Goal: Task Accomplishment & Management: Complete application form

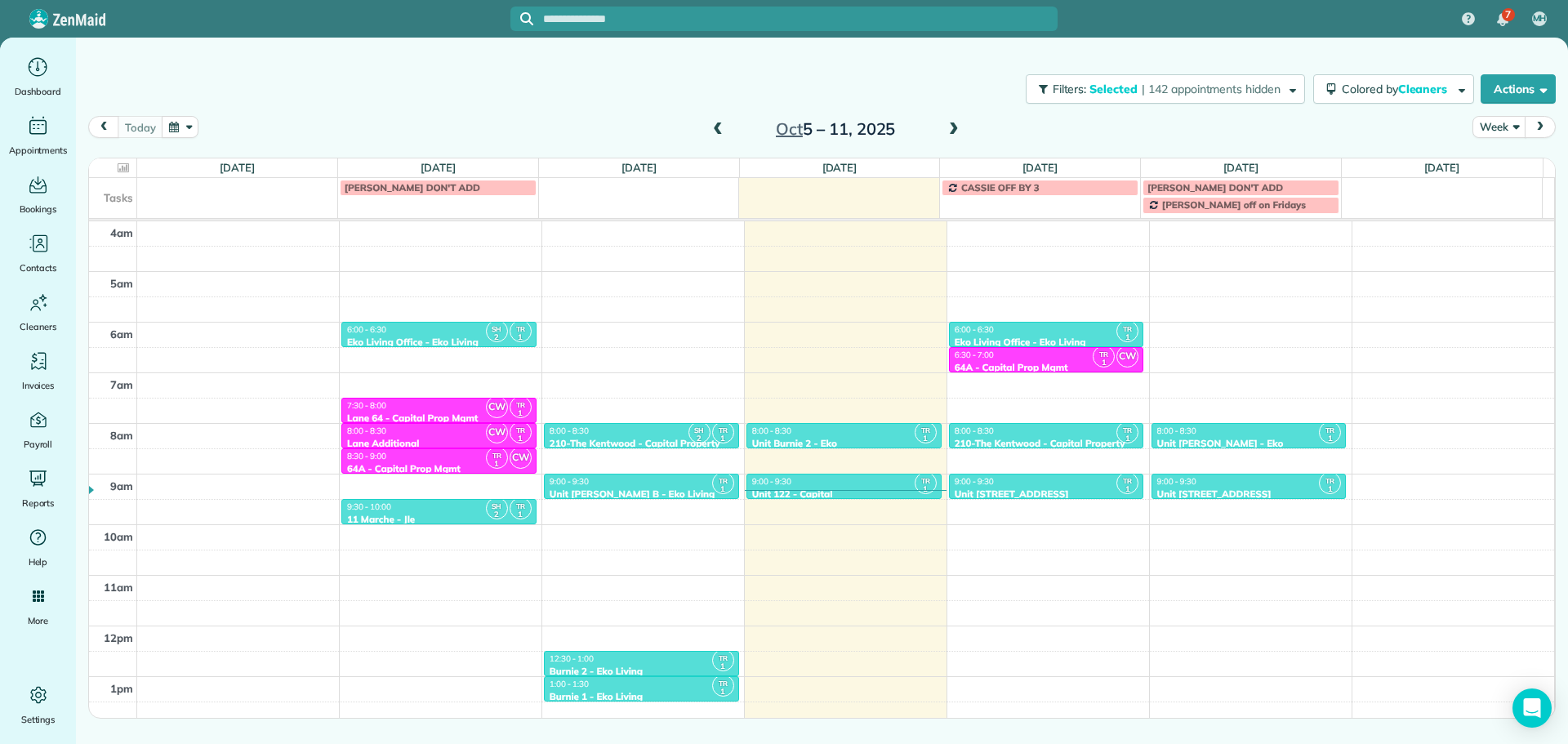
scroll to position [153, 0]
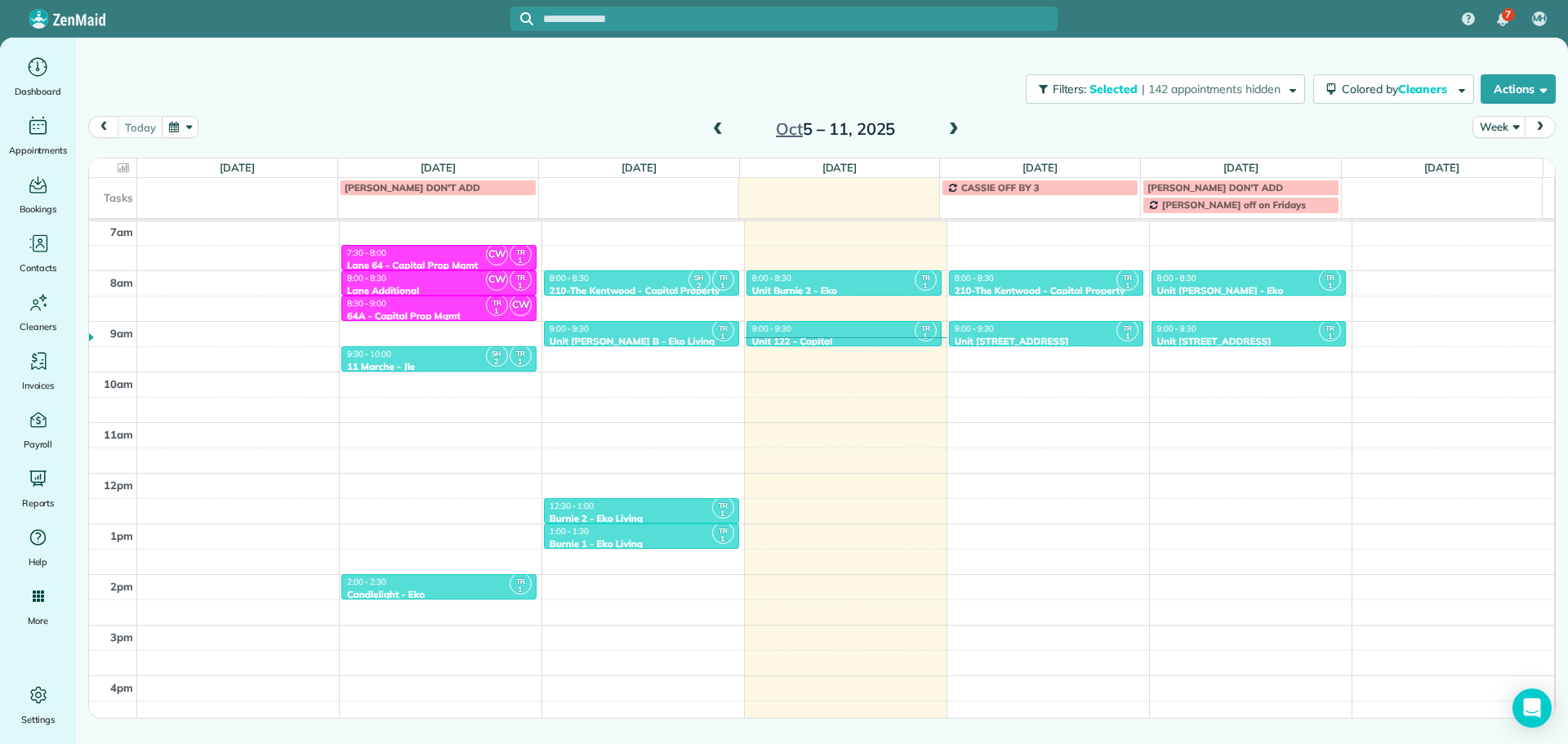
click at [949, 121] on span at bounding box center [954, 129] width 18 height 24
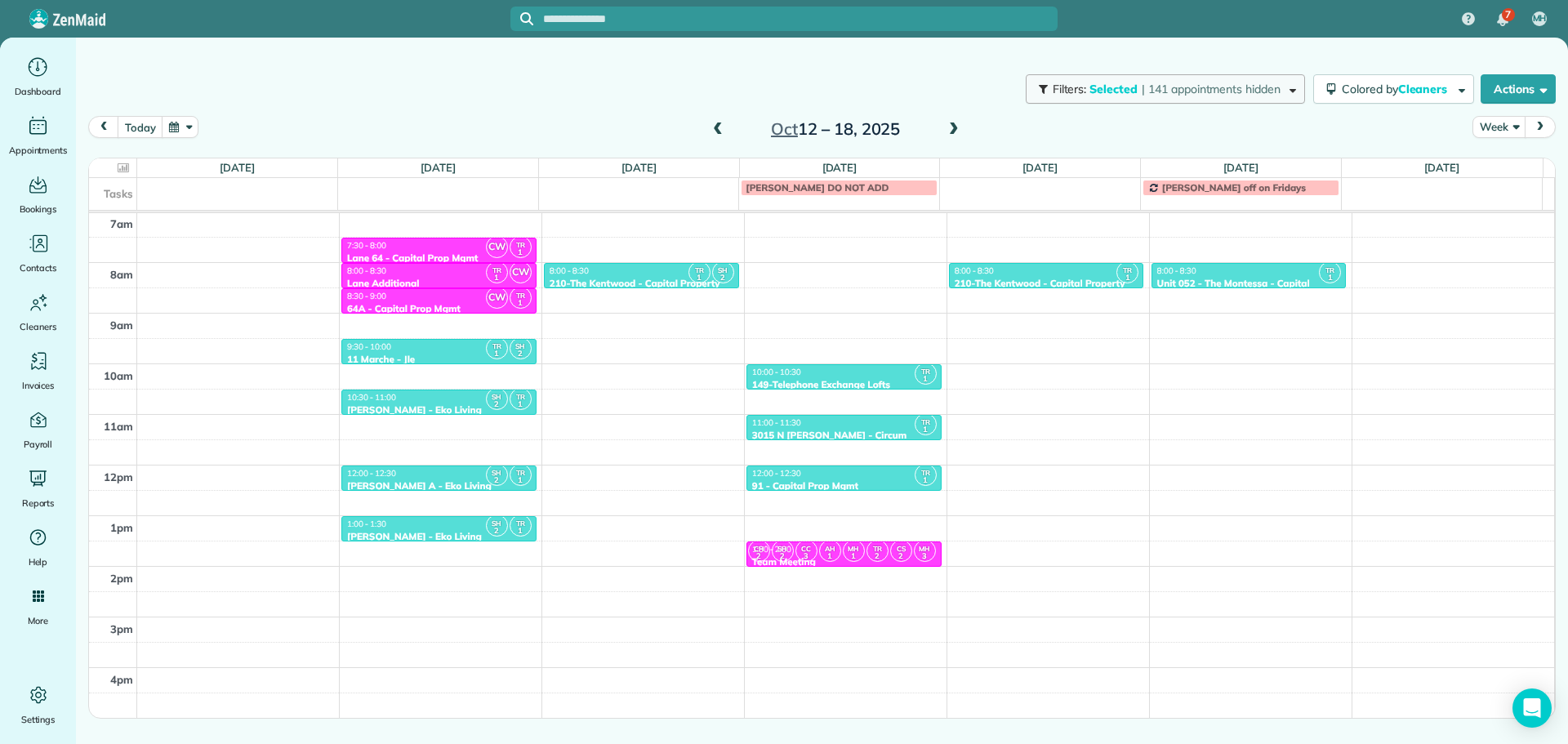
click at [1156, 94] on span "| 141 appointments hidden" at bounding box center [1211, 89] width 139 height 14
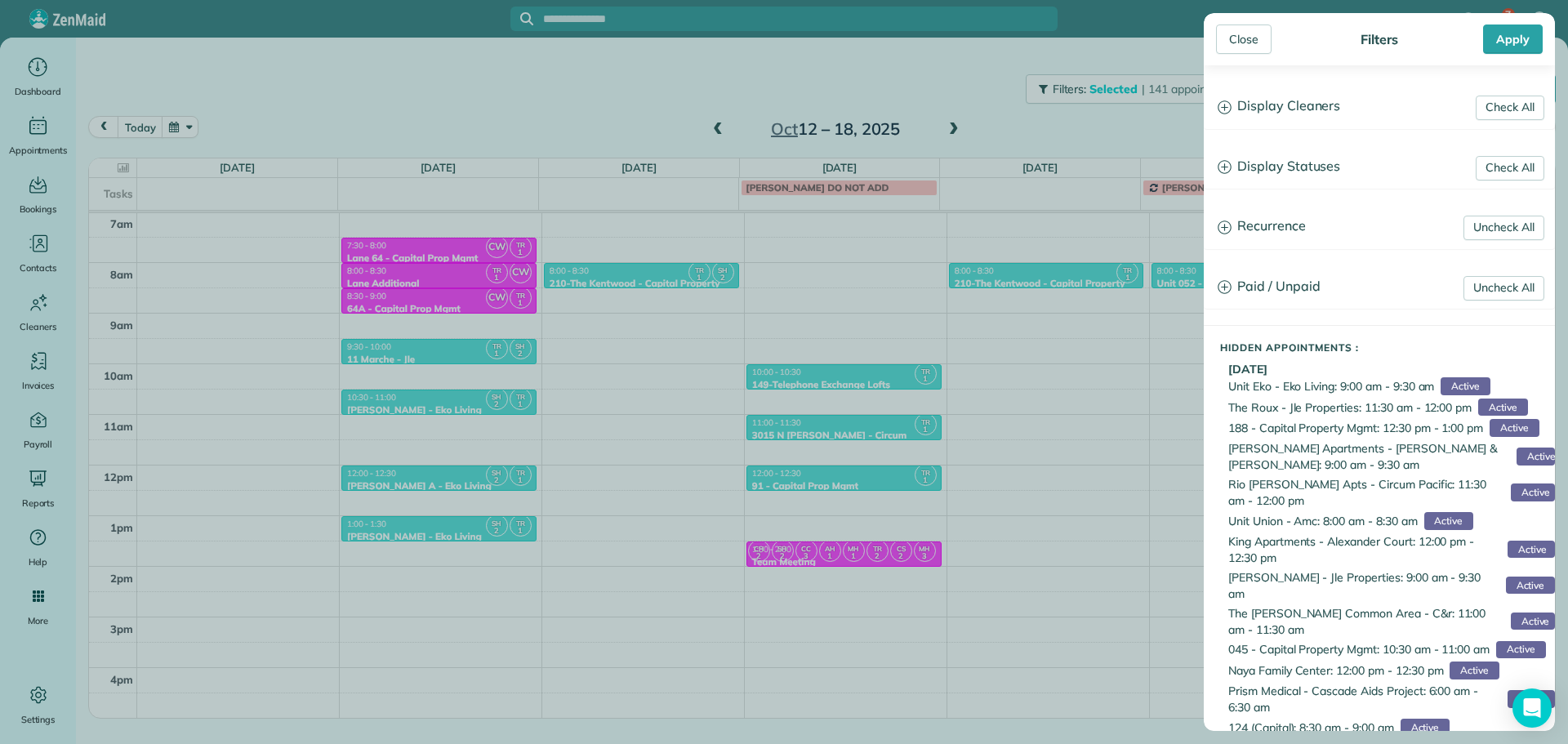
click at [1322, 127] on div "Check All Display Cleaners" at bounding box center [1379, 107] width 350 height 42
click at [1320, 112] on h3 "Display Cleaners" at bounding box center [1379, 107] width 350 height 42
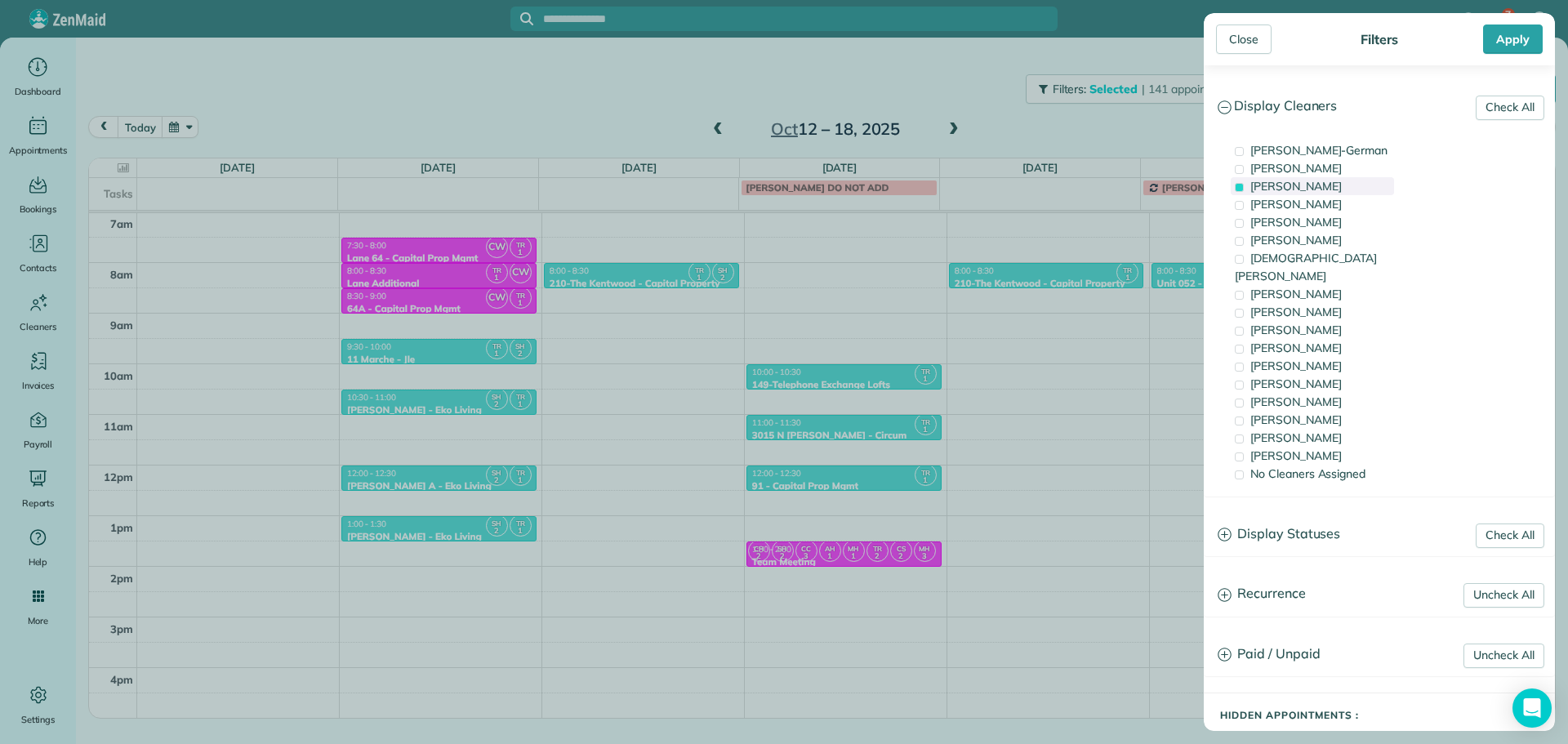
click at [1303, 189] on span "[PERSON_NAME]" at bounding box center [1296, 186] width 91 height 14
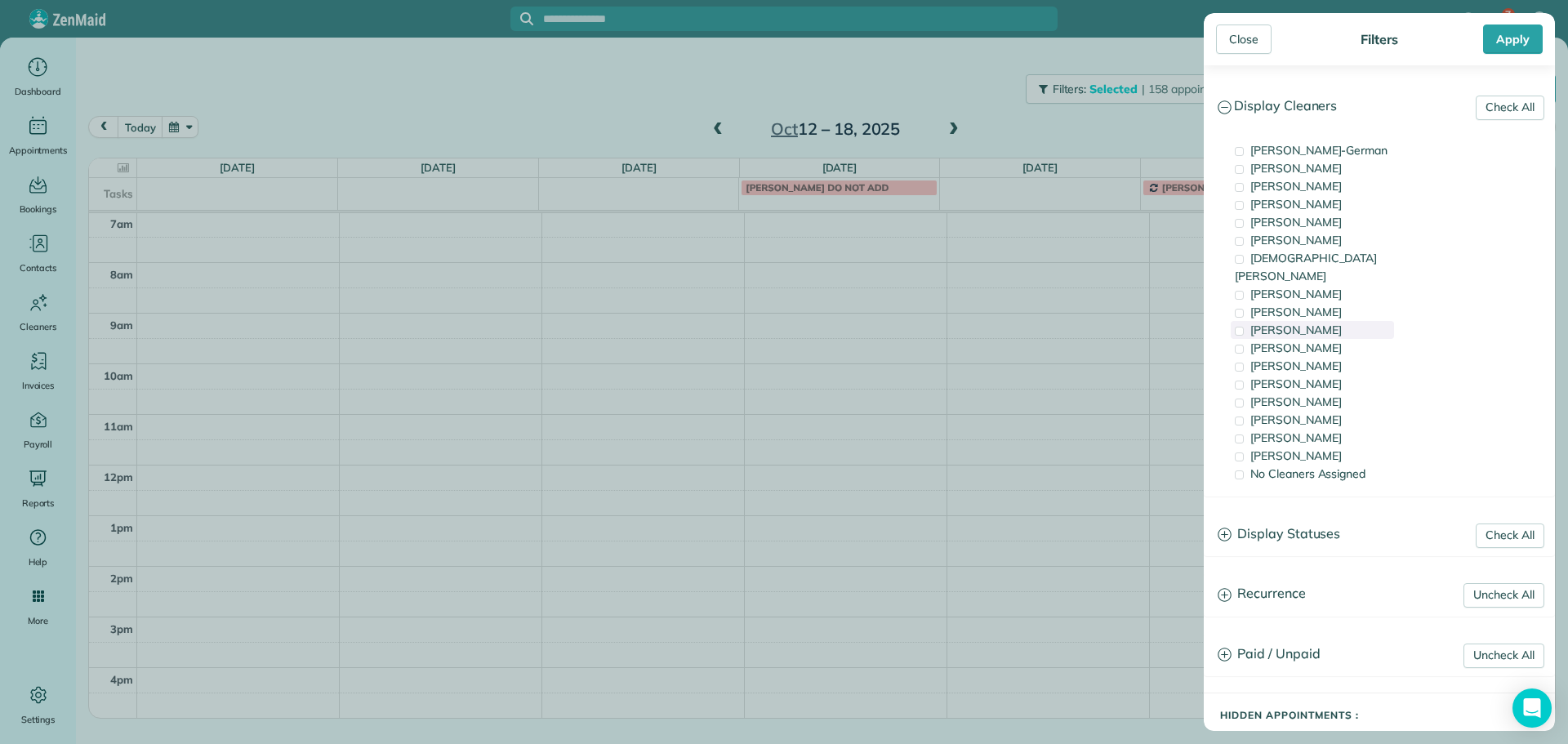
click at [1317, 322] on span "[PERSON_NAME]" at bounding box center [1296, 329] width 91 height 14
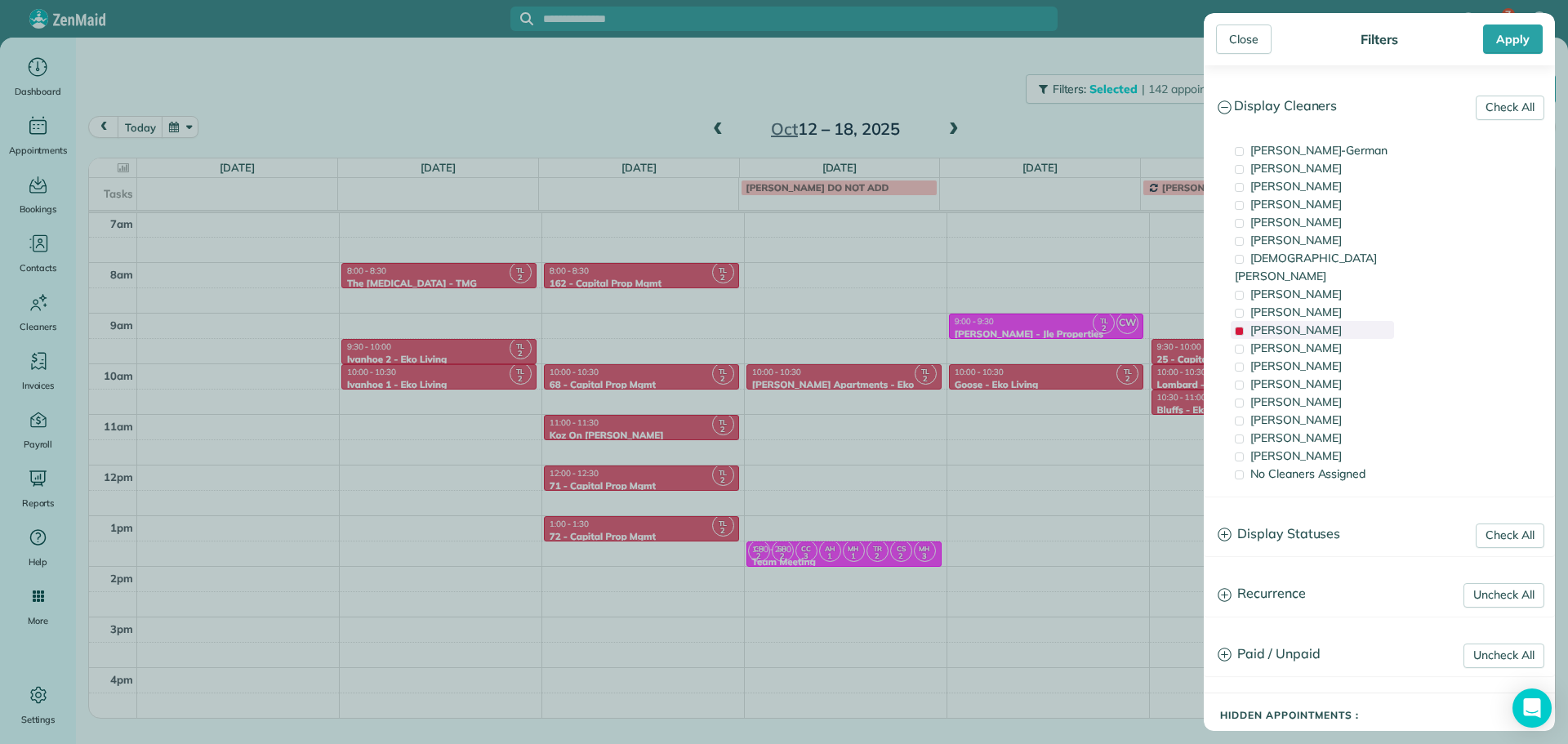
click at [1317, 322] on span "[PERSON_NAME]" at bounding box center [1296, 329] width 91 height 14
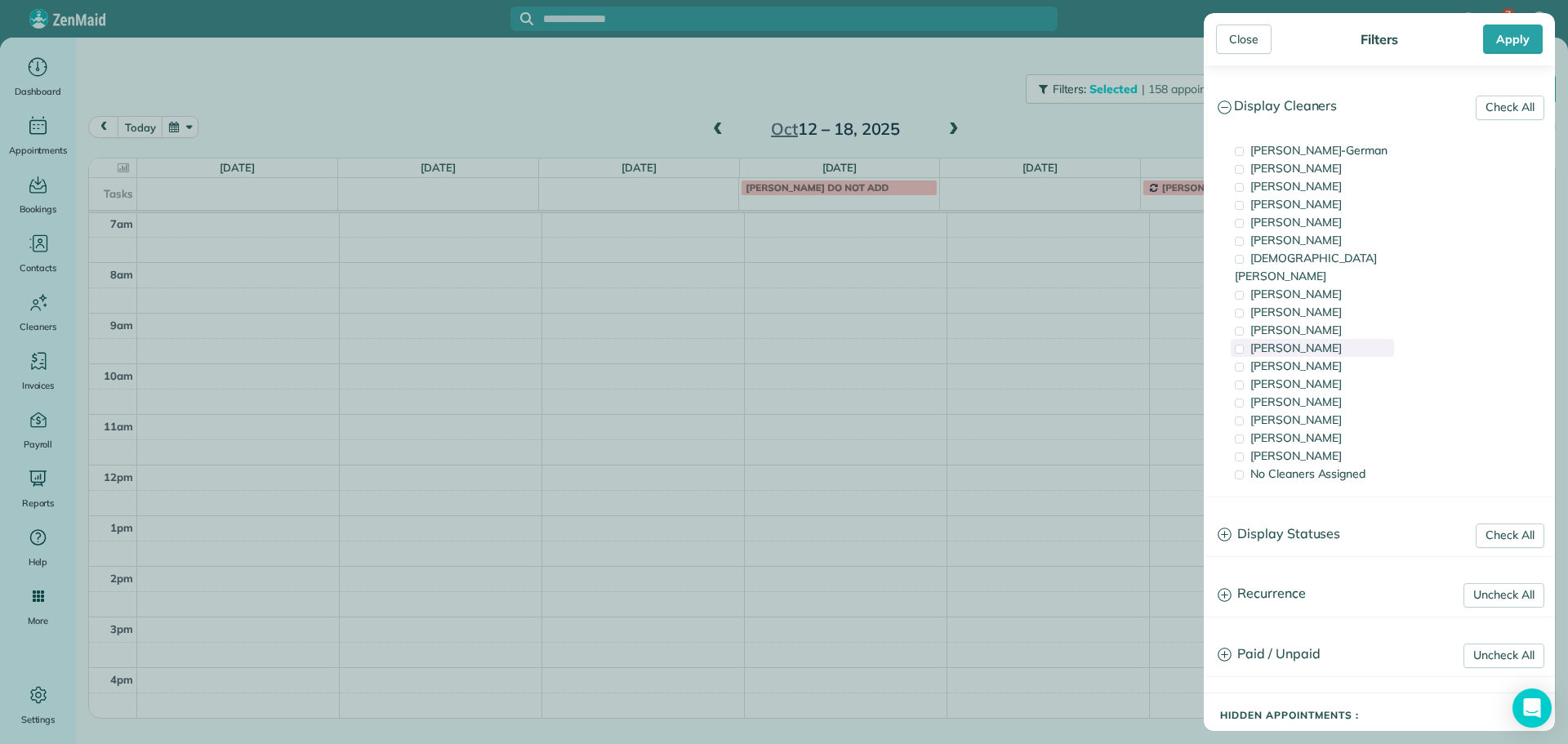
click at [1318, 339] on div "[PERSON_NAME]" at bounding box center [1312, 348] width 163 height 18
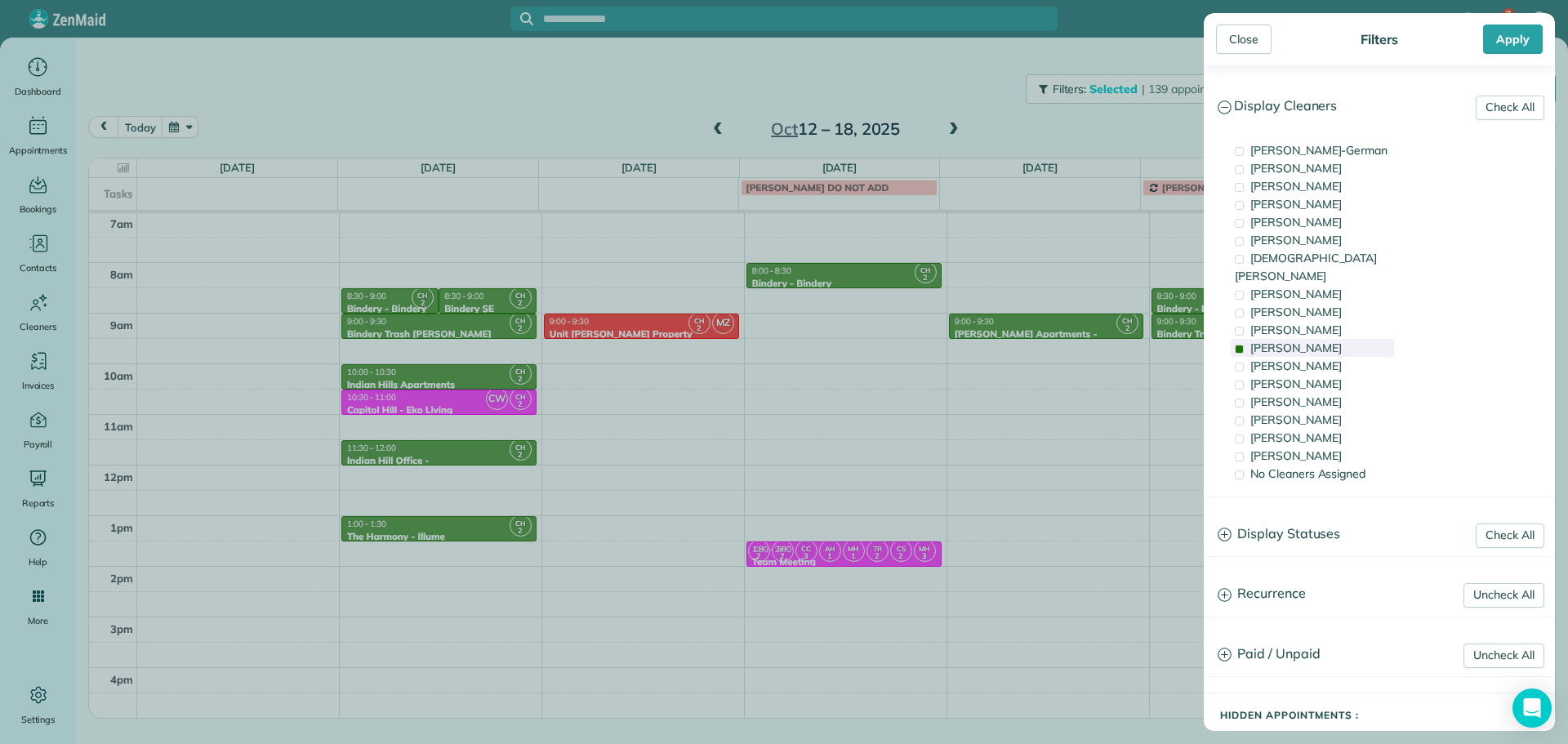
click at [1318, 339] on div "[PERSON_NAME]" at bounding box center [1312, 348] width 163 height 18
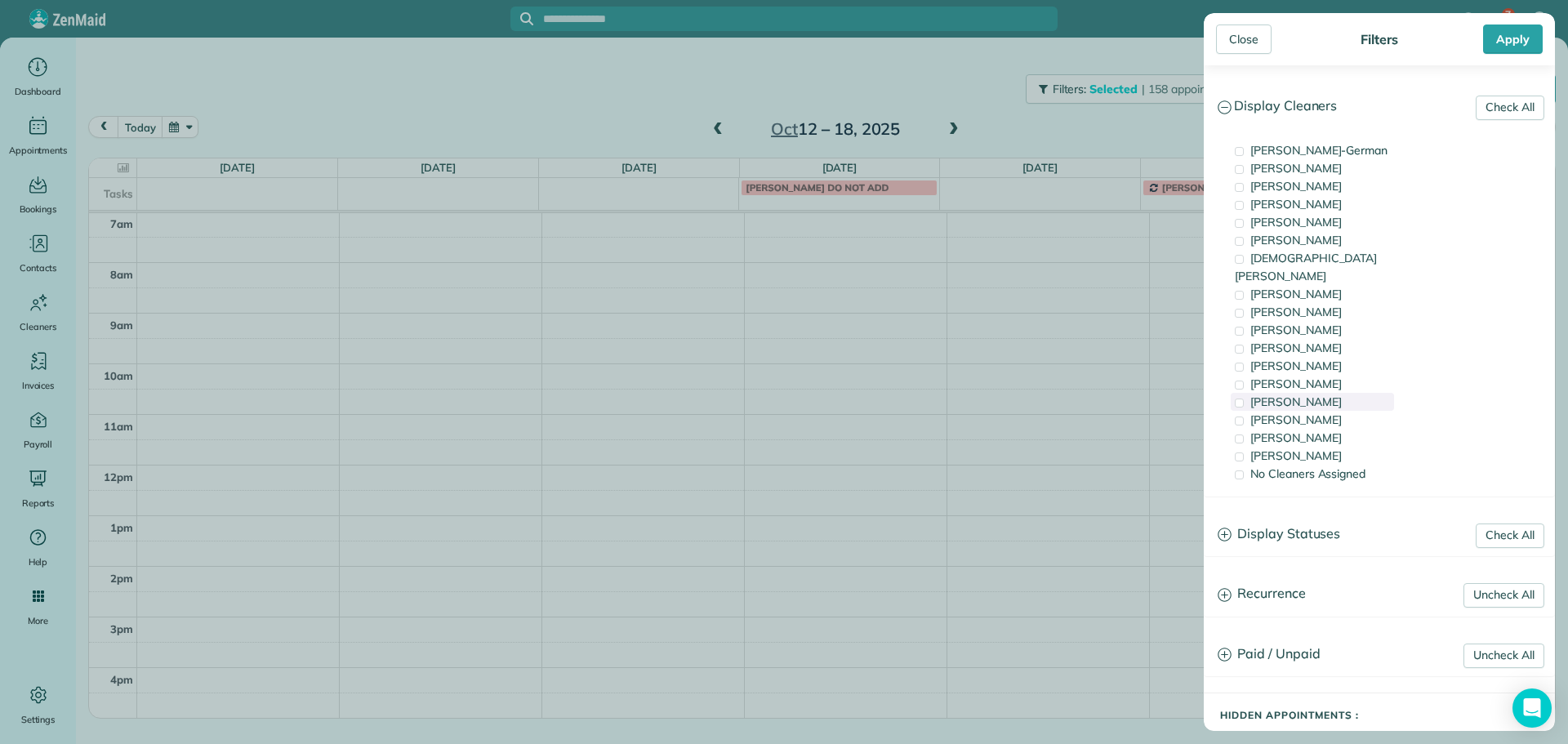
click at [1316, 393] on div "[PERSON_NAME]" at bounding box center [1312, 402] width 163 height 18
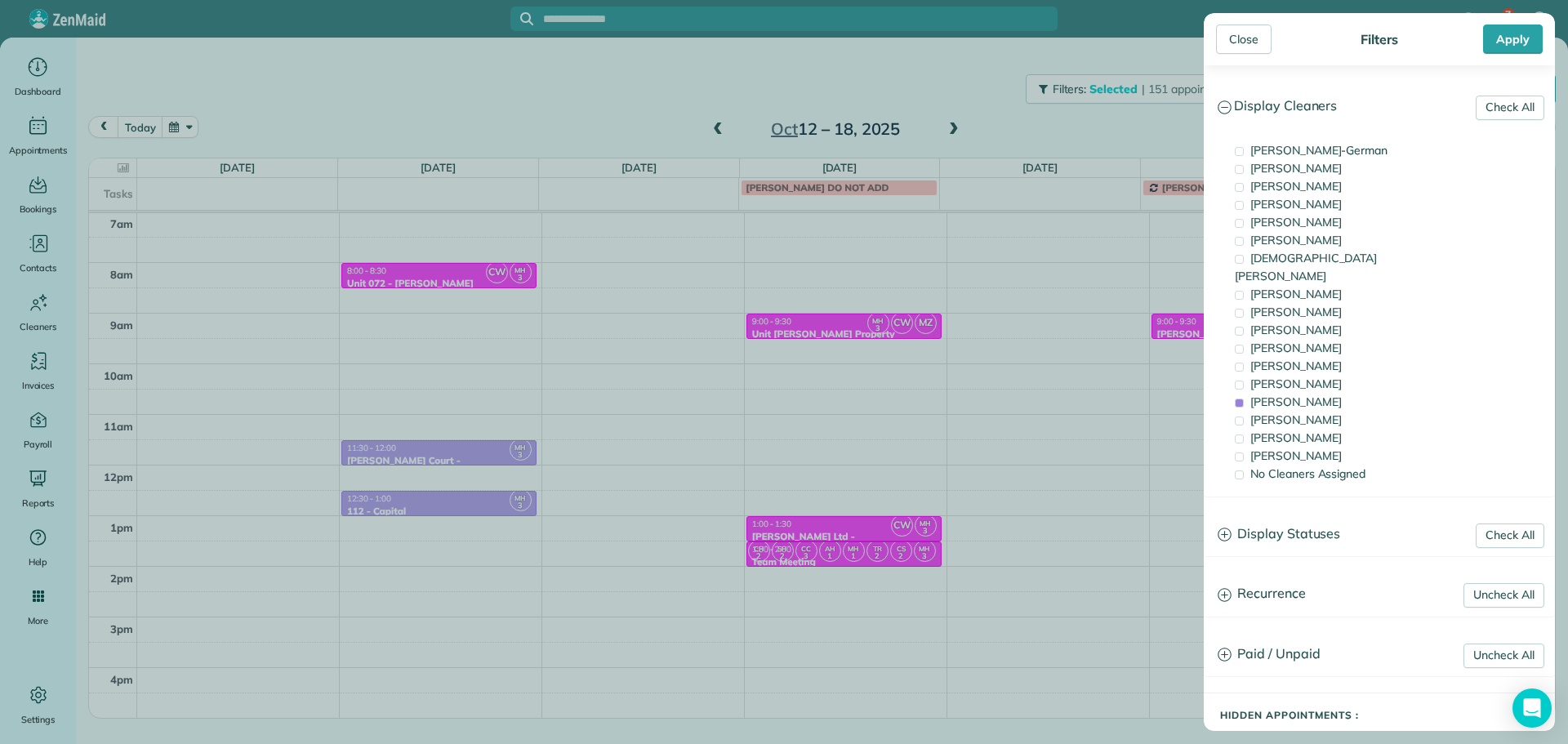
click at [575, 115] on div "Close Filters Apply Check All Display Cleaners [PERSON_NAME]-German [PERSON_NAM…" at bounding box center [784, 372] width 1568 height 744
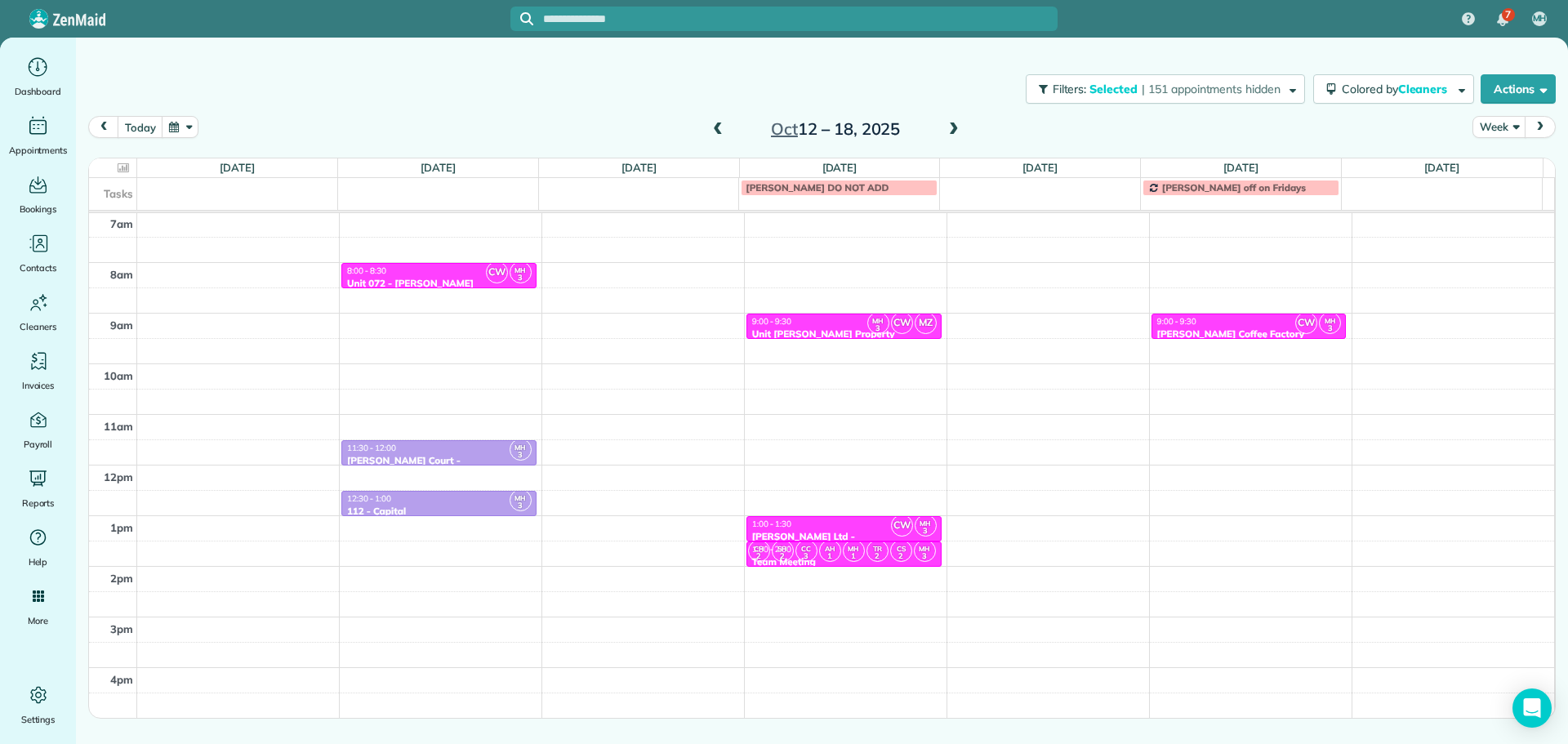
click at [716, 121] on span at bounding box center [718, 129] width 18 height 24
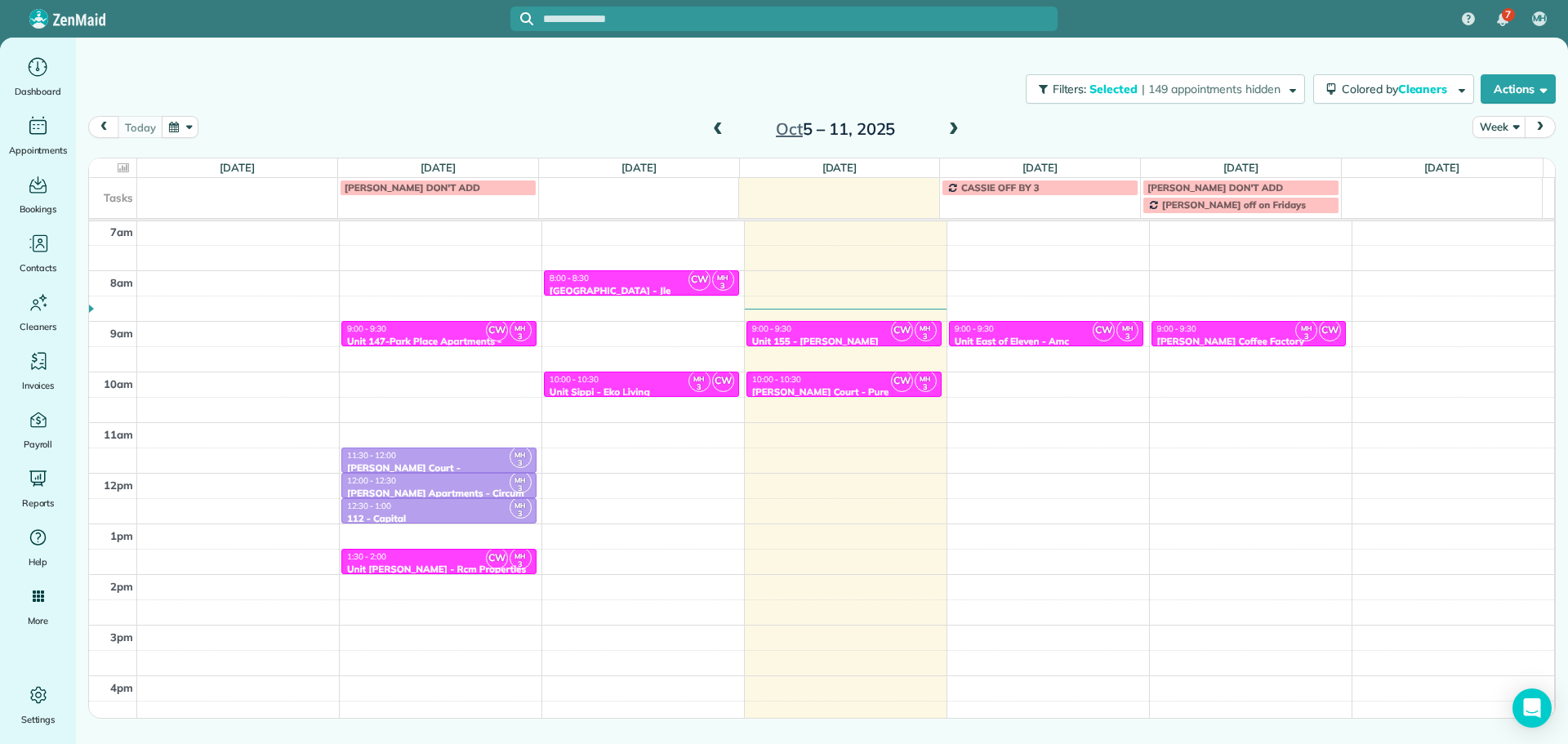
click at [716, 122] on span at bounding box center [718, 129] width 18 height 24
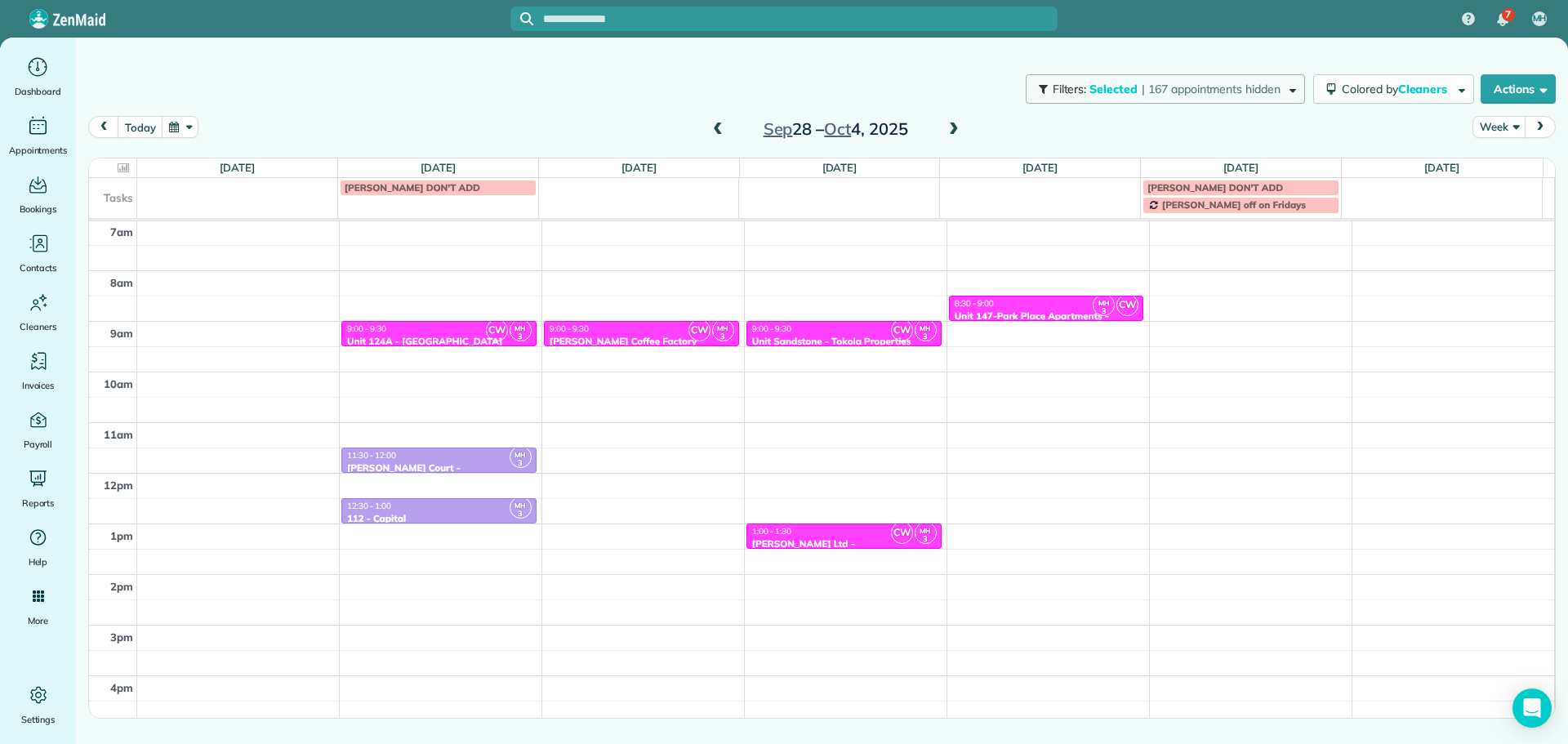
click at [1125, 89] on span "Selected" at bounding box center [1113, 89] width 49 height 14
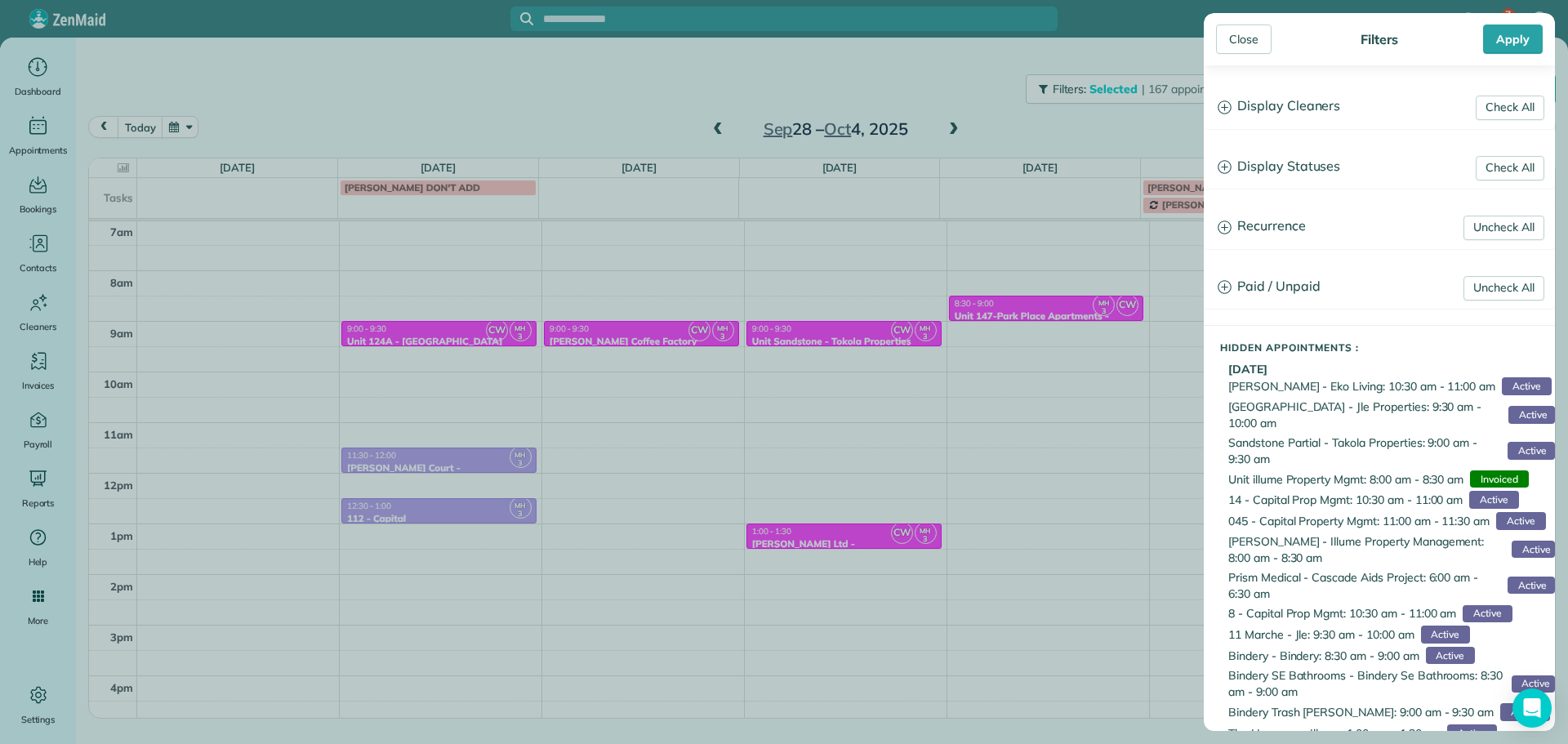
click at [1267, 107] on h3 "Display Cleaners" at bounding box center [1379, 107] width 350 height 42
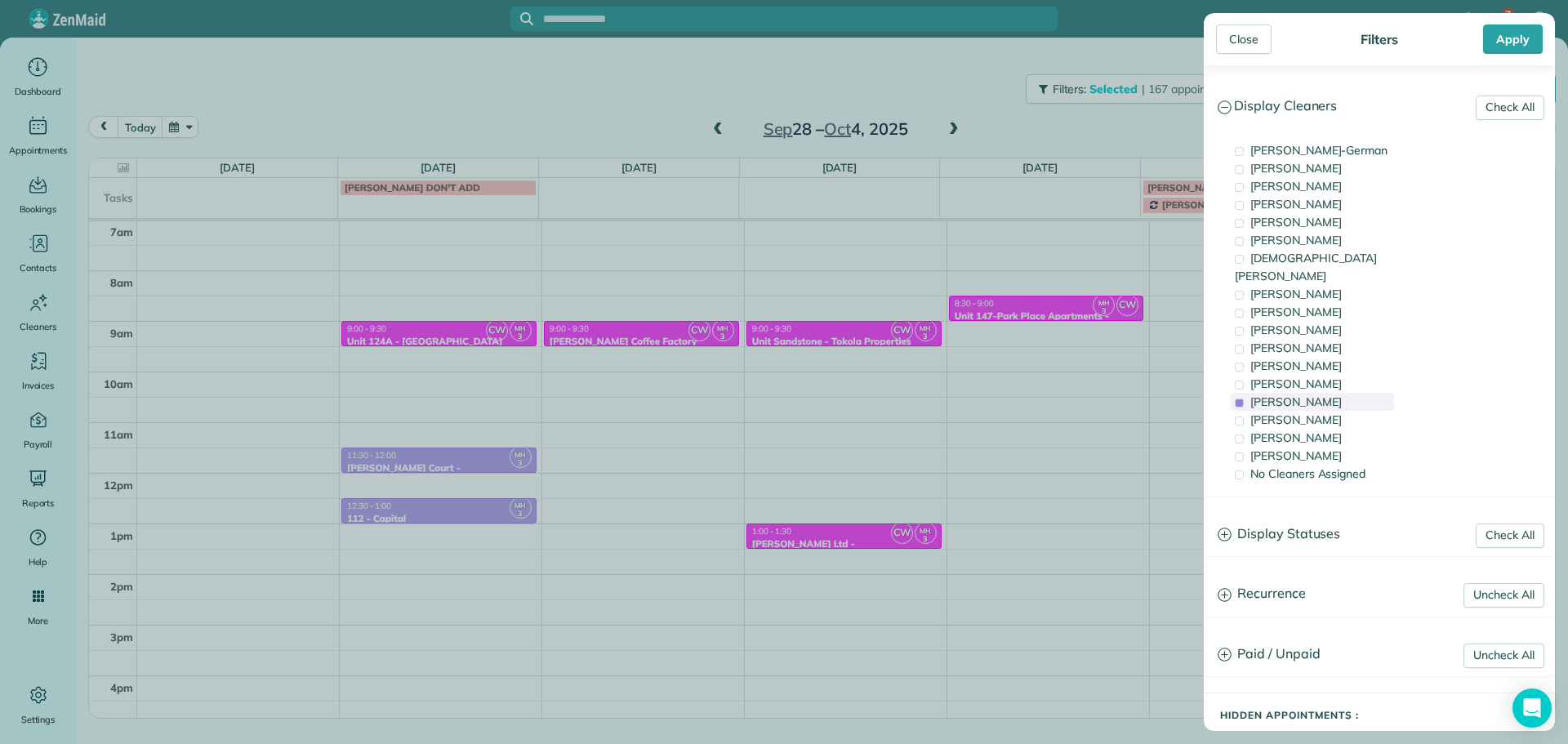
click at [1308, 395] on span "[PERSON_NAME]" at bounding box center [1296, 402] width 91 height 14
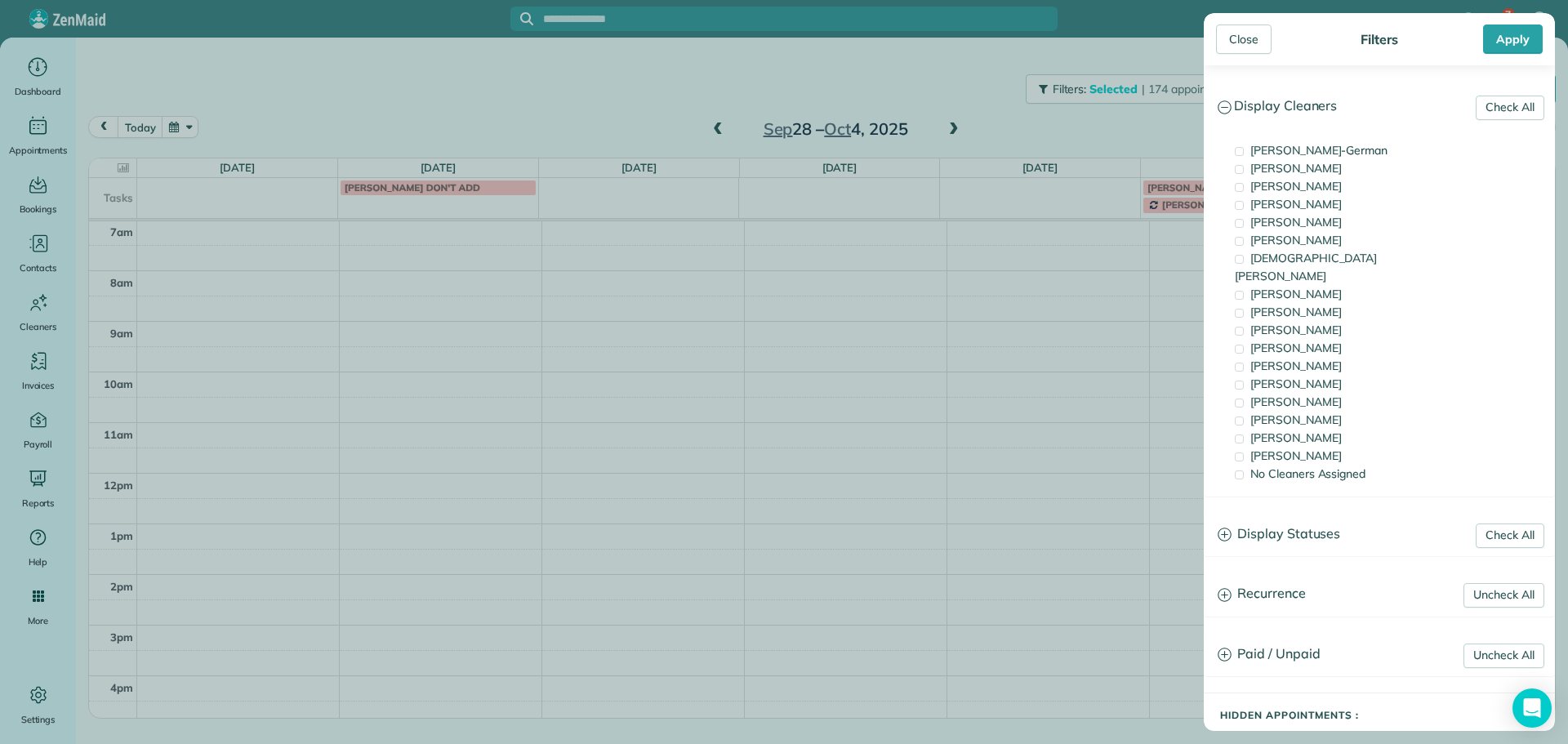
click at [1078, 116] on div "Close Filters Apply Check All Display Cleaners [PERSON_NAME]-German [PERSON_NAM…" at bounding box center [784, 372] width 1568 height 744
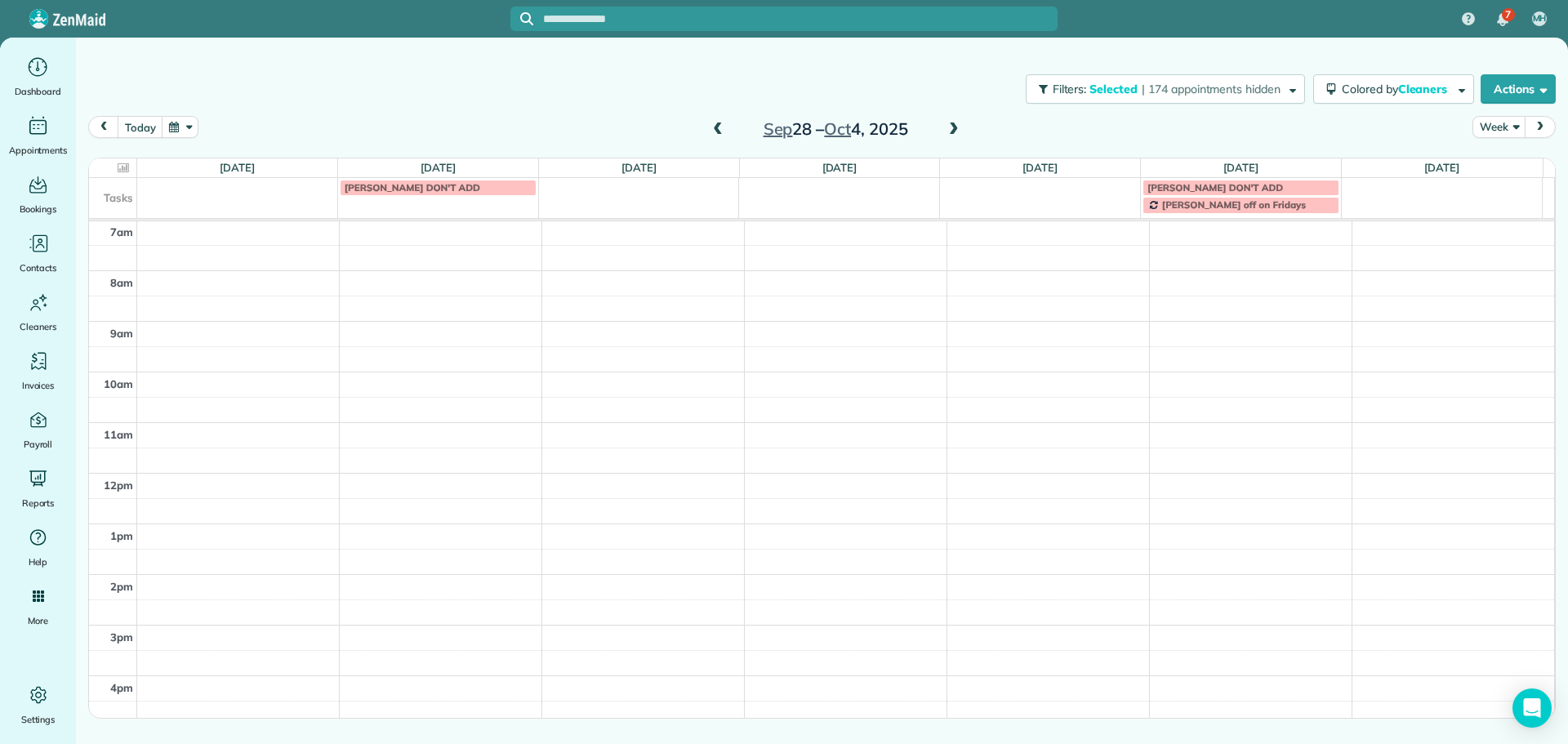
click at [959, 126] on span at bounding box center [954, 130] width 18 height 14
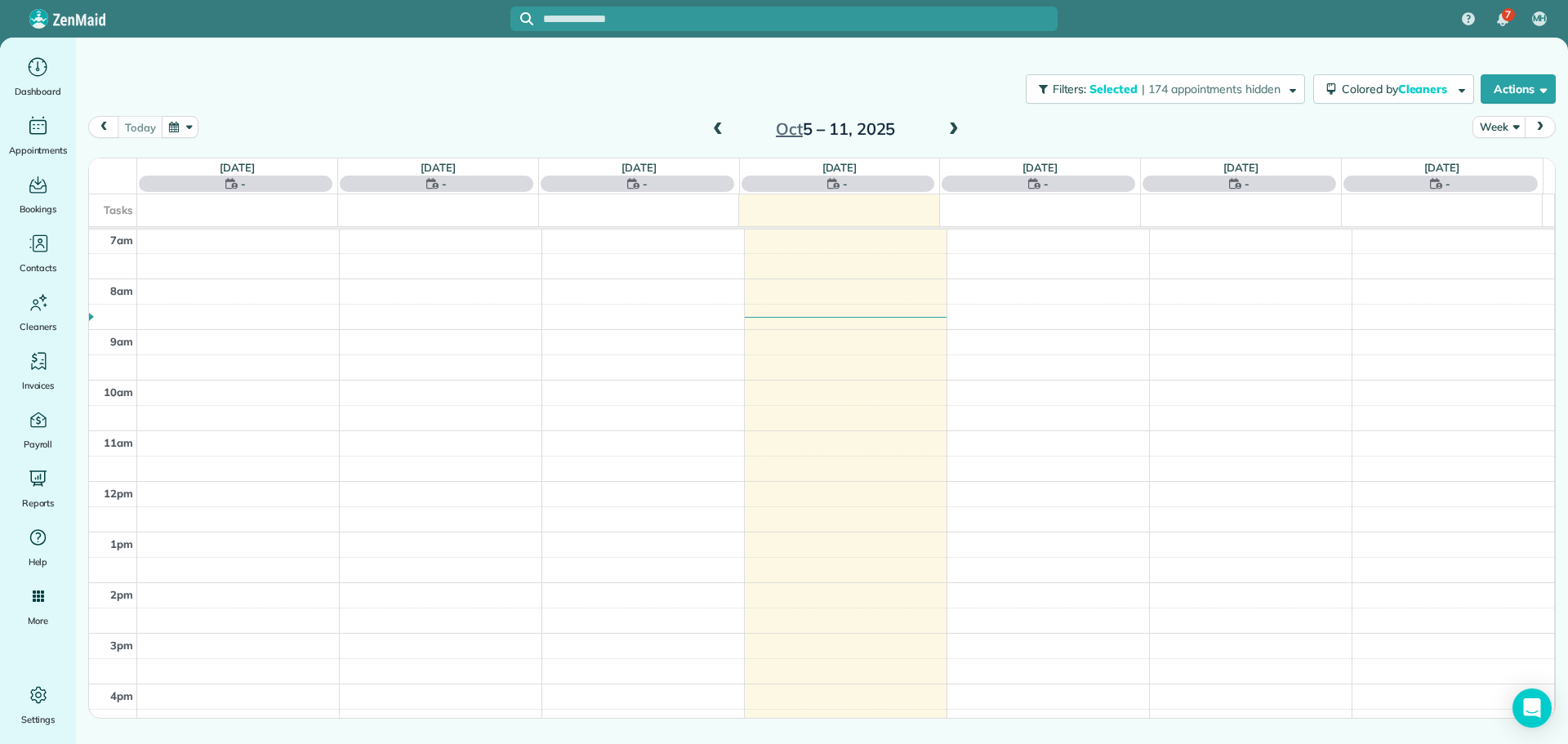
click at [959, 126] on span at bounding box center [954, 130] width 18 height 14
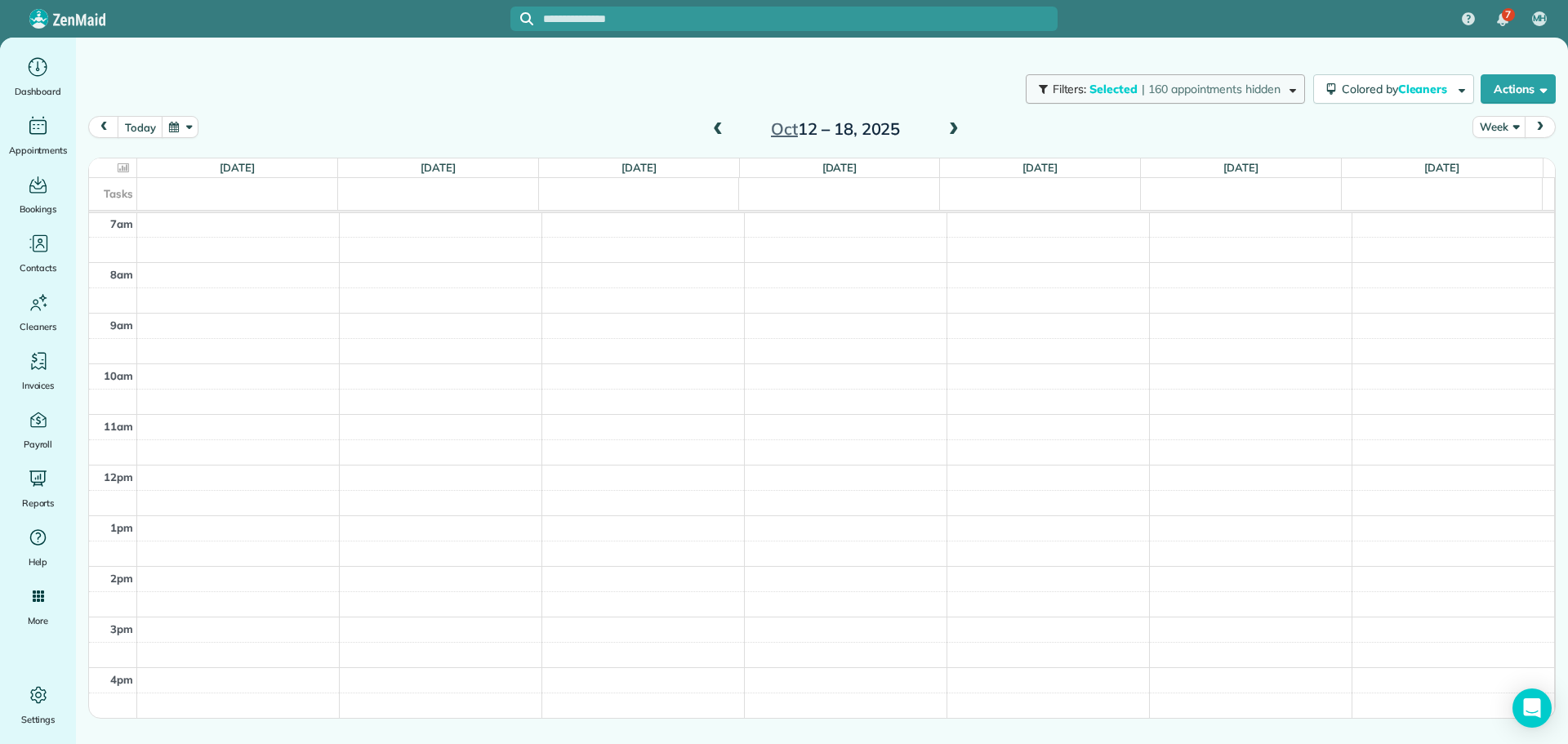
click at [1277, 83] on span "Filters: Selected | 160 appointments hidden" at bounding box center [1167, 89] width 233 height 14
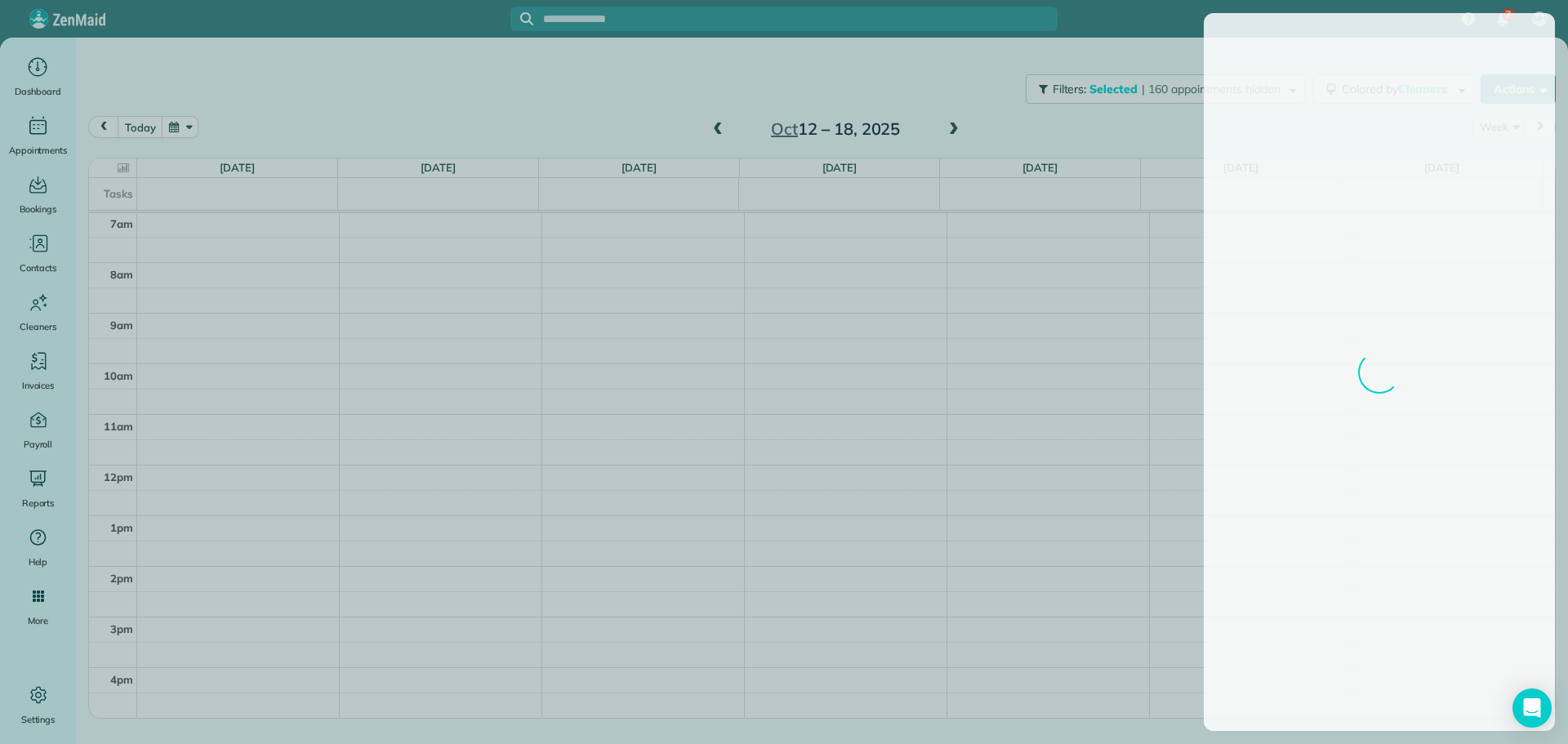
click at [1150, 129] on div at bounding box center [784, 372] width 1568 height 744
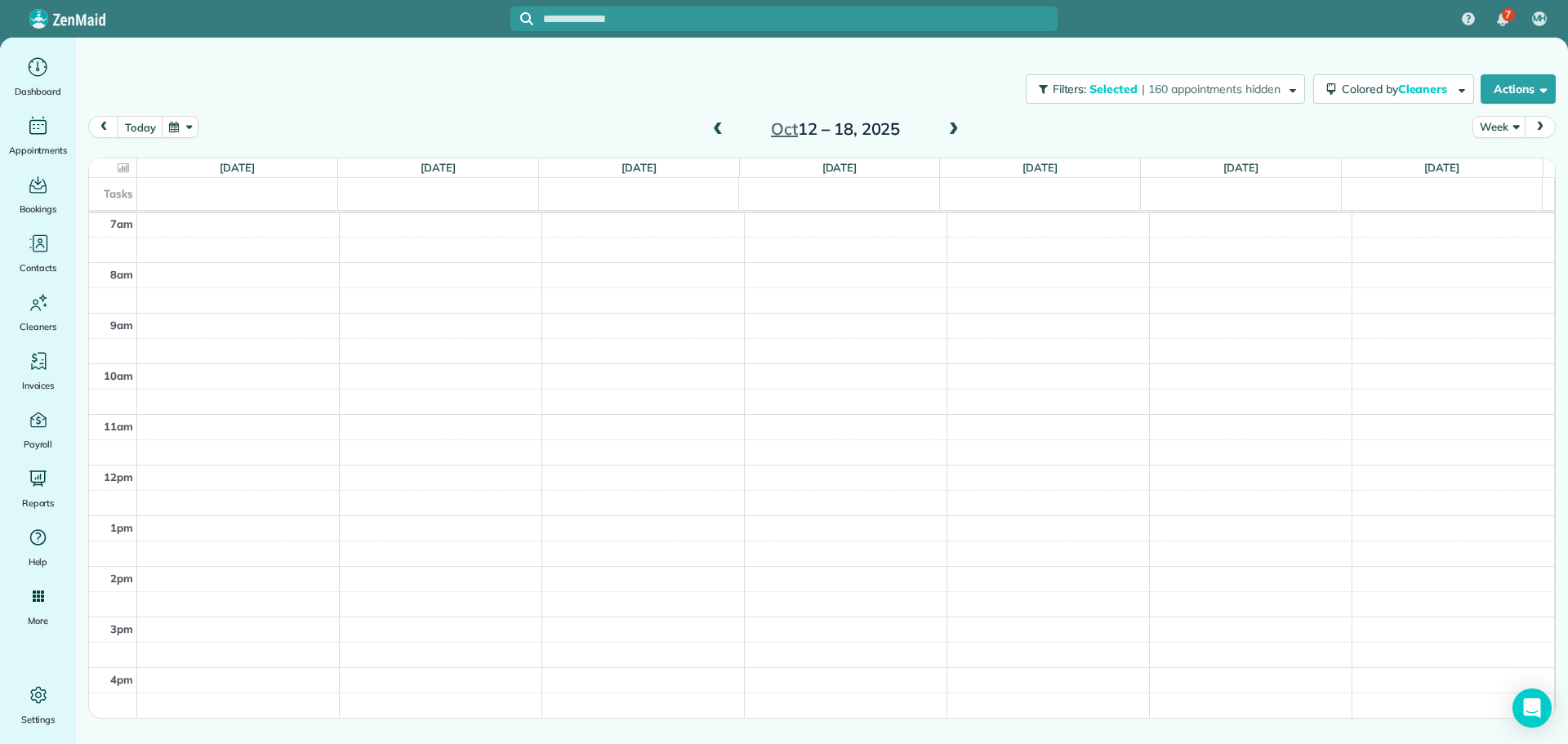
click at [977, 90] on main "Filters: Selected | 160 appointments hidden Colored by Cleaners Color by Cleane…" at bounding box center [822, 409] width 1492 height 744
click at [958, 118] on span at bounding box center [954, 129] width 18 height 24
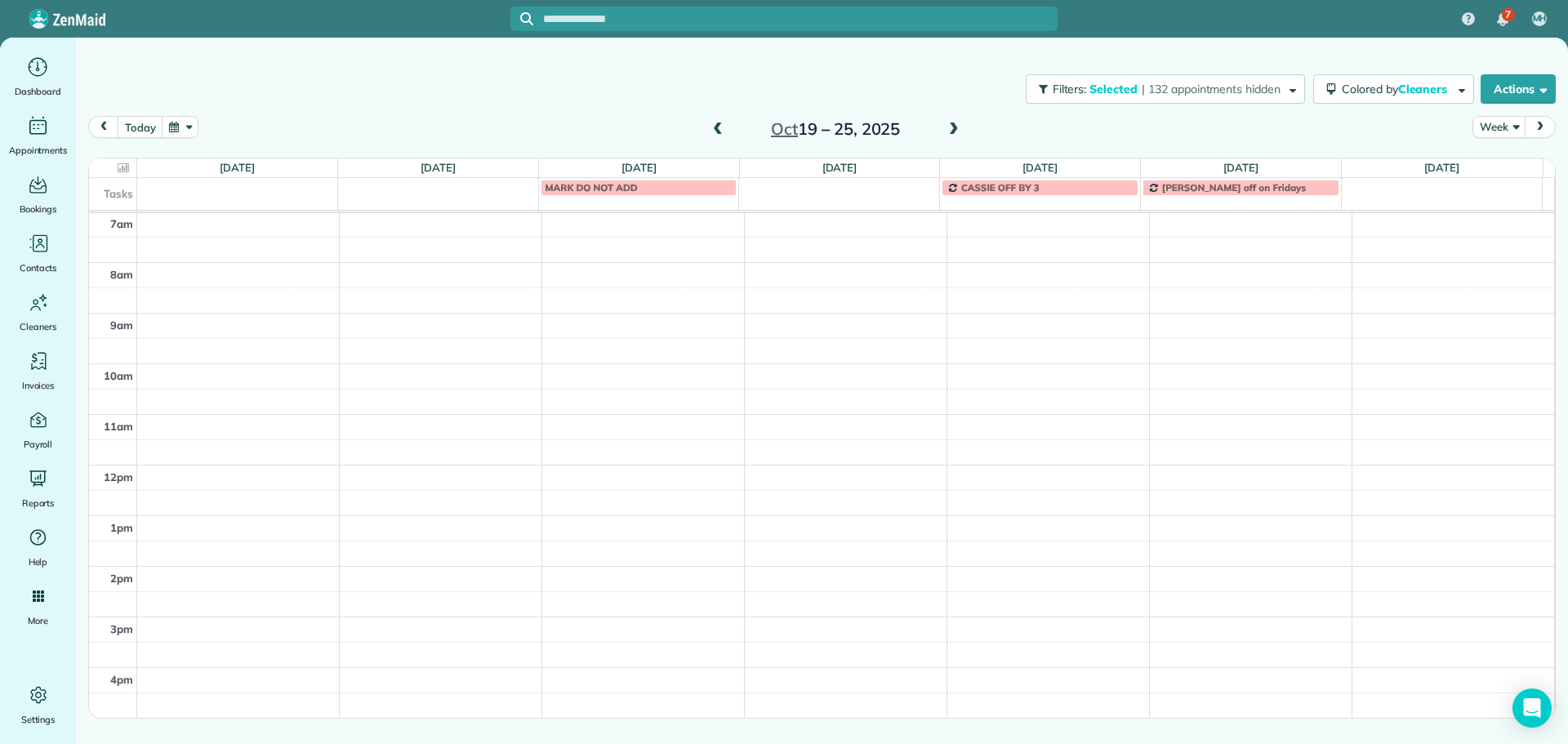
click at [713, 124] on span at bounding box center [718, 130] width 18 height 14
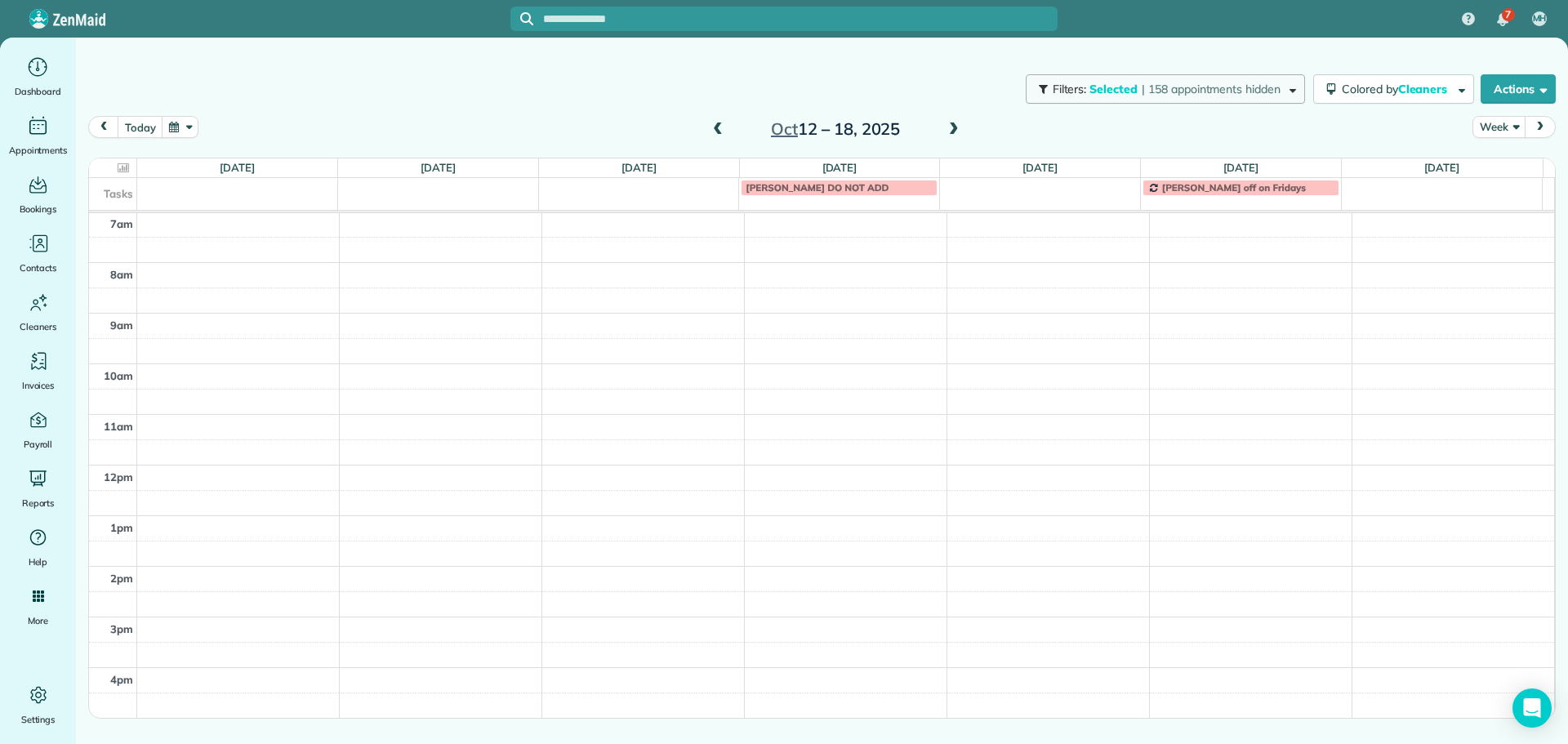
click at [1146, 90] on span "| 158 appointments hidden" at bounding box center [1211, 89] width 139 height 14
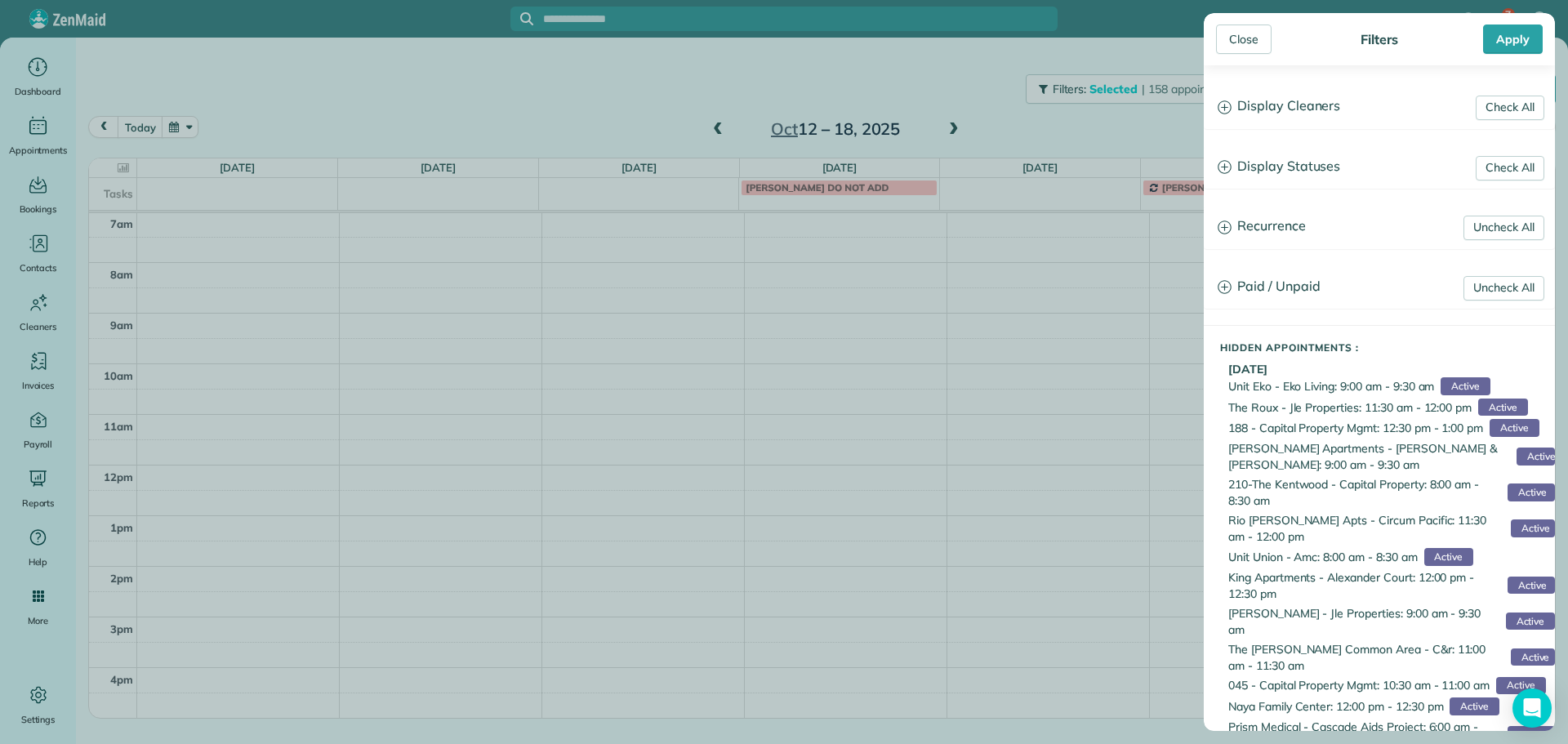
click at [1308, 113] on h3 "Display Cleaners" at bounding box center [1379, 107] width 350 height 42
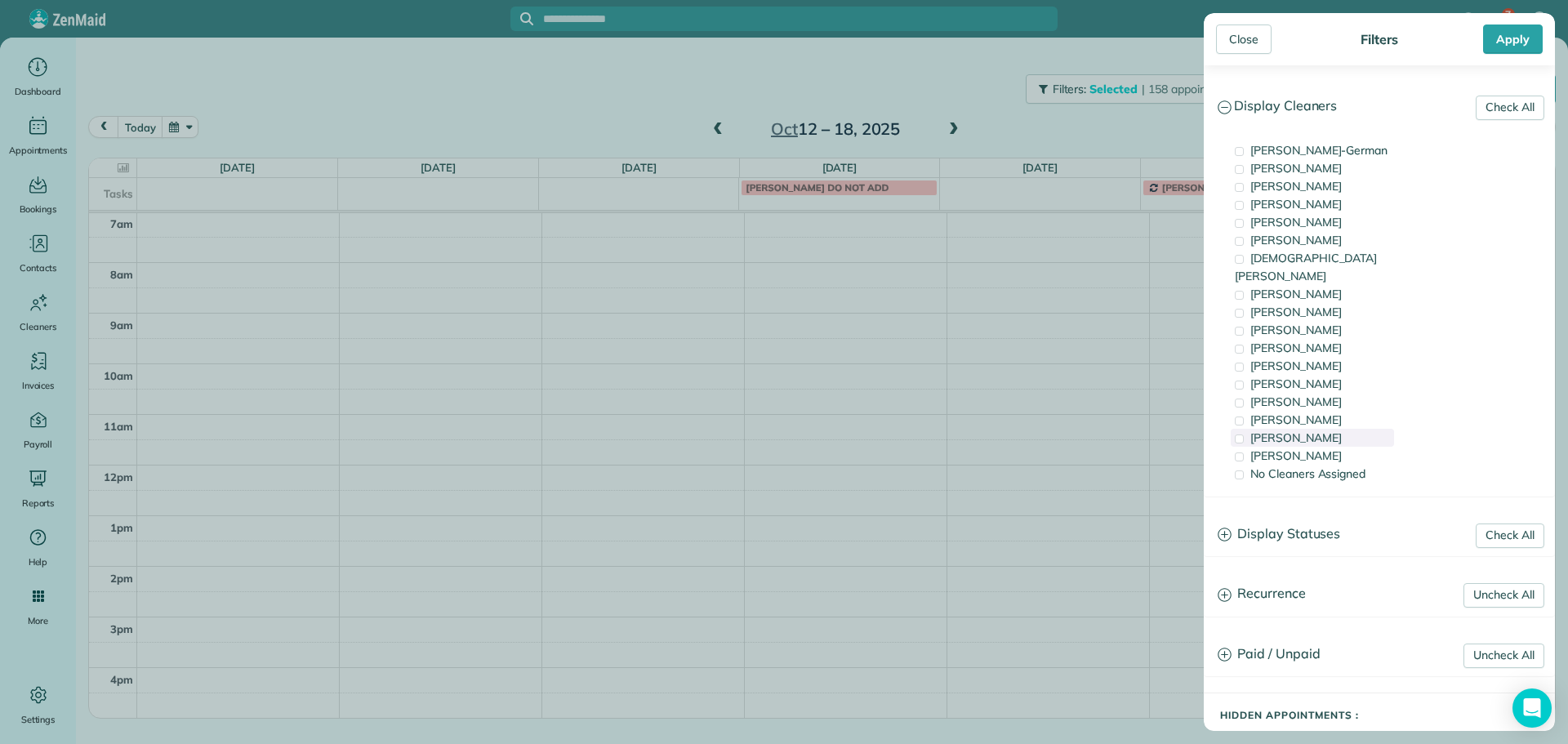
click at [1303, 431] on span "[PERSON_NAME]" at bounding box center [1296, 438] width 91 height 14
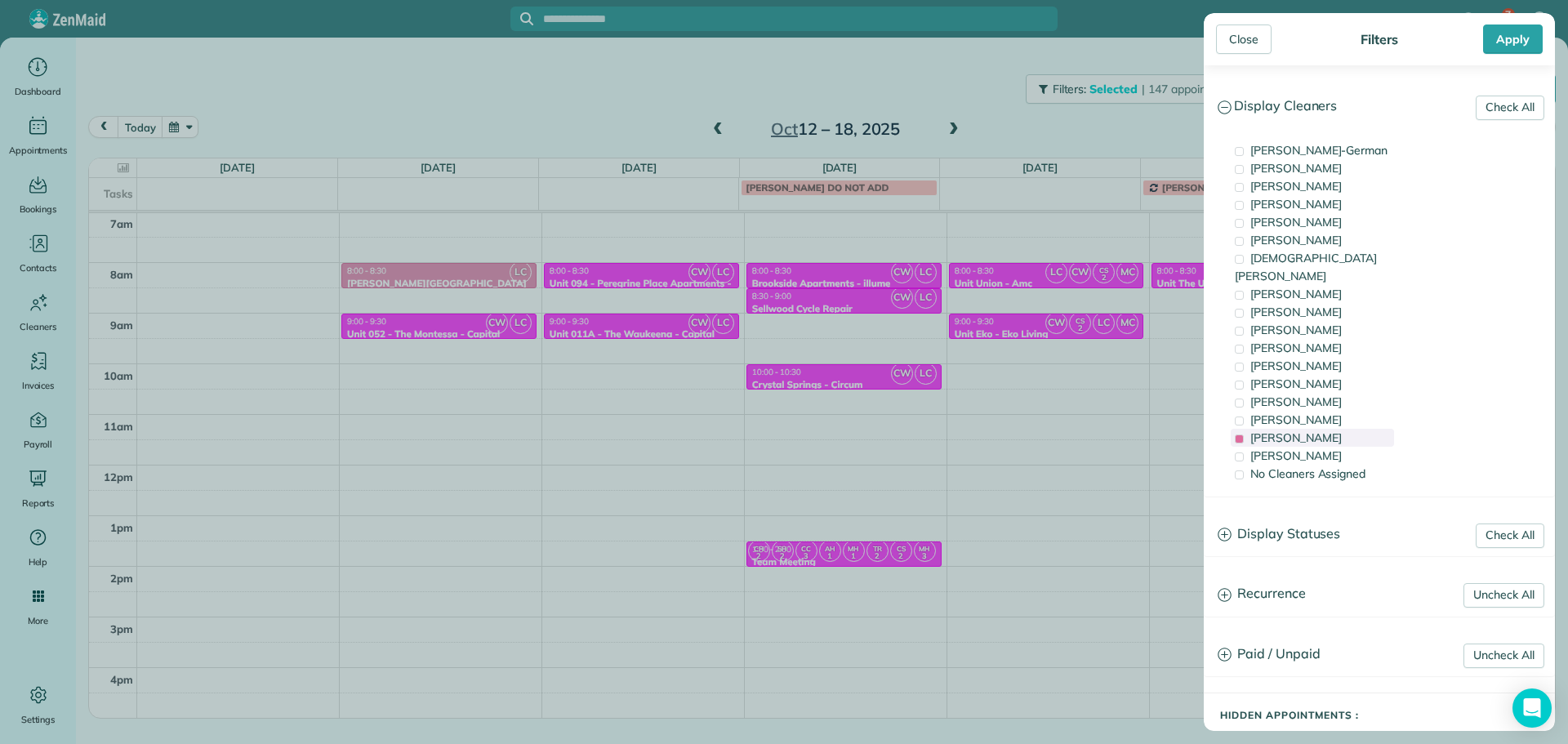
click at [1303, 431] on span "[PERSON_NAME]" at bounding box center [1296, 438] width 91 height 14
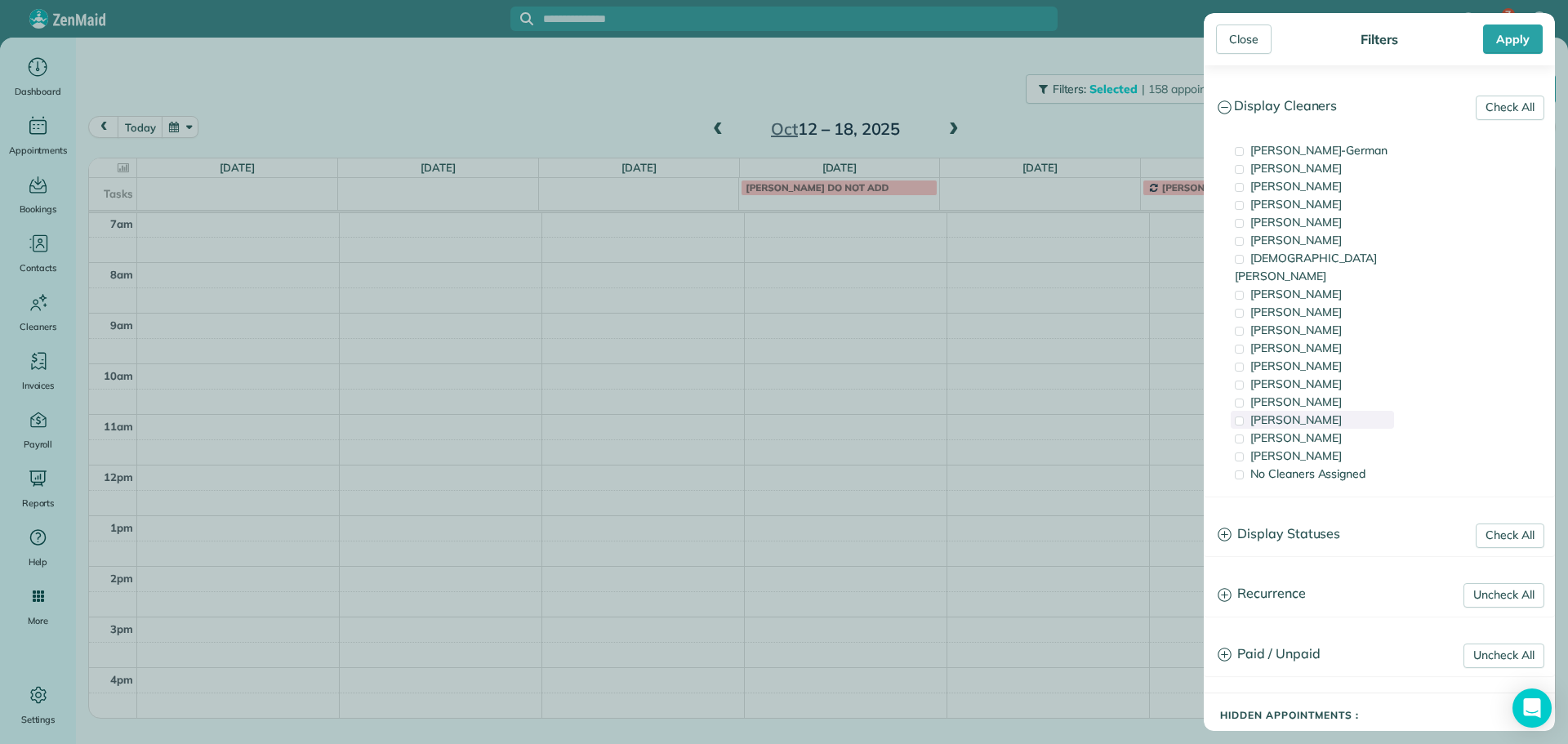
click at [1317, 411] on div "[PERSON_NAME]" at bounding box center [1312, 420] width 163 height 18
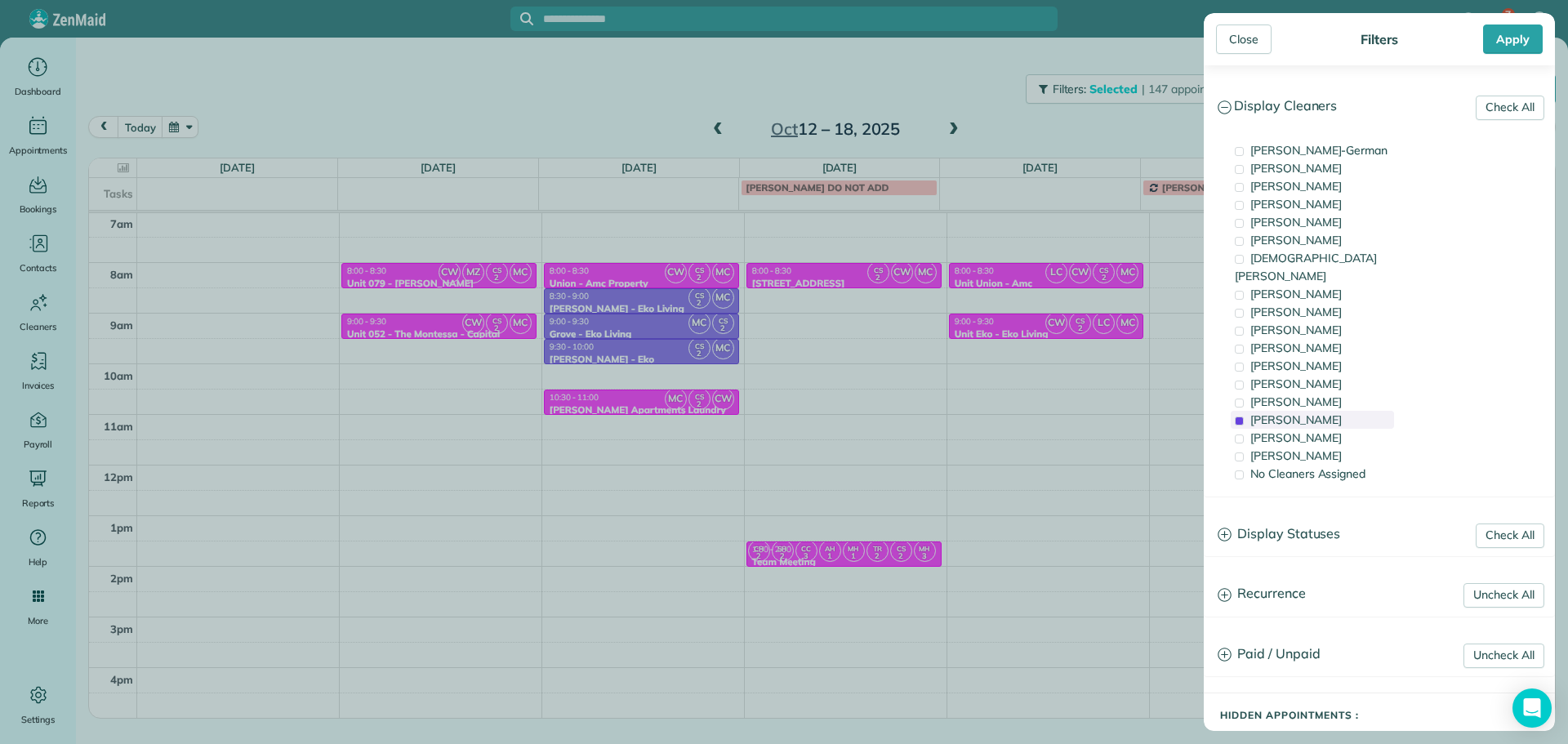
click at [1317, 411] on div "[PERSON_NAME]" at bounding box center [1312, 420] width 163 height 18
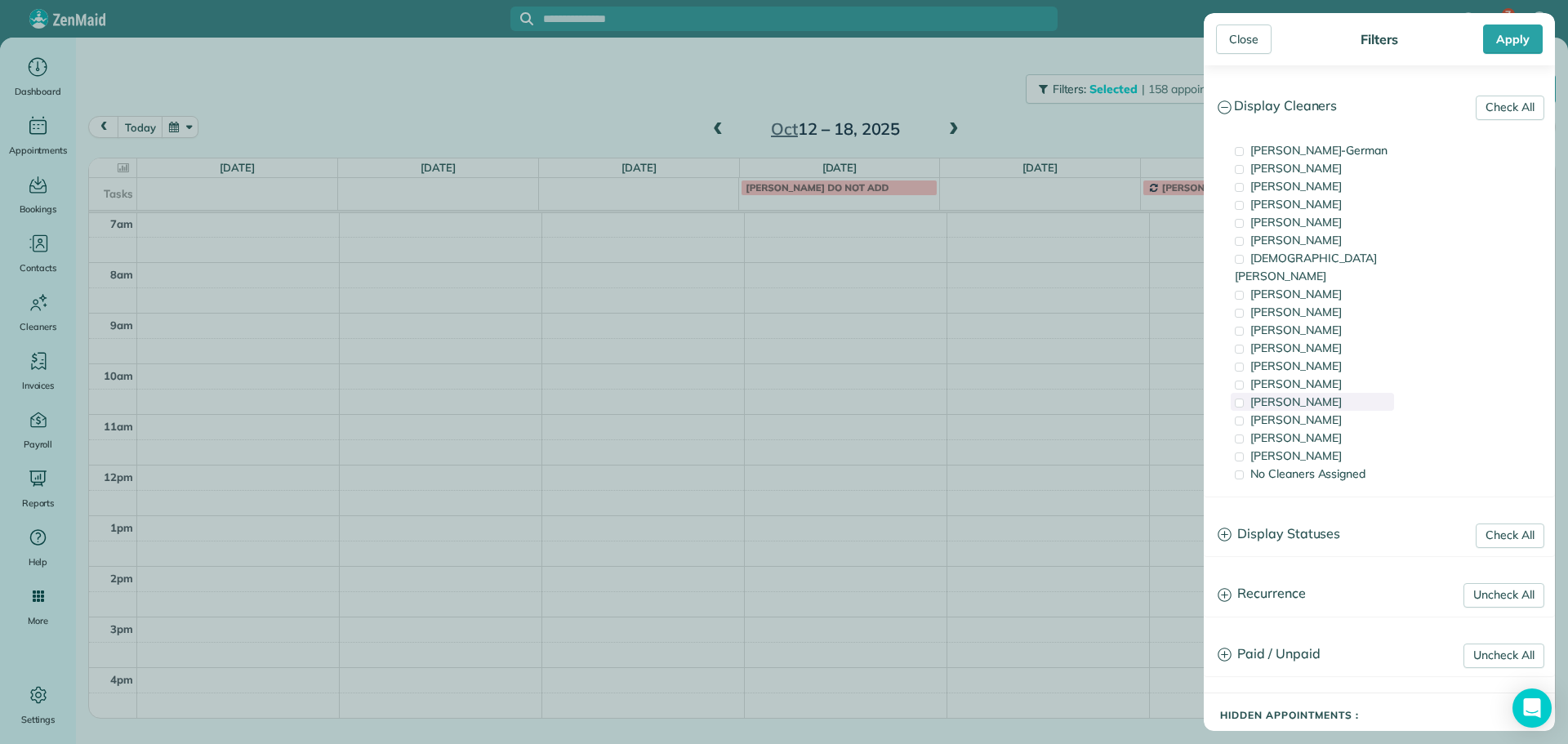
click at [1320, 395] on span "[PERSON_NAME]" at bounding box center [1296, 402] width 91 height 14
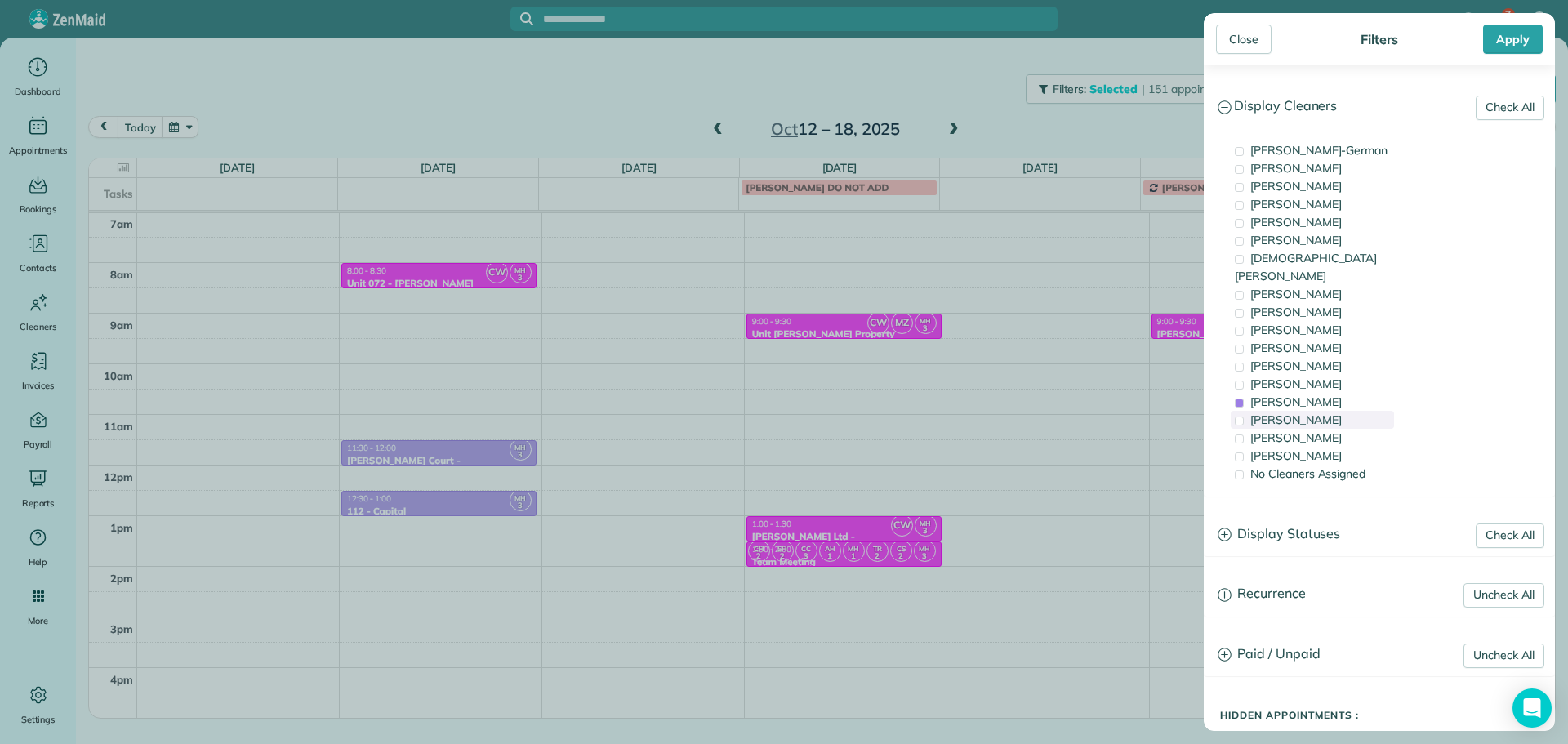
click at [1325, 411] on div "[PERSON_NAME]" at bounding box center [1312, 420] width 163 height 18
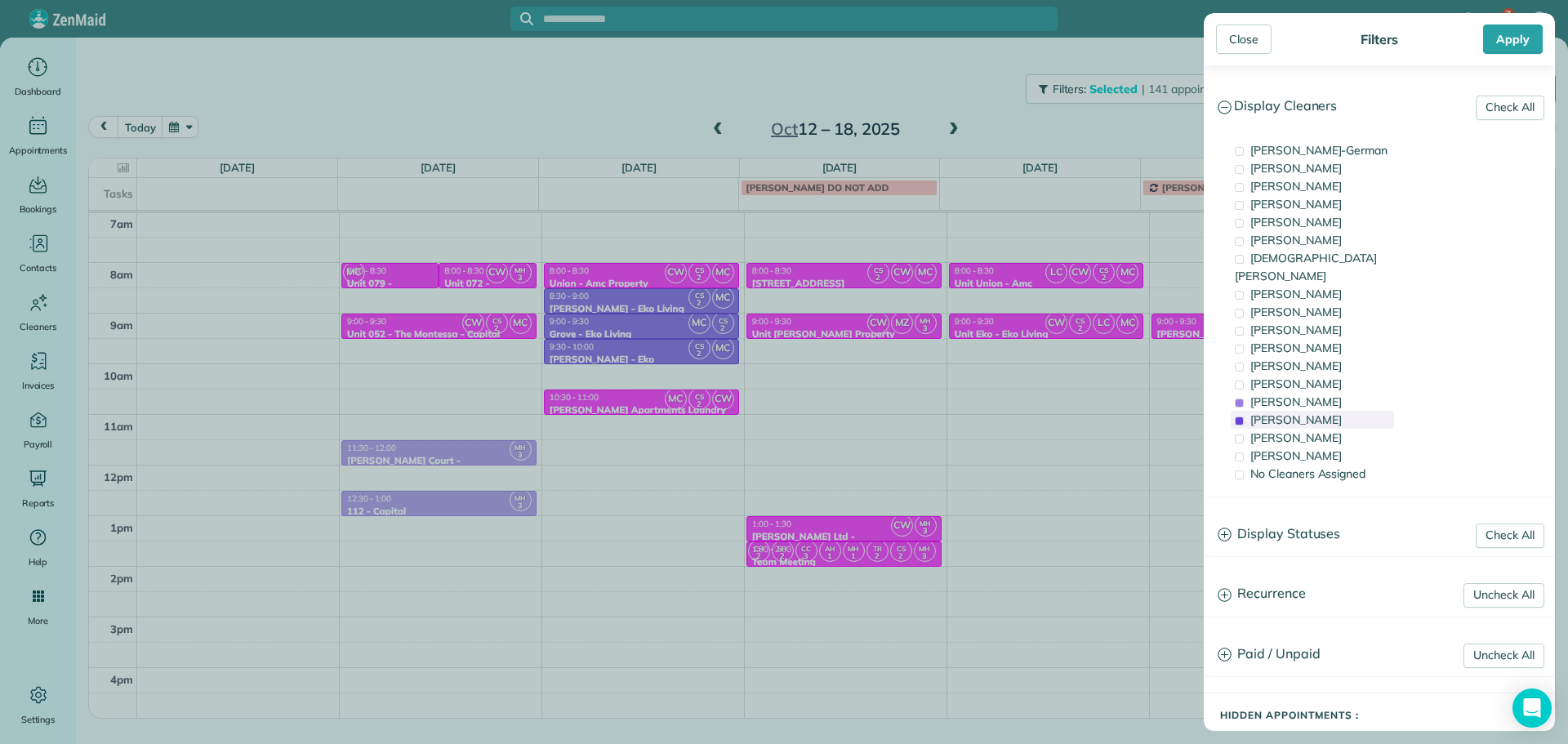
click at [1325, 411] on div "[PERSON_NAME]" at bounding box center [1312, 420] width 163 height 18
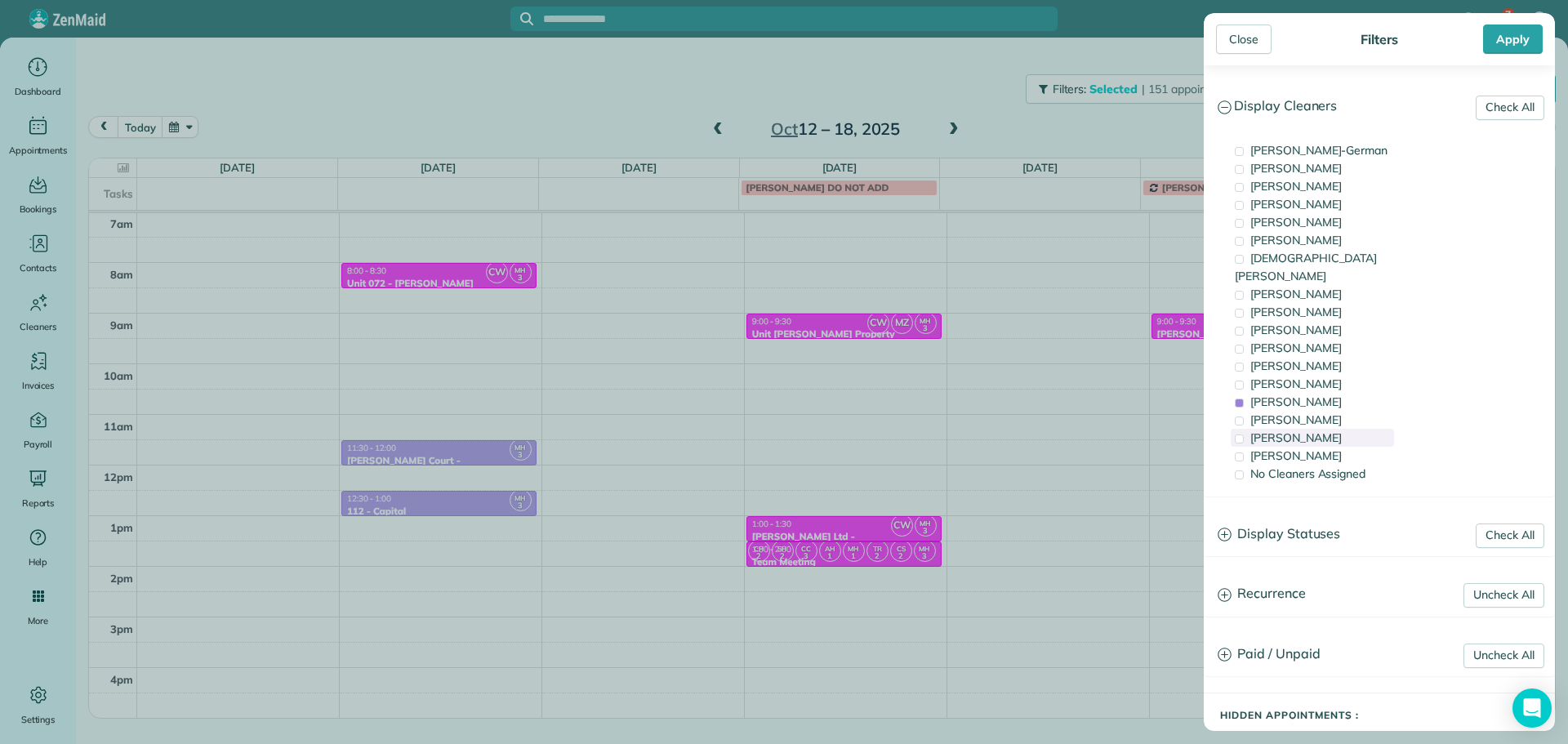
click at [1326, 429] on div "[PERSON_NAME]" at bounding box center [1312, 438] width 163 height 18
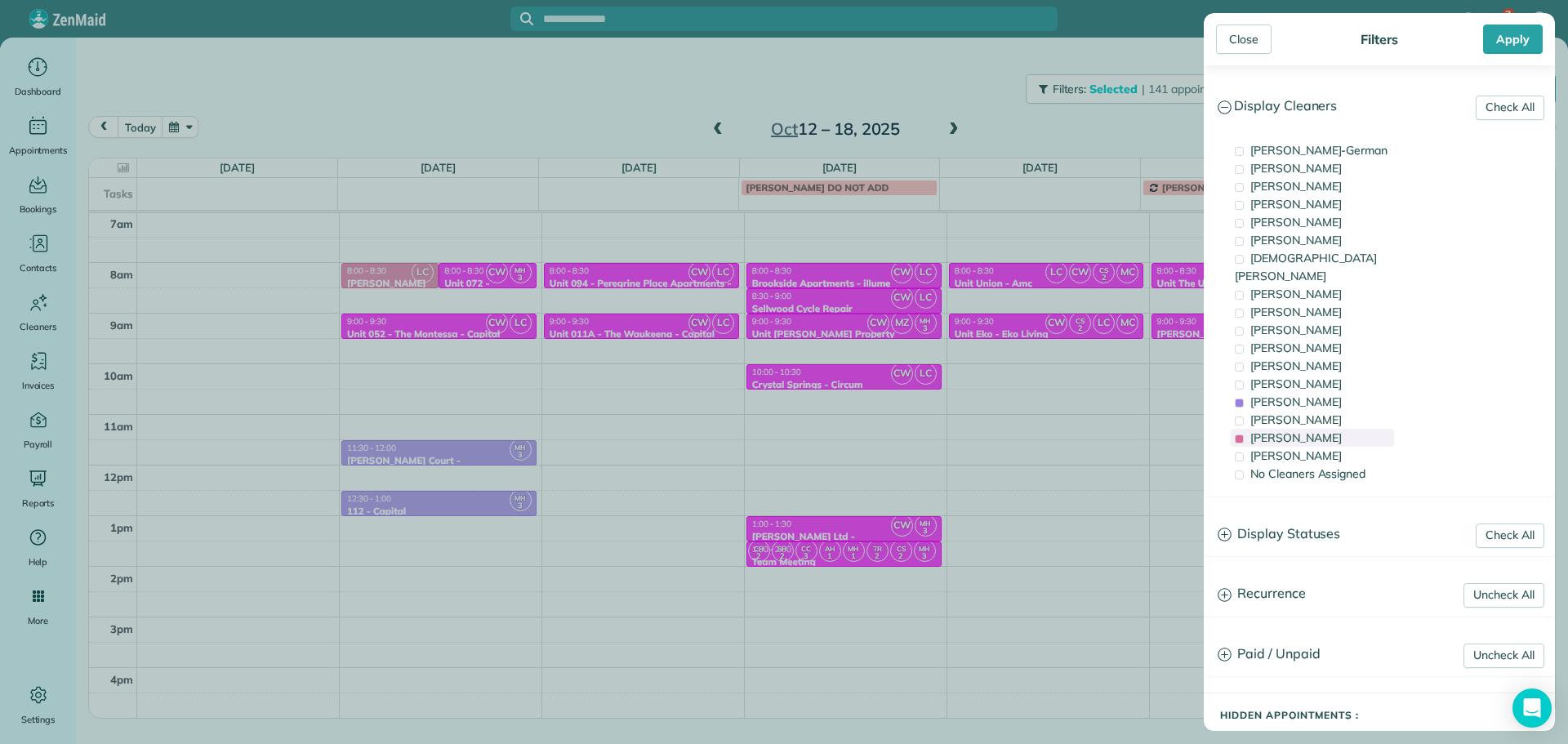
click at [1326, 429] on div "[PERSON_NAME]" at bounding box center [1312, 438] width 163 height 18
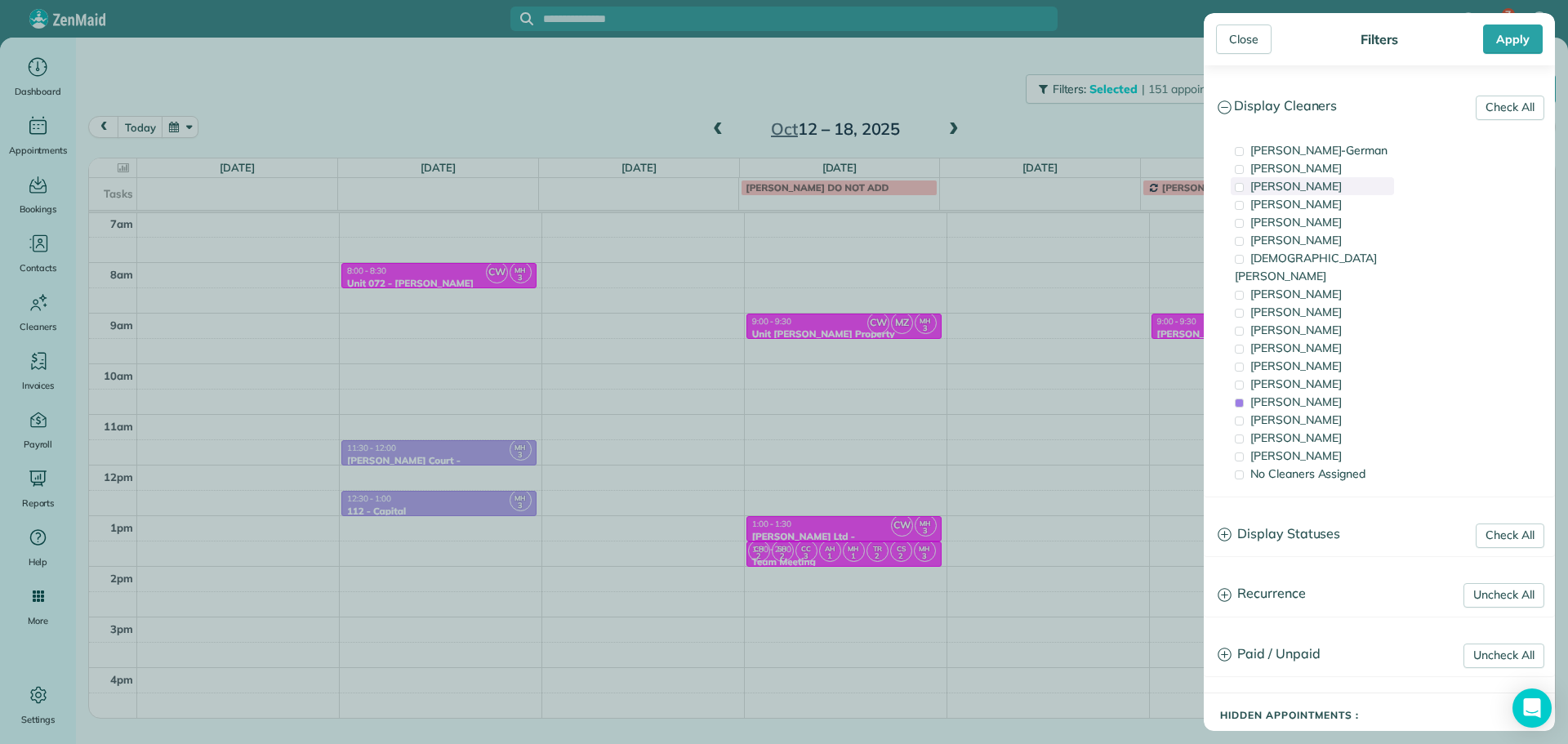
click at [1357, 190] on div "[PERSON_NAME]" at bounding box center [1312, 186] width 163 height 18
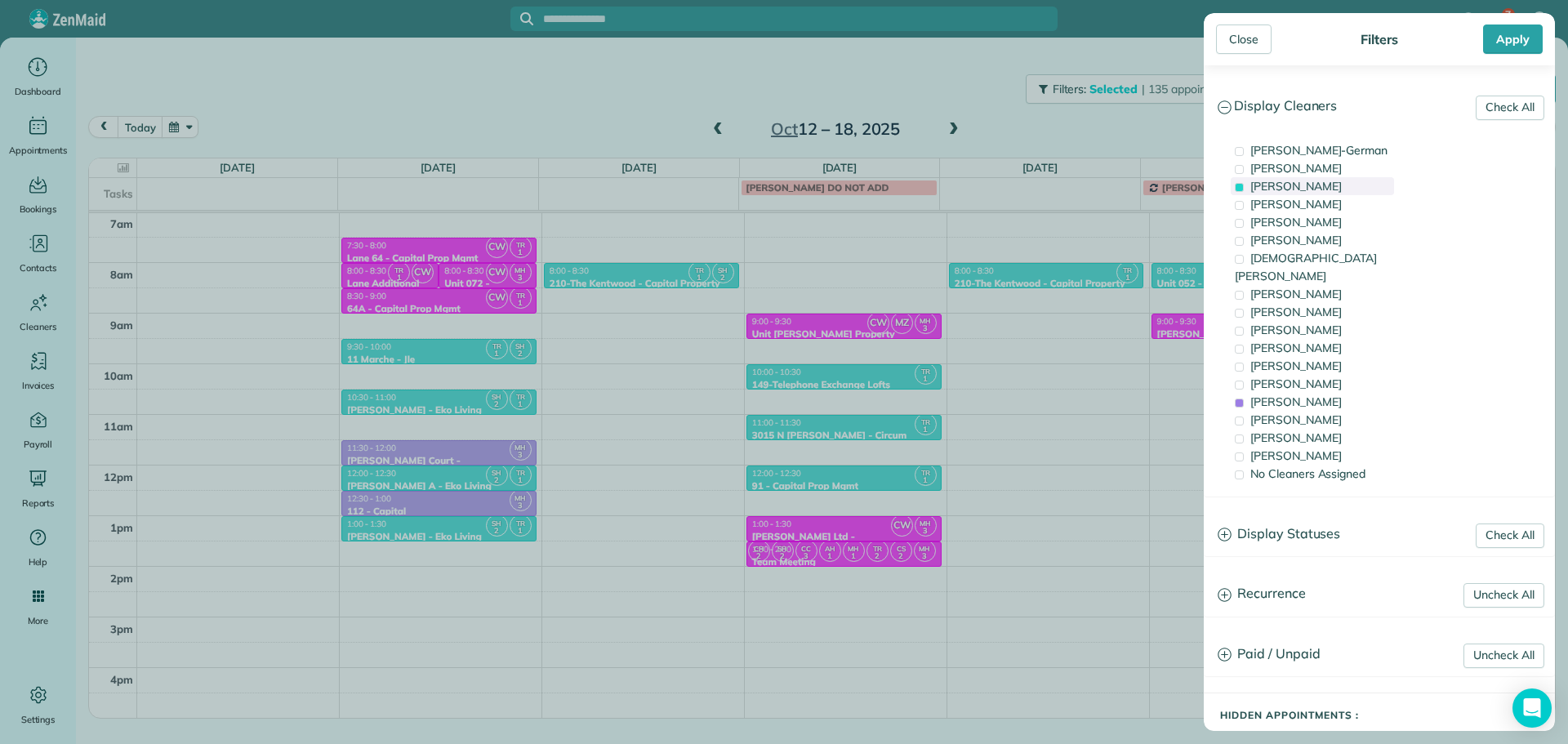
click at [1296, 182] on span "[PERSON_NAME]" at bounding box center [1296, 186] width 91 height 14
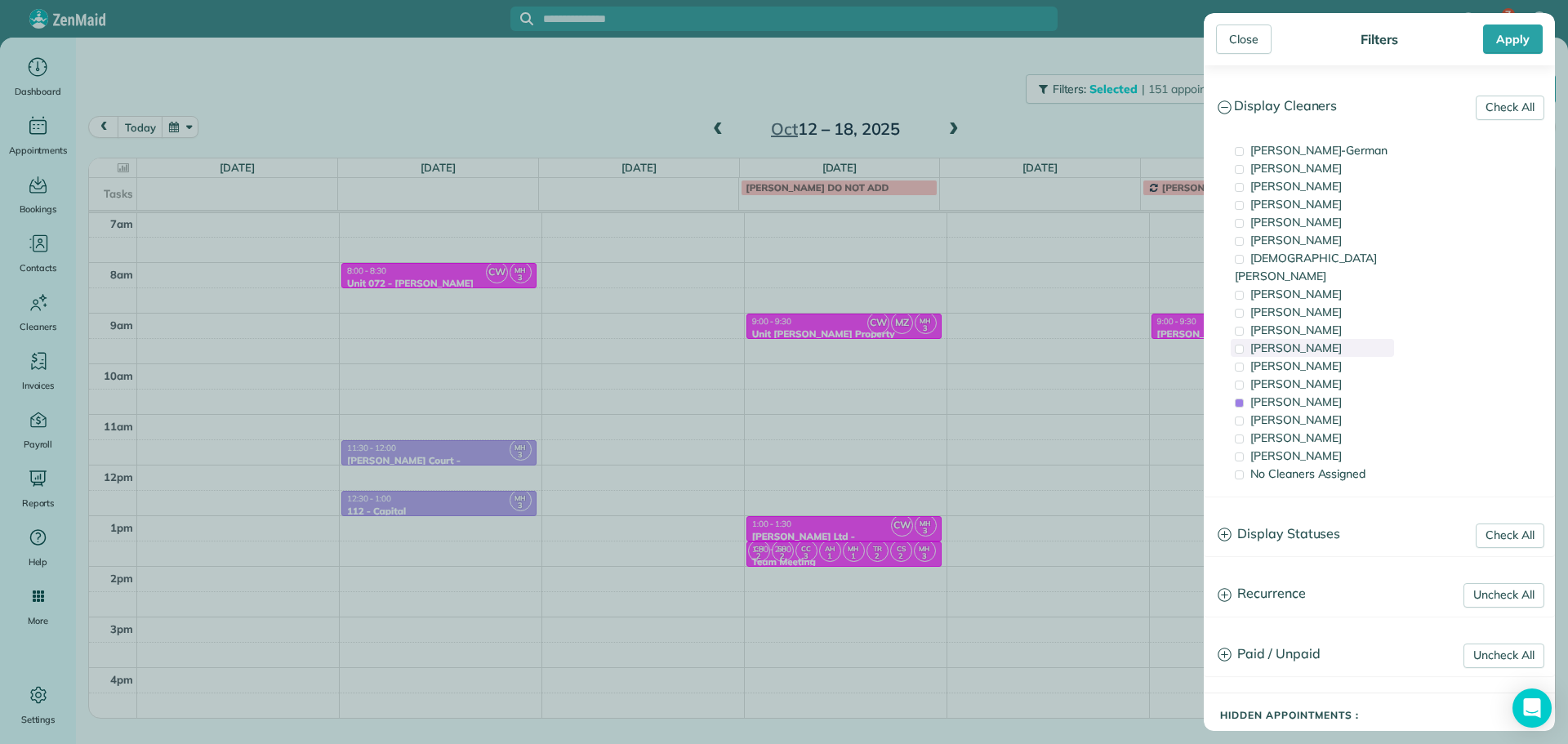
click at [1309, 340] on span "[PERSON_NAME]" at bounding box center [1296, 347] width 91 height 14
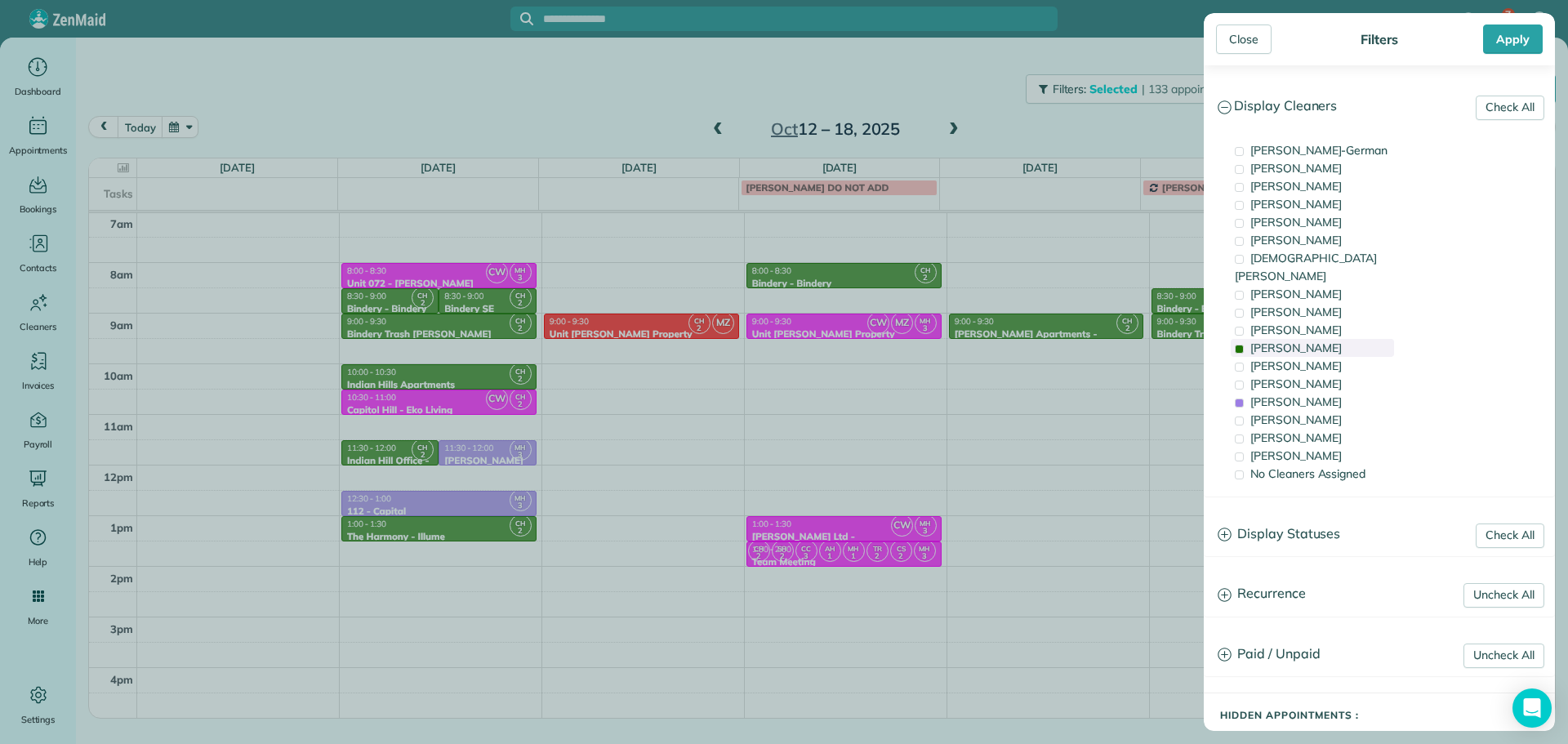
click at [1309, 340] on span "[PERSON_NAME]" at bounding box center [1296, 347] width 91 height 14
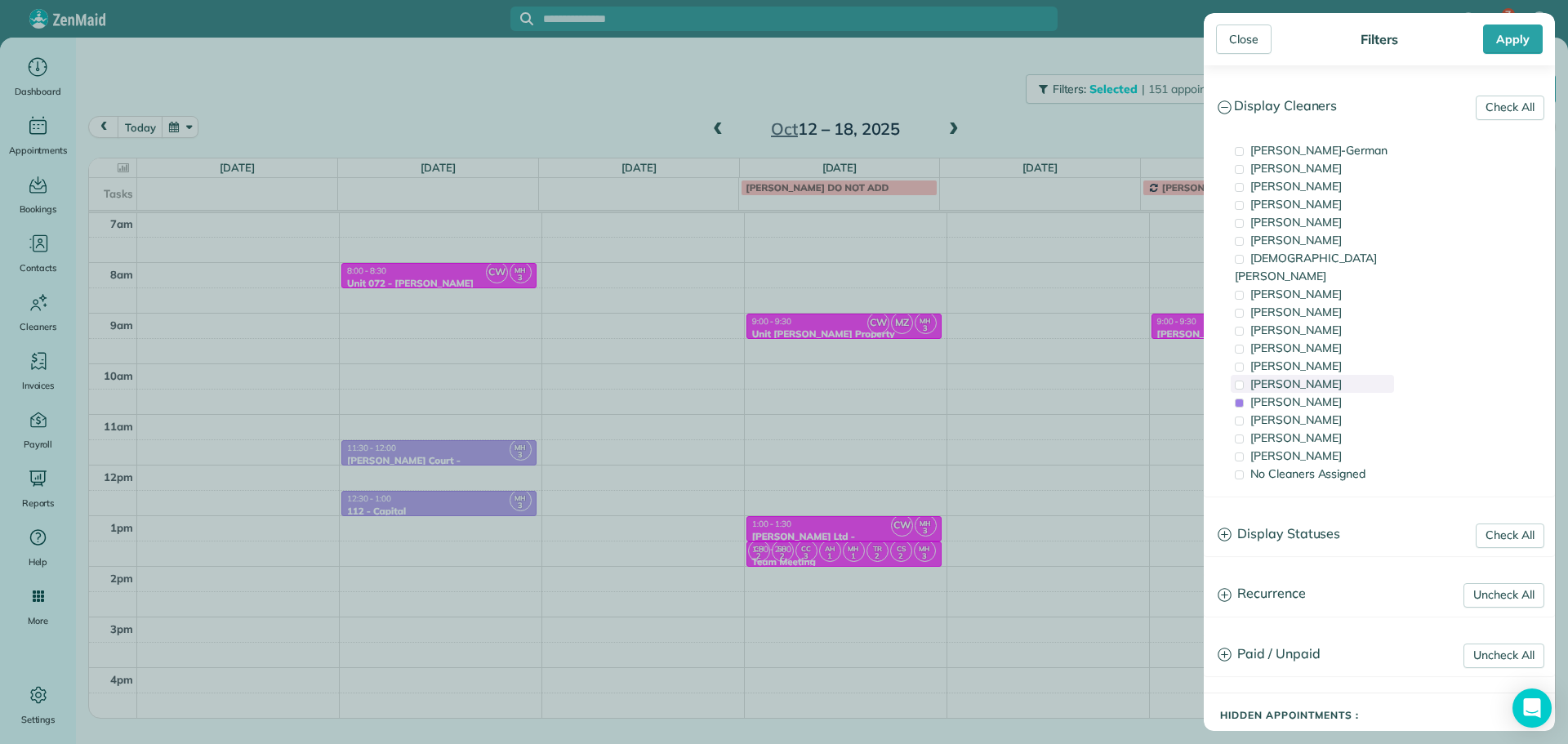
click at [1340, 375] on div "[PERSON_NAME]" at bounding box center [1312, 384] width 163 height 18
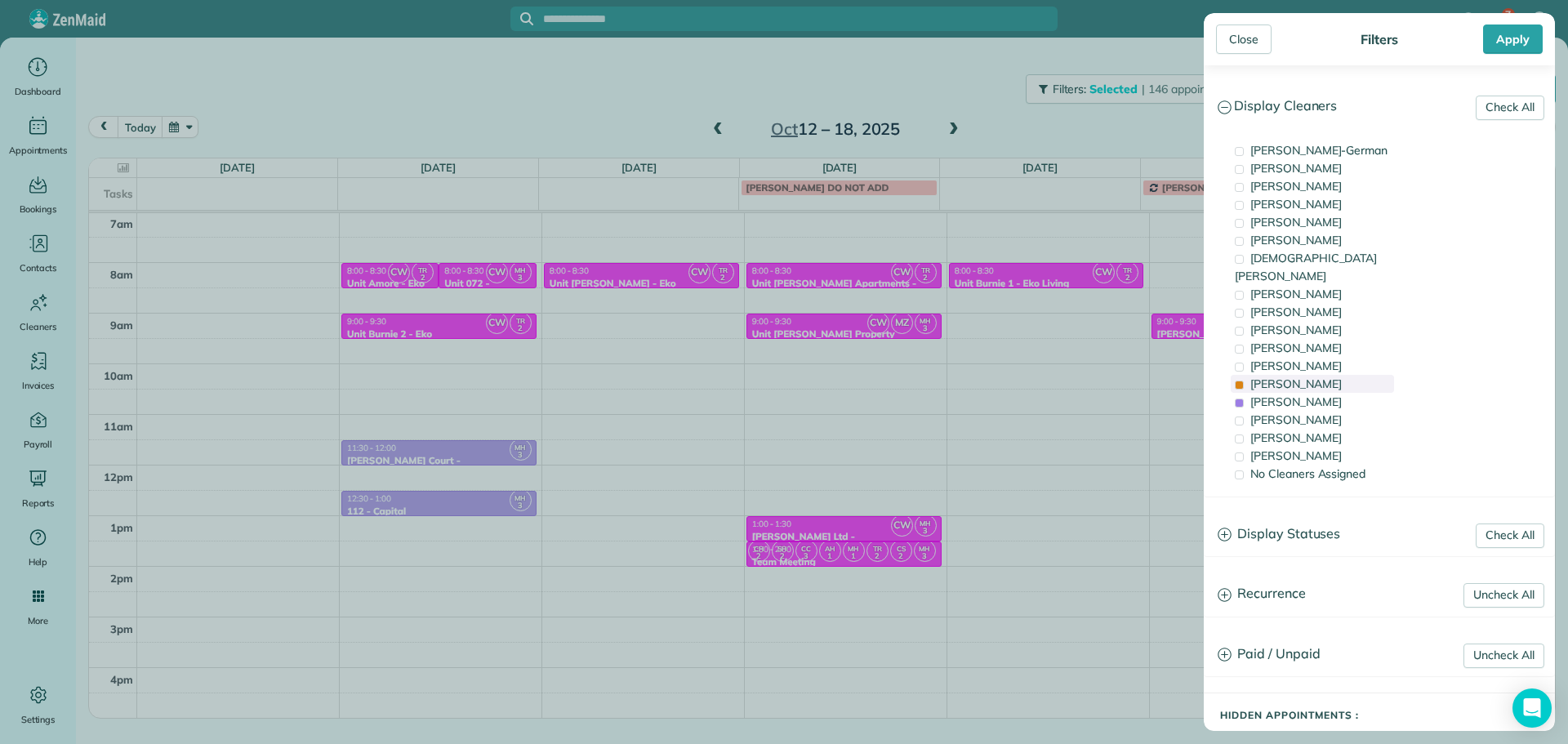
click at [1340, 375] on div "[PERSON_NAME]" at bounding box center [1312, 384] width 163 height 18
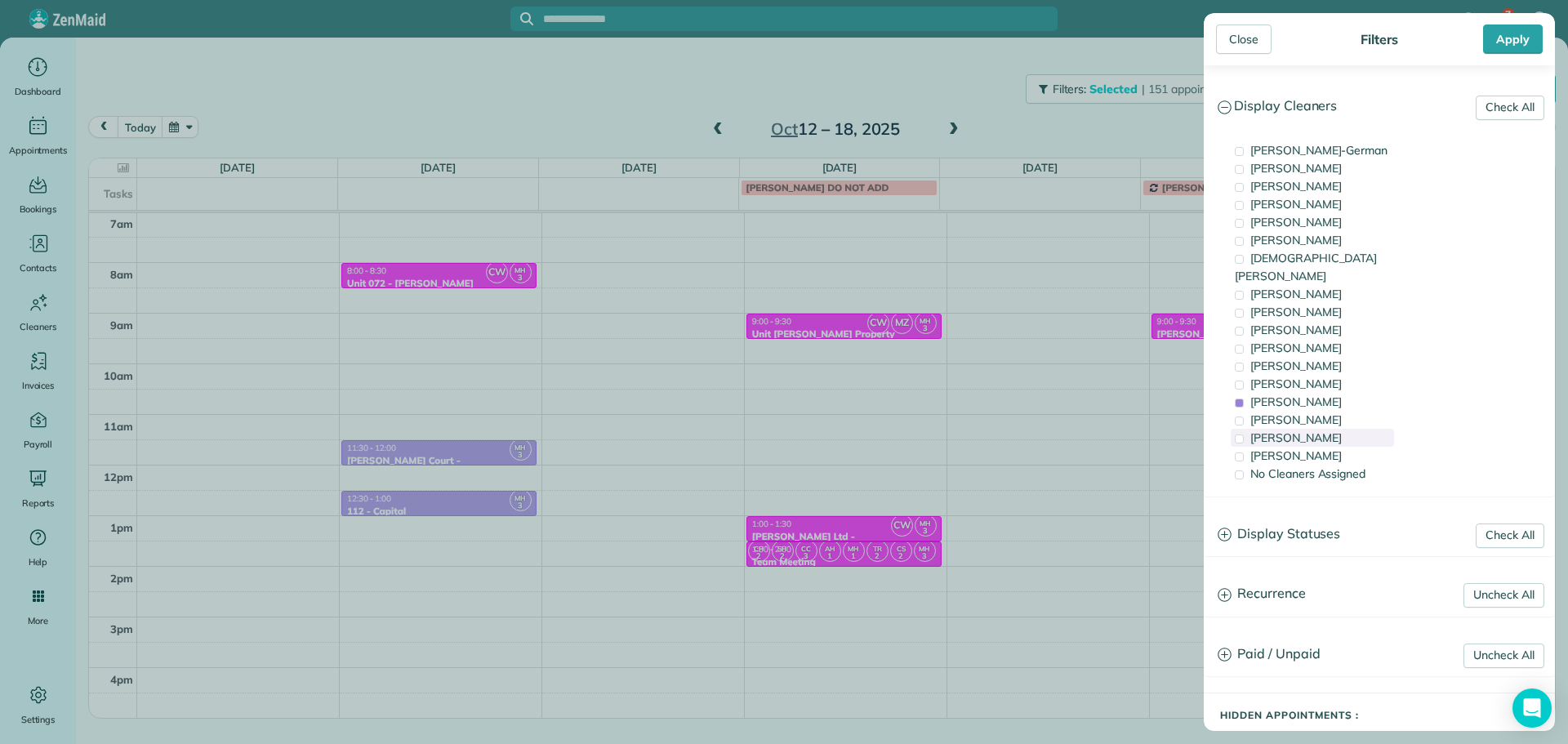
click at [1340, 429] on div "[PERSON_NAME]" at bounding box center [1312, 438] width 163 height 18
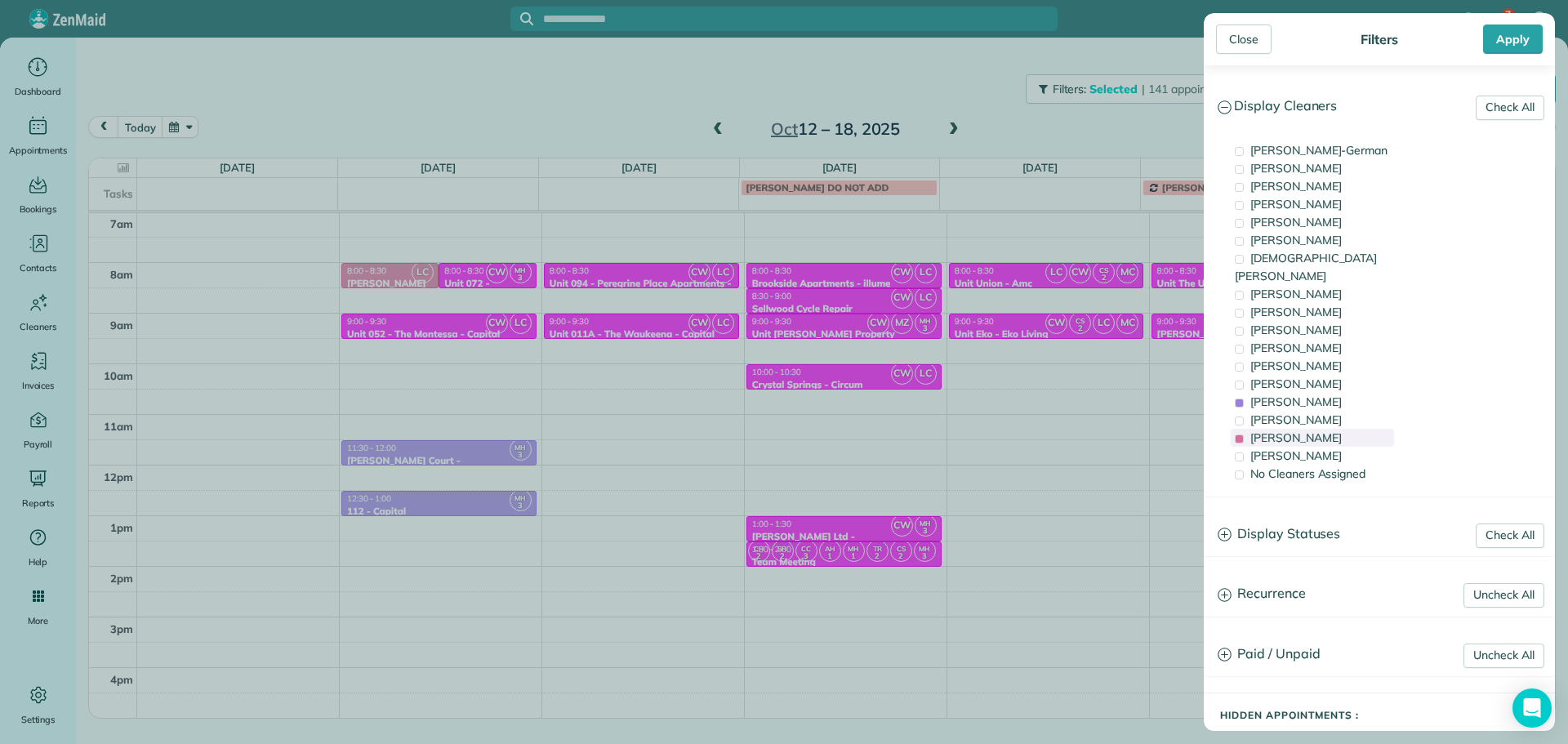
click at [1340, 429] on div "[PERSON_NAME]" at bounding box center [1312, 438] width 163 height 18
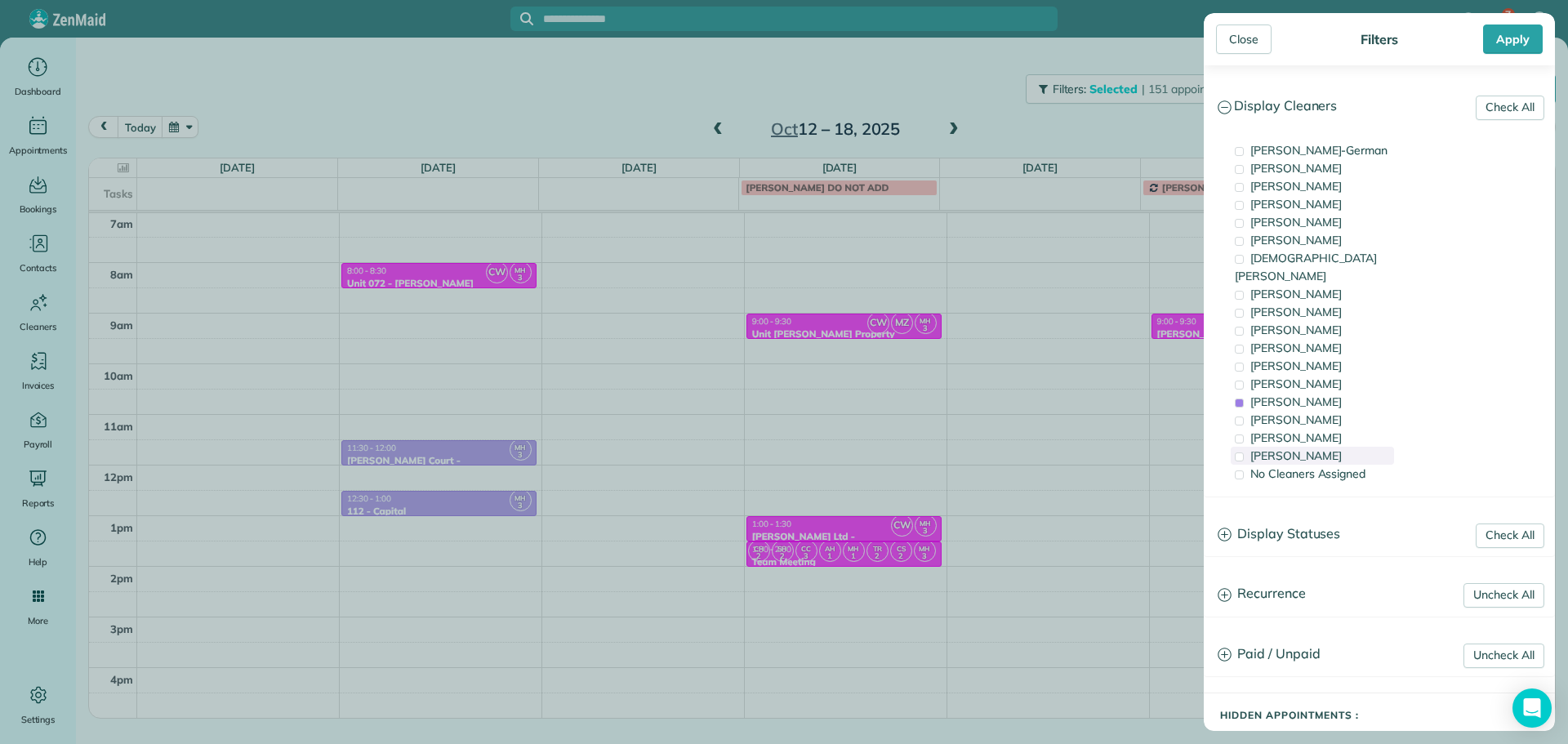
click at [1341, 447] on div "[PERSON_NAME]" at bounding box center [1312, 456] width 163 height 18
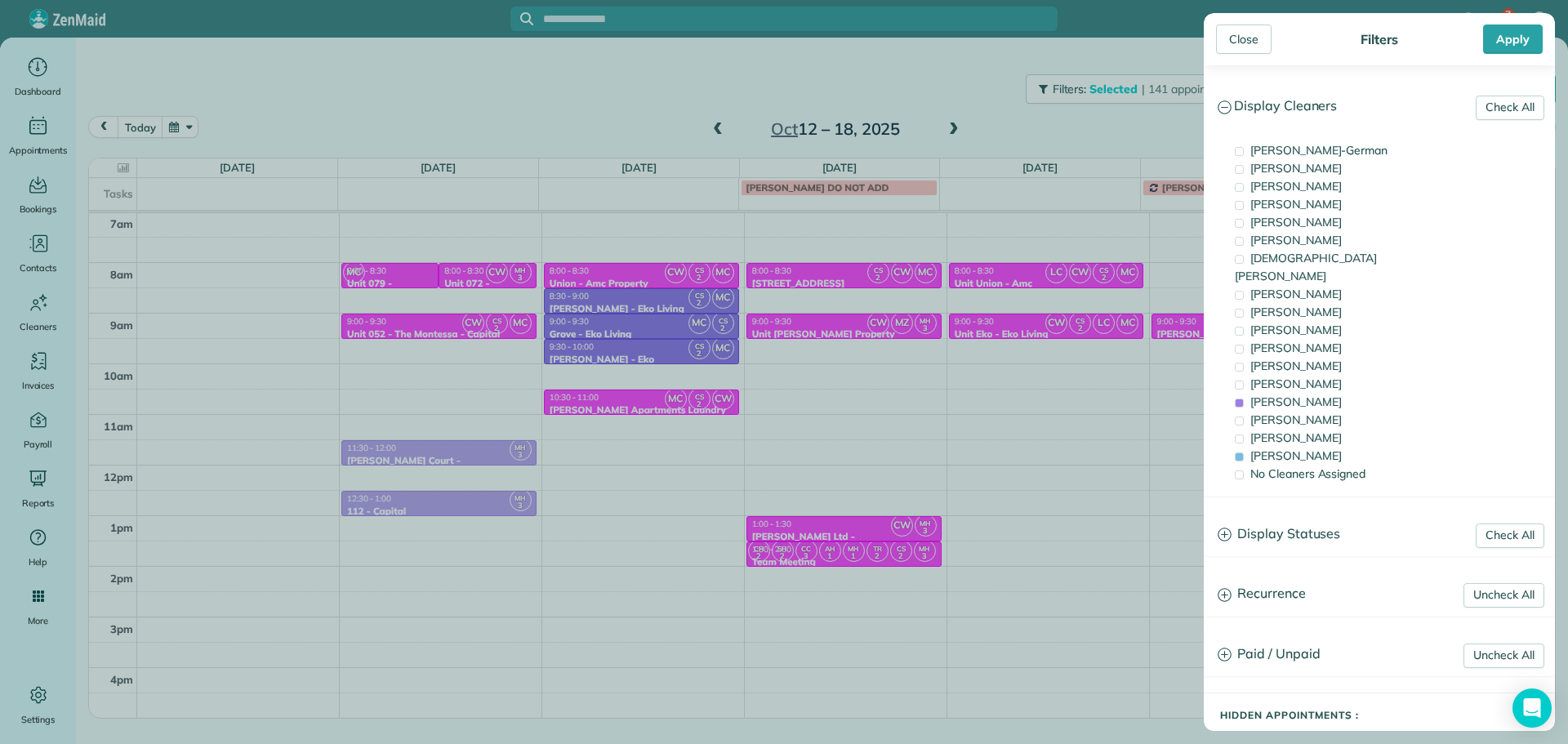
click at [657, 447] on div "Close Filters Apply Check All Display Cleaners [PERSON_NAME]-German [PERSON_NAM…" at bounding box center [784, 372] width 1568 height 744
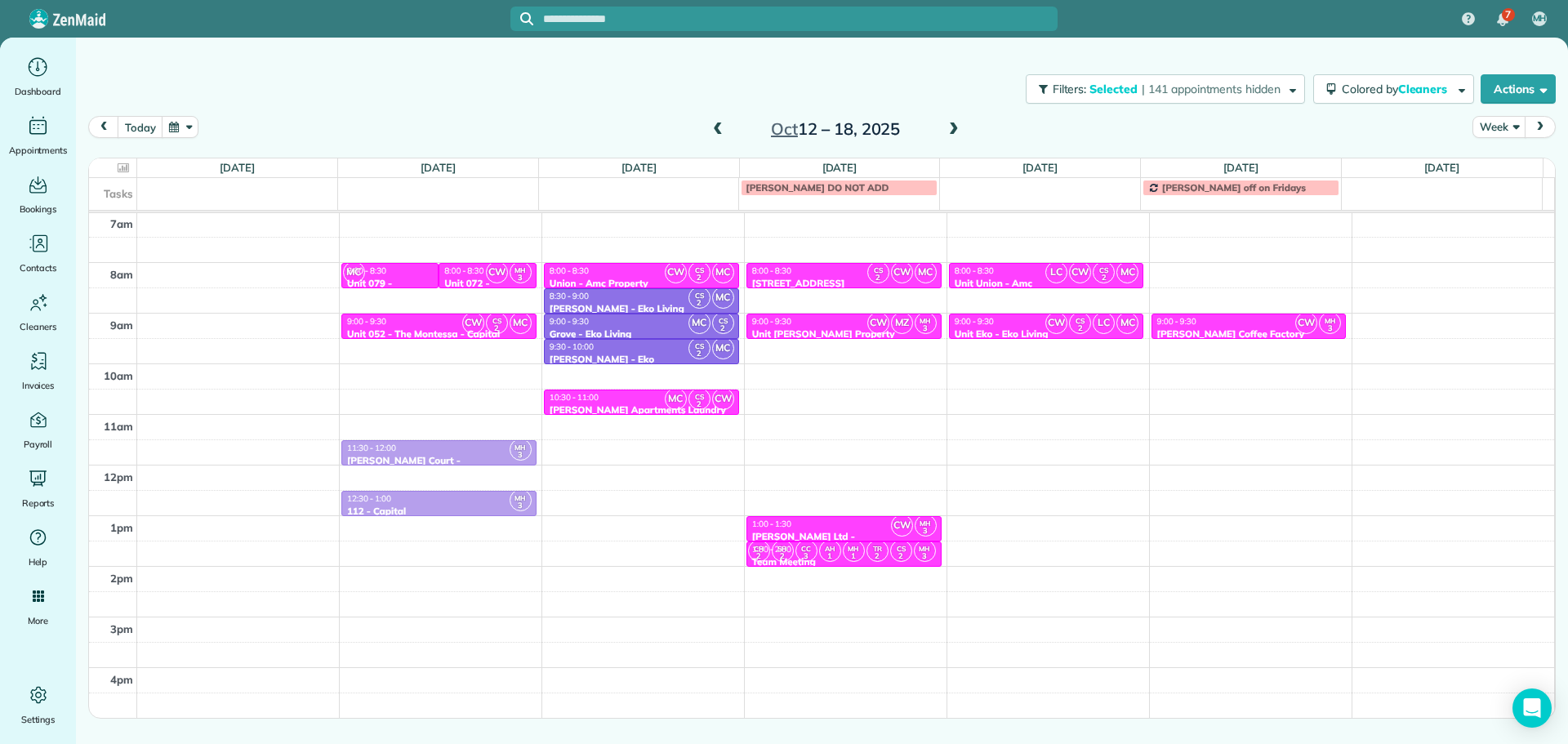
click at [663, 443] on div "4am 5am 6am 7am 8am 9am 10am 11am 12pm 1pm 2pm 3pm 4pm 5pm CW MZ CS 2 MC 8:00 -…" at bounding box center [821, 415] width 1465 height 708
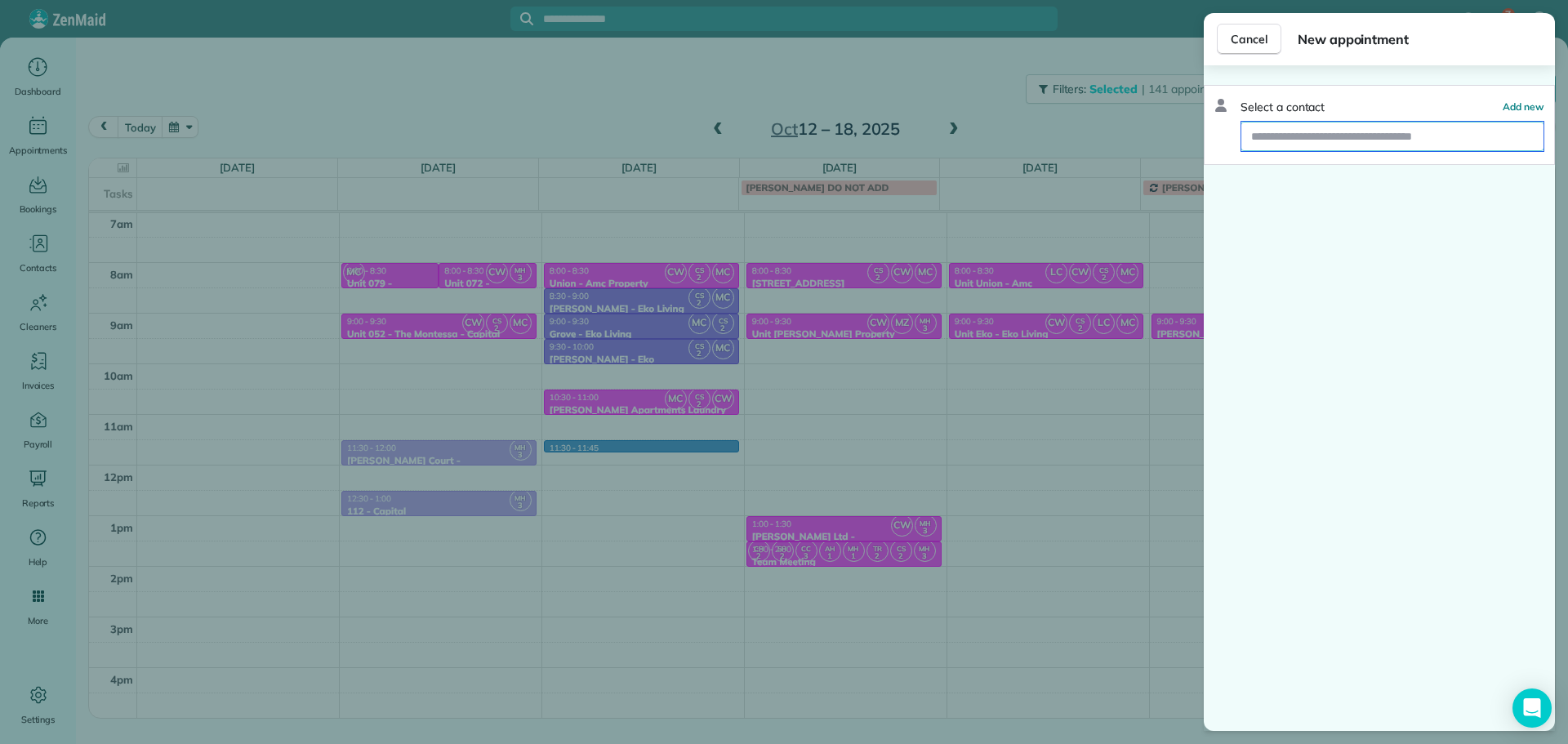
click at [1347, 138] on input "text" at bounding box center [1393, 136] width 303 height 30
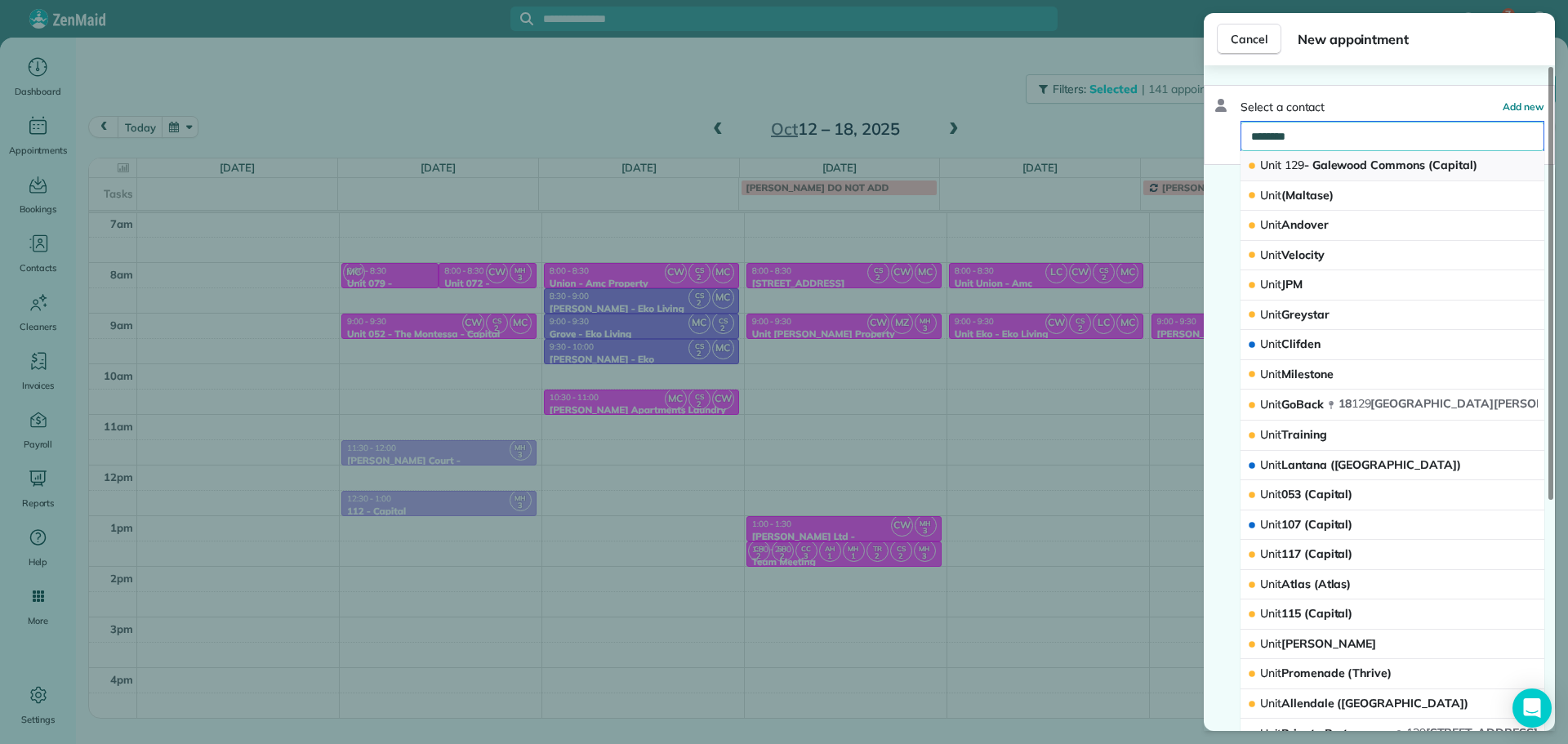
type input "********"
click at [1347, 165] on span "Unit 129 - [GEOGRAPHIC_DATA] (Capital)" at bounding box center [1368, 165] width 217 height 14
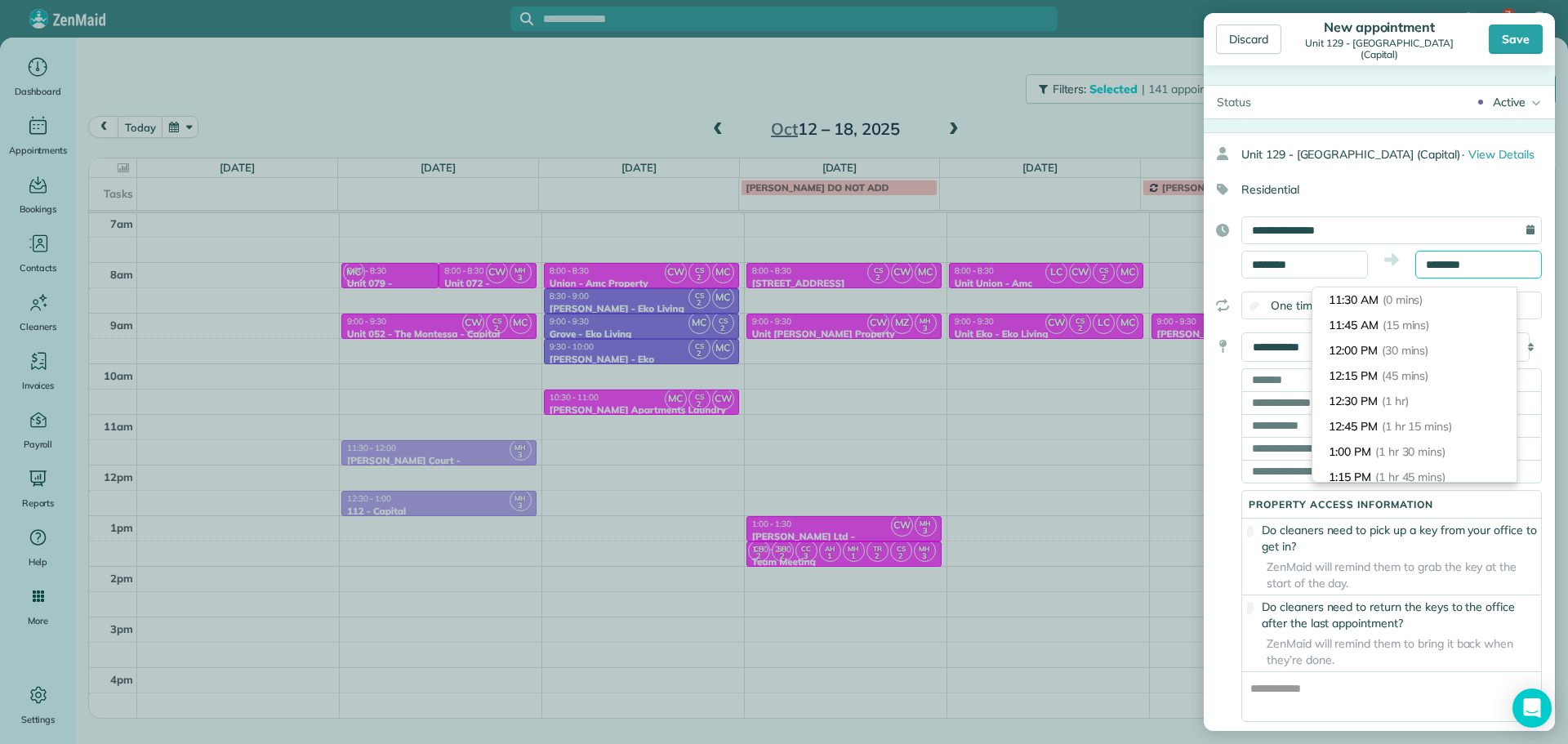
click at [1446, 278] on input "********" at bounding box center [1478, 264] width 126 height 28
type input "********"
click at [1447, 344] on li "12:00 PM (30 mins)" at bounding box center [1414, 351] width 204 height 25
click at [1291, 362] on select "**********" at bounding box center [1385, 346] width 288 height 30
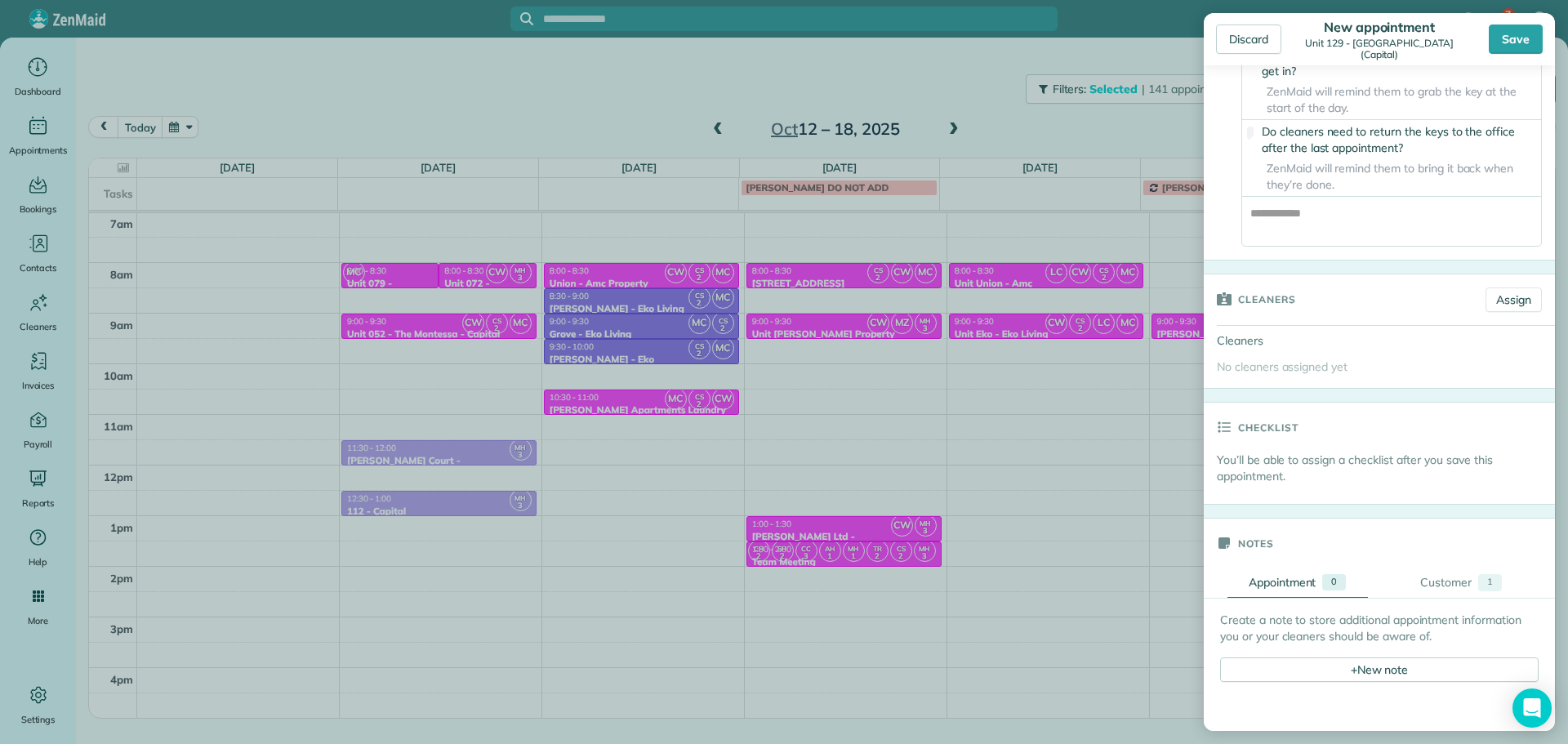
scroll to position [490, 0]
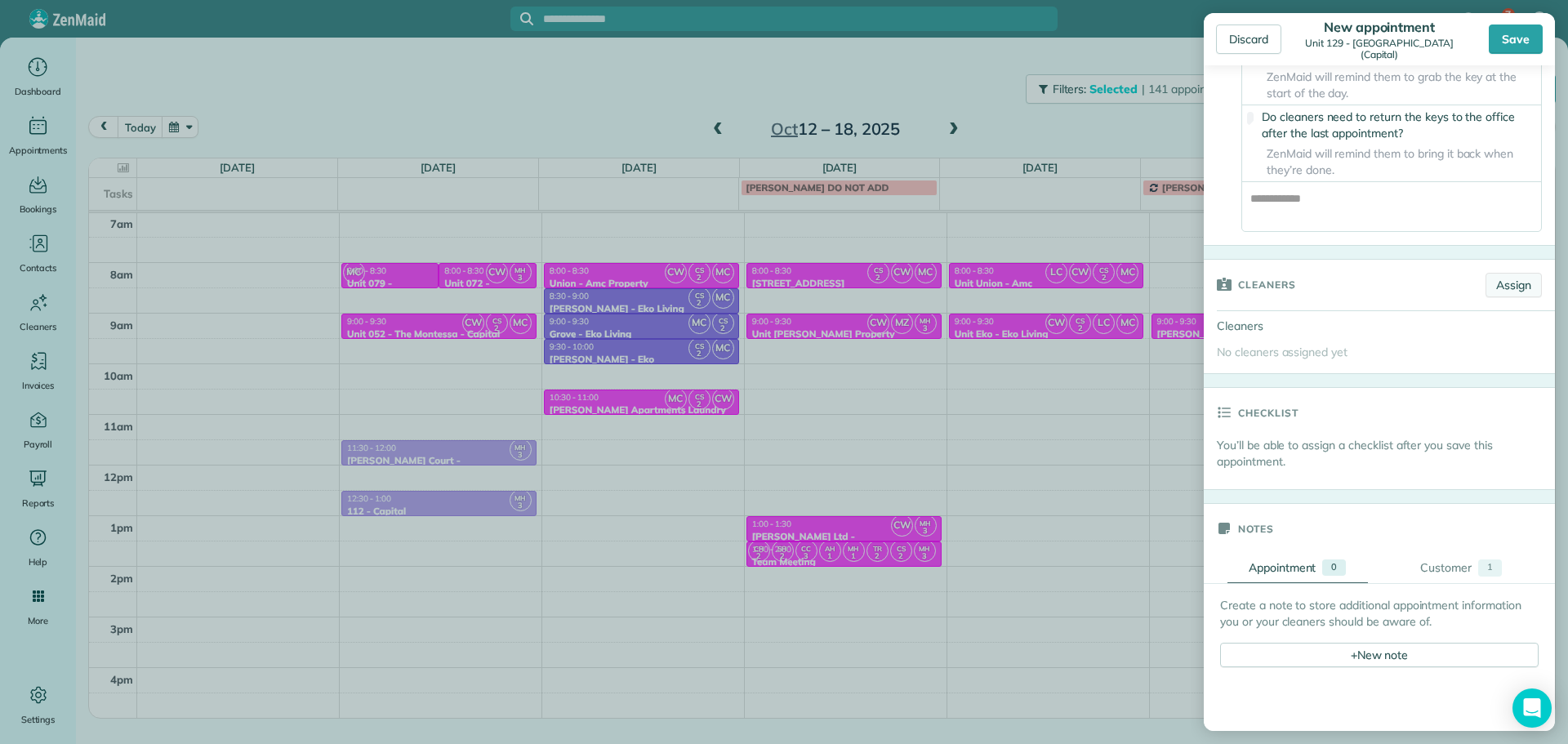
click at [1501, 297] on link "Assign" at bounding box center [1513, 285] width 56 height 24
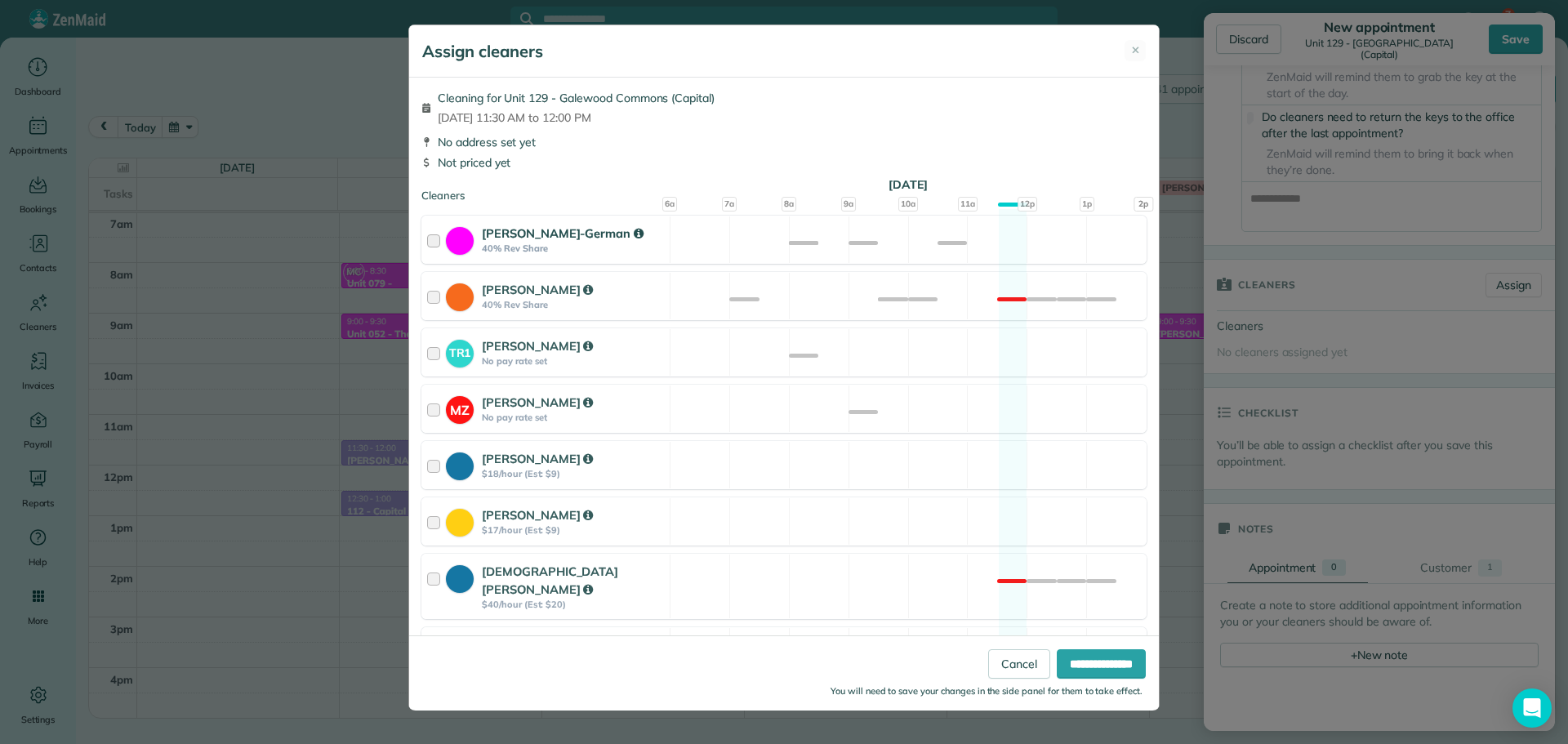
click at [943, 252] on div "[PERSON_NAME]-German 40% Rev Share Available" at bounding box center [784, 240] width 725 height 48
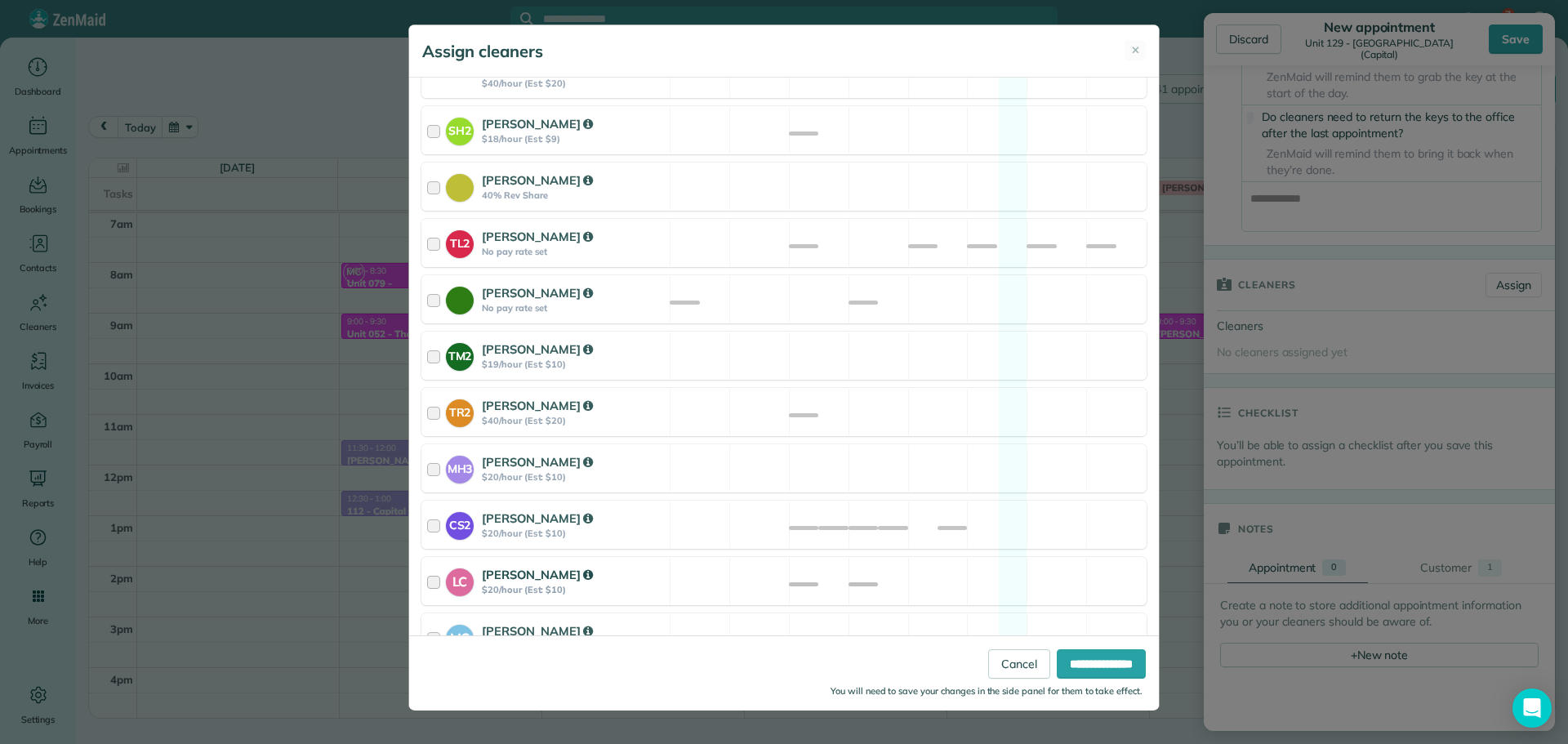
scroll to position [551, 0]
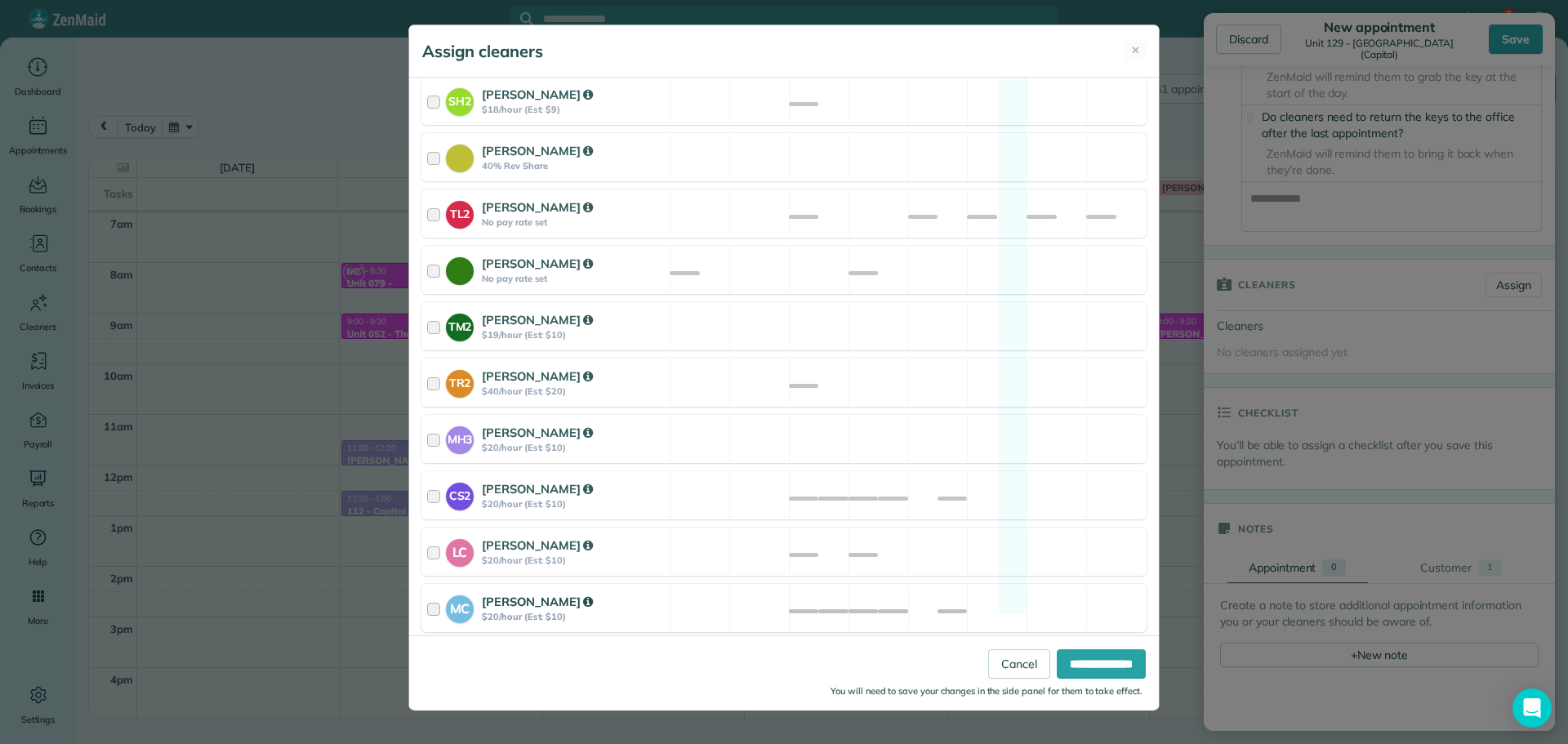
click at [937, 588] on div "MC [PERSON_NAME] $20/hour (Est: $10) Available" at bounding box center [784, 608] width 725 height 48
click at [972, 481] on div "CS2 [PERSON_NAME] $20/hour (Est: $10) Available" at bounding box center [784, 495] width 725 height 48
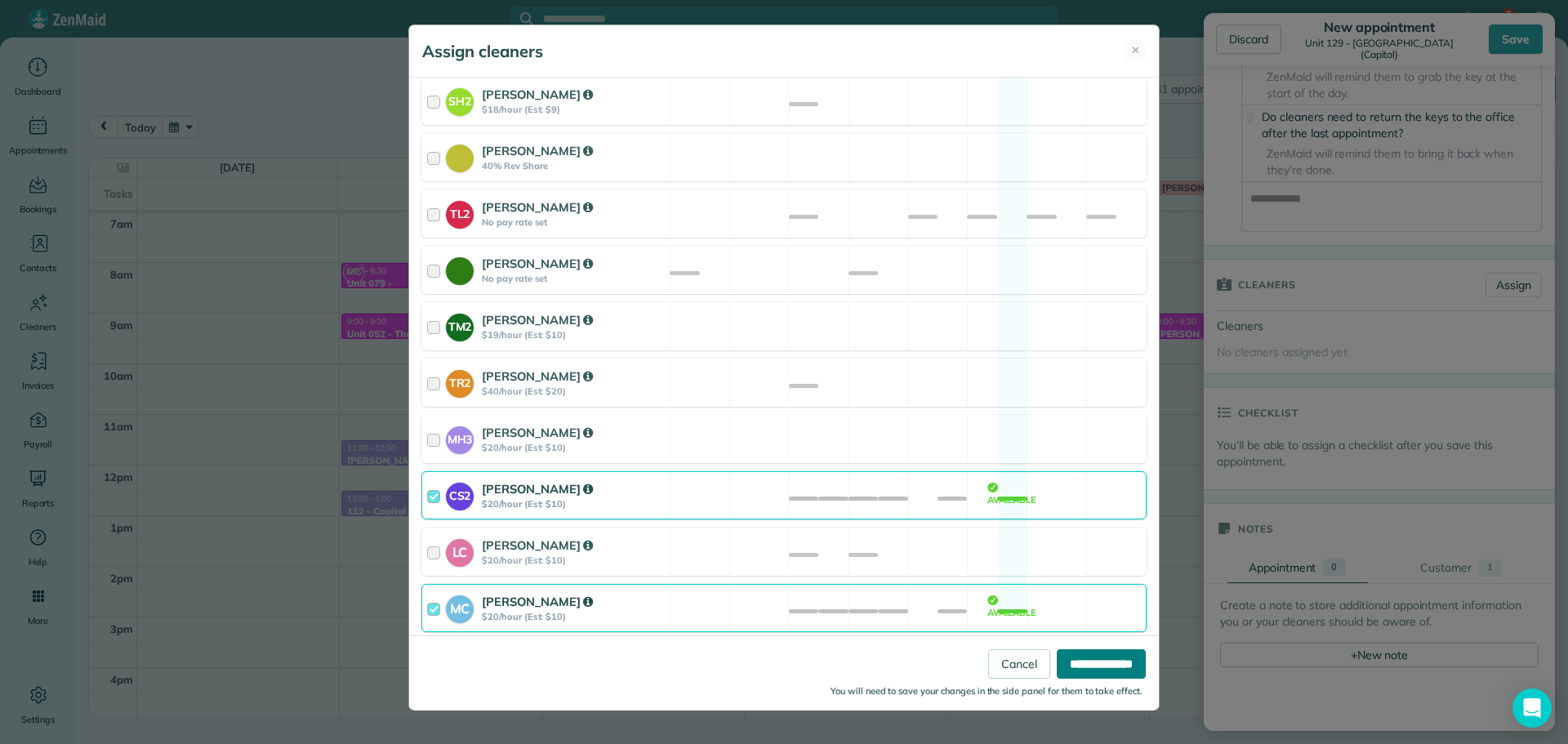
click at [1079, 665] on input "**********" at bounding box center [1101, 663] width 89 height 30
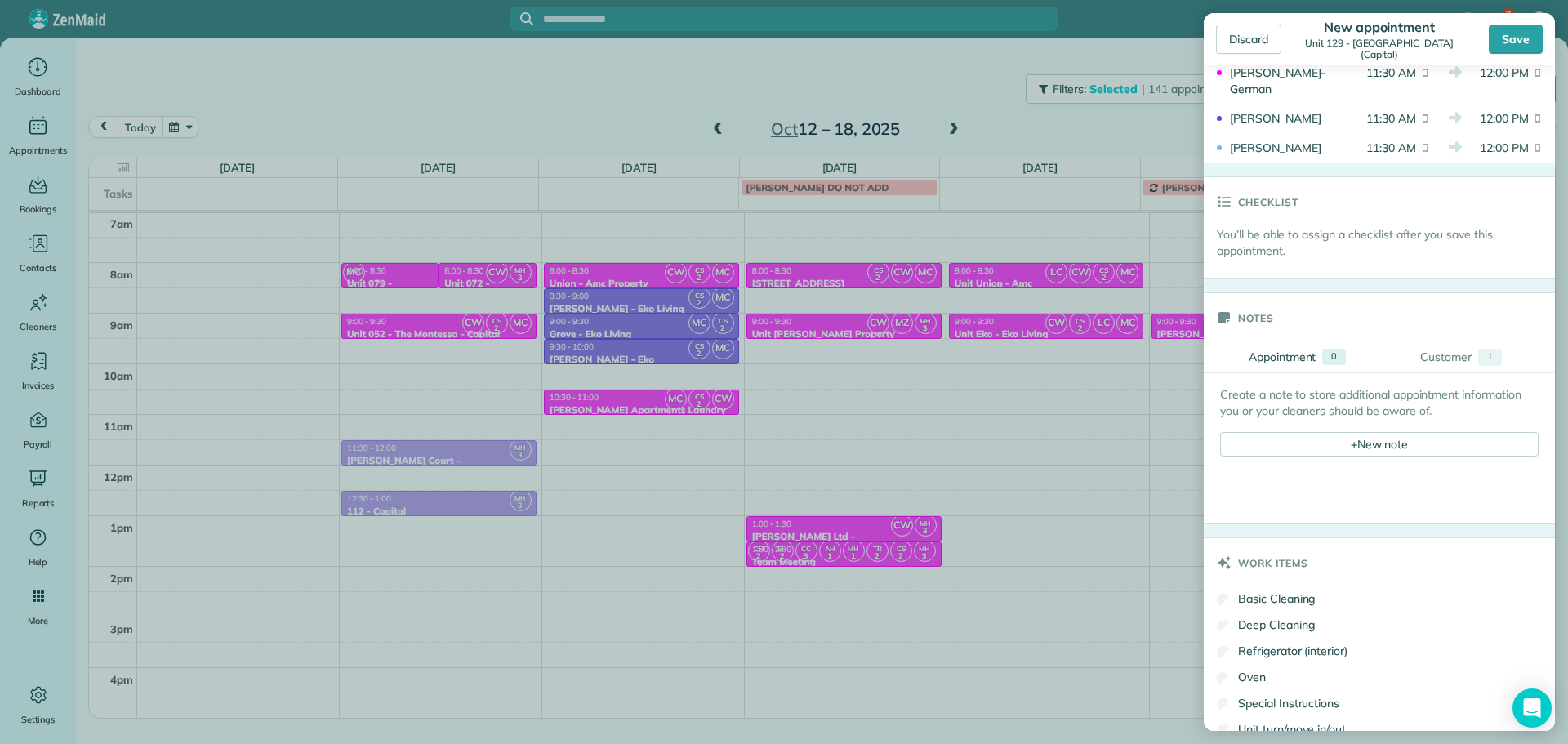
scroll to position [899, 0]
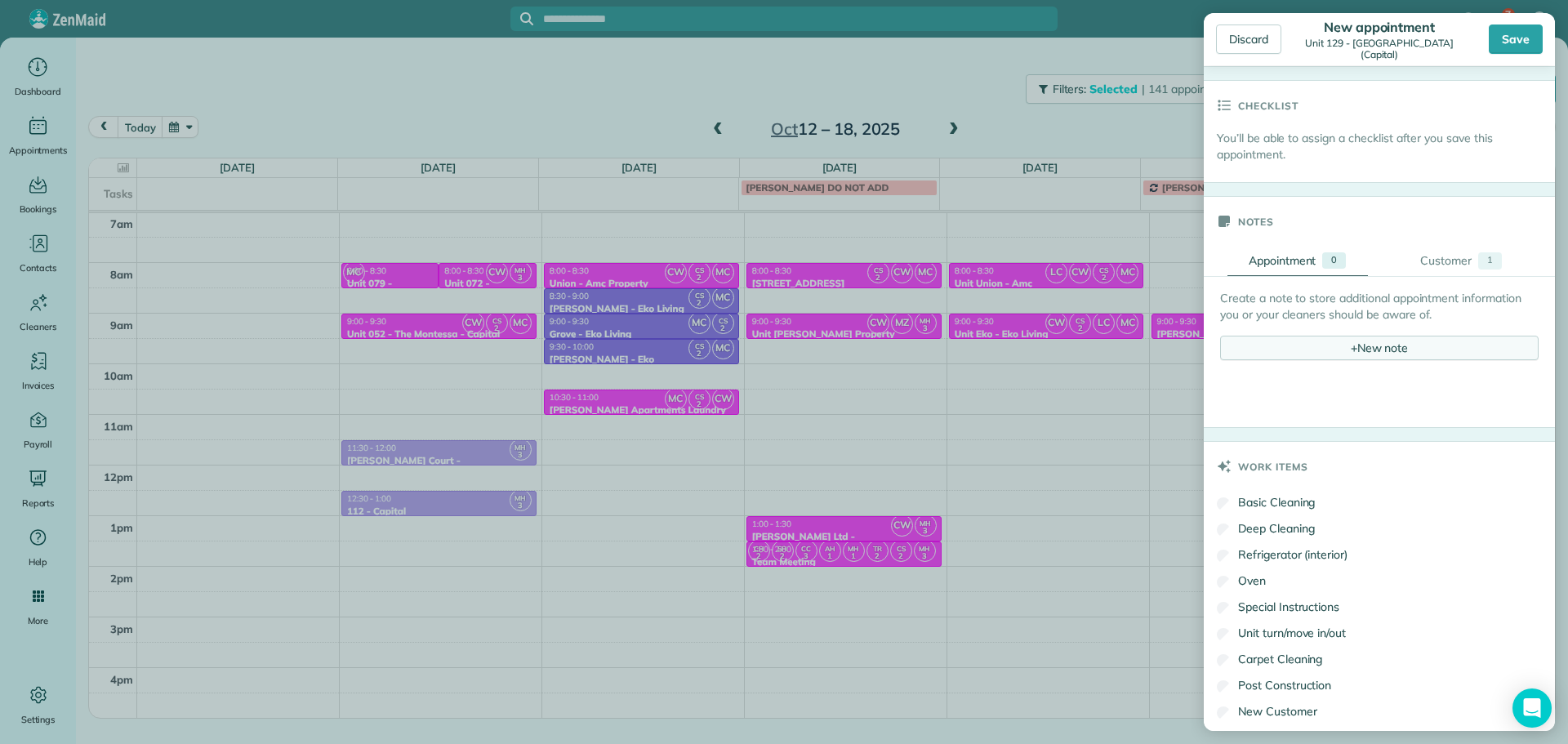
click at [1384, 360] on div "+ New note" at bounding box center [1379, 347] width 319 height 24
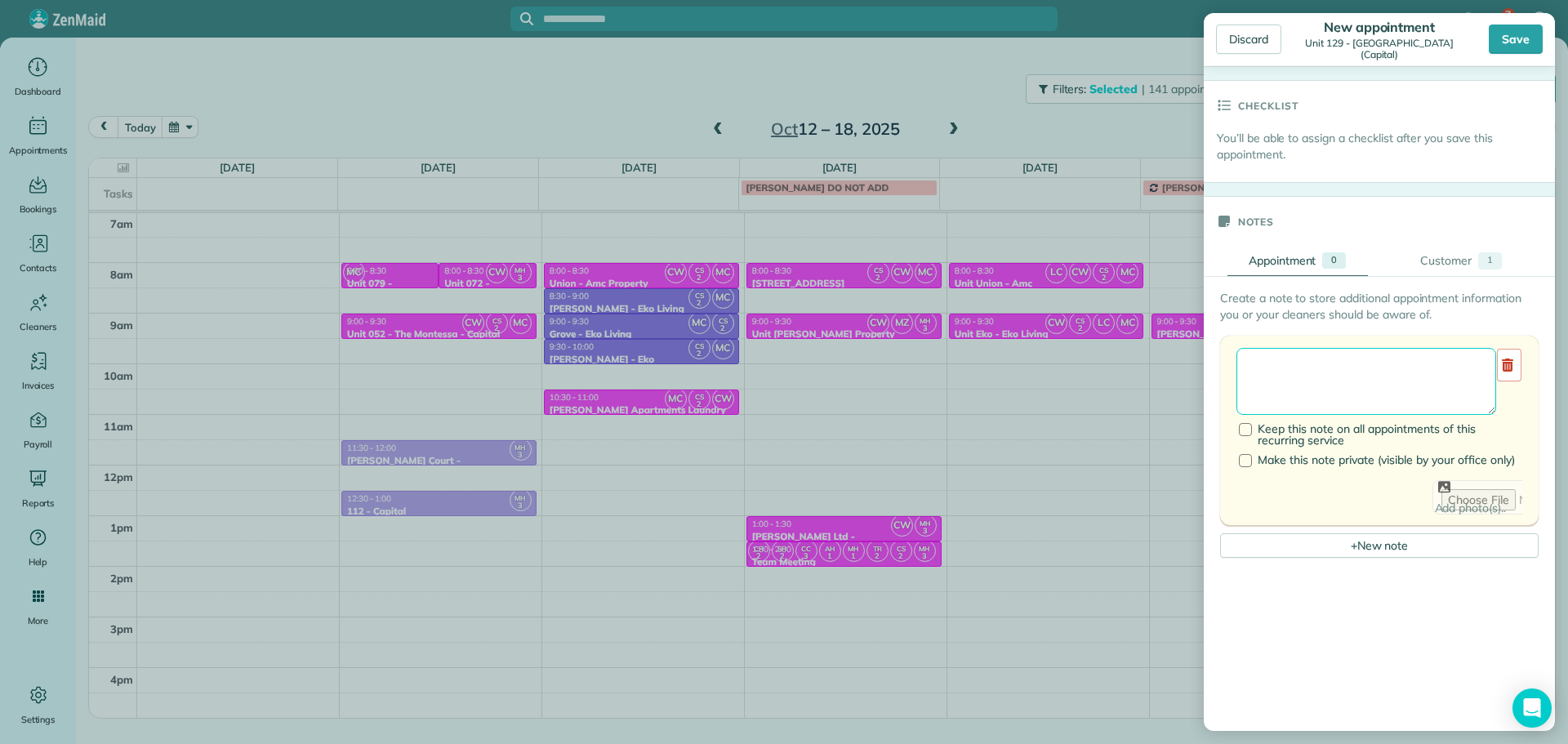
click at [1384, 395] on textarea at bounding box center [1366, 381] width 260 height 67
paste textarea "**********"
drag, startPoint x: 1246, startPoint y: 400, endPoint x: 1347, endPoint y: 408, distance: 101.3
click at [1347, 408] on textarea "**********" at bounding box center [1359, 381] width 247 height 67
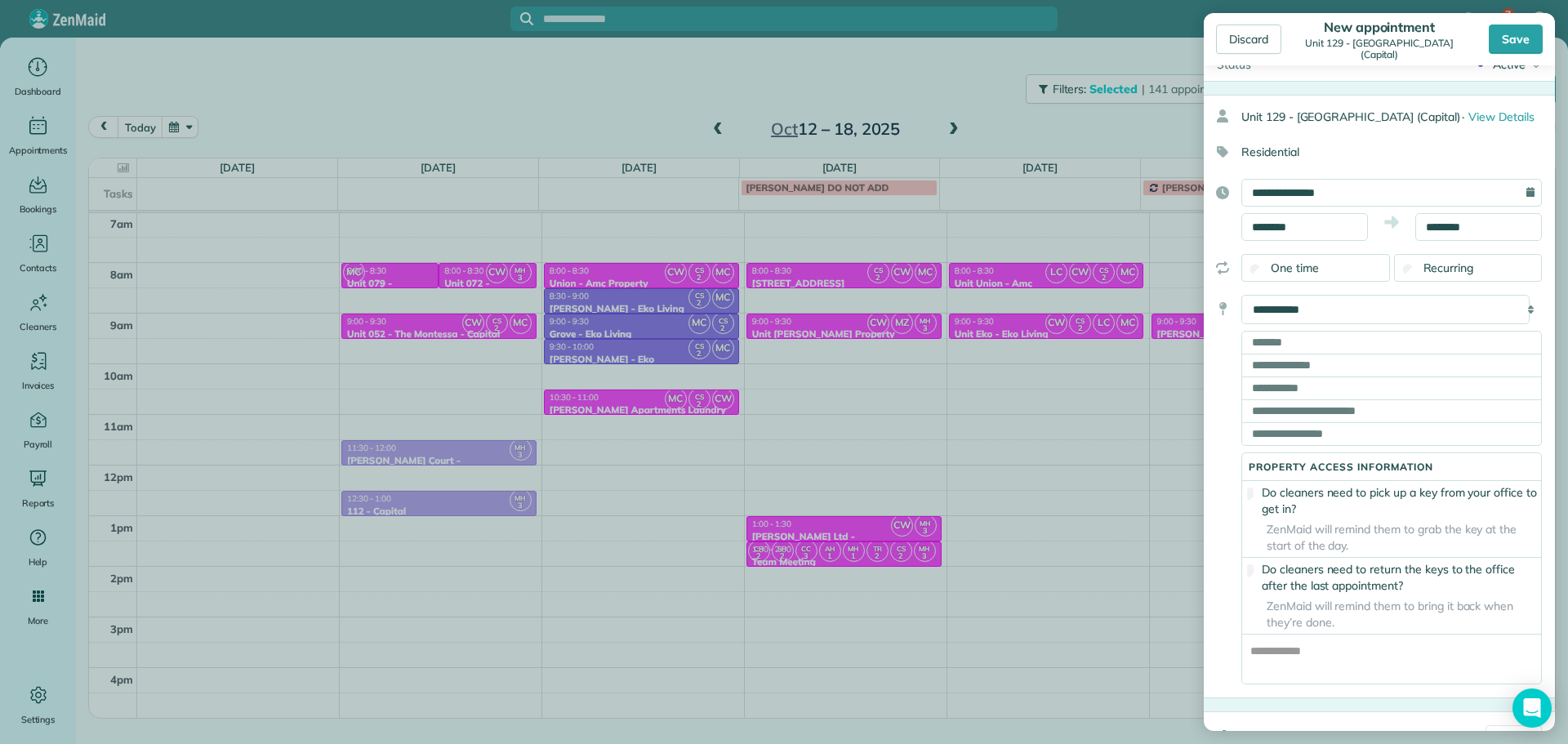
scroll to position [0, 0]
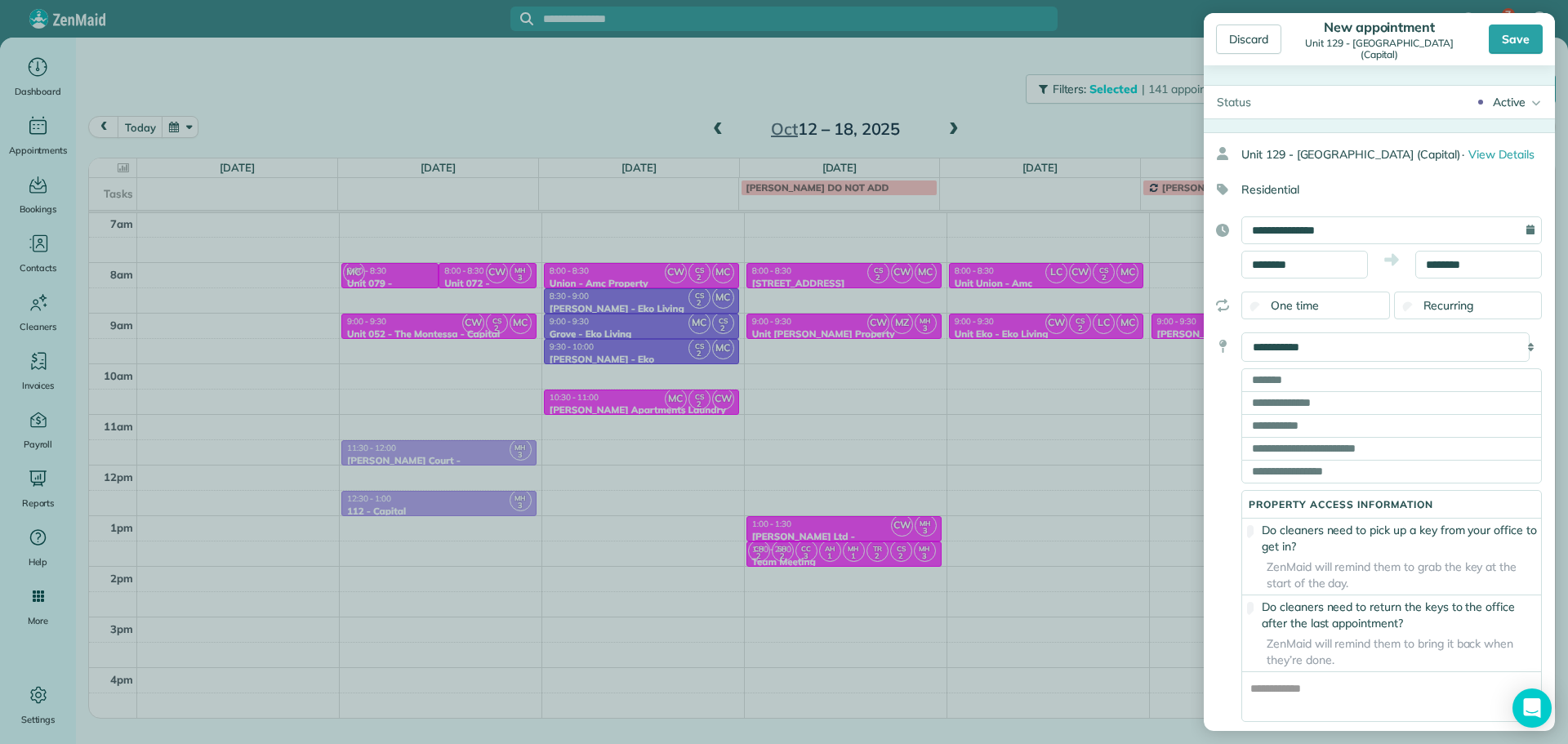
type textarea "**********"
click at [1340, 391] on input "text" at bounding box center [1392, 381] width 301 height 23
paste input "**********"
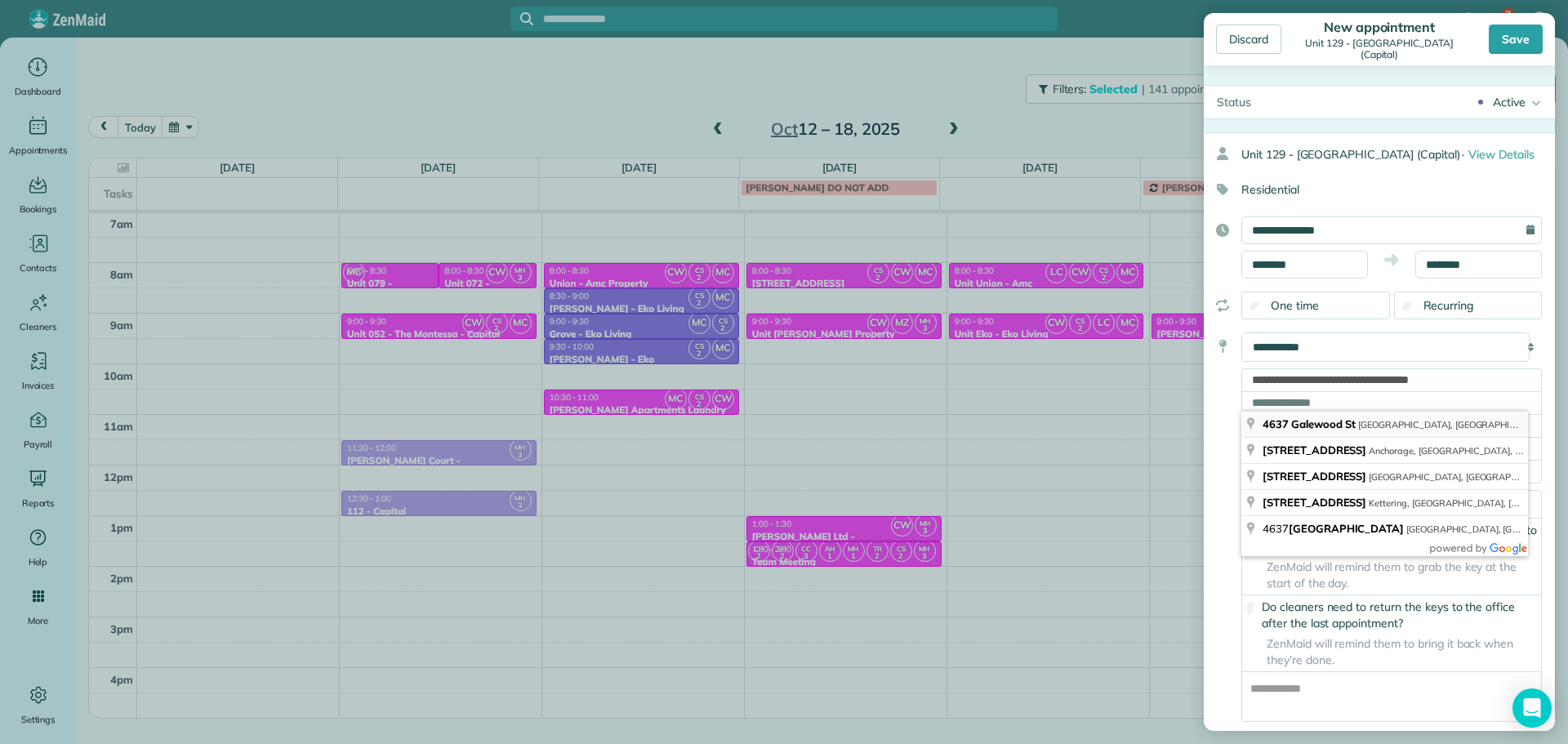
type input "**********"
type input "**"
type input "*****"
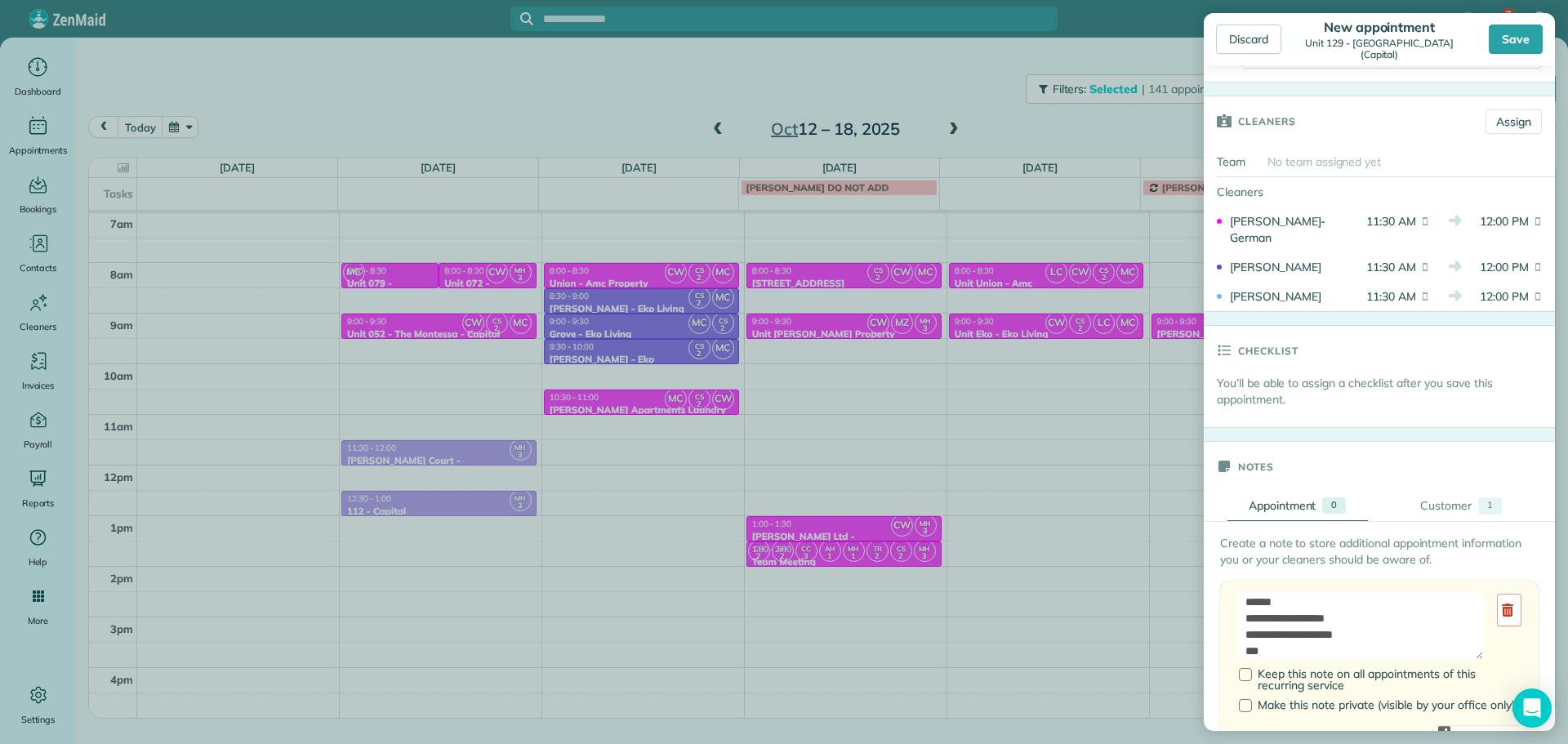
scroll to position [899, 0]
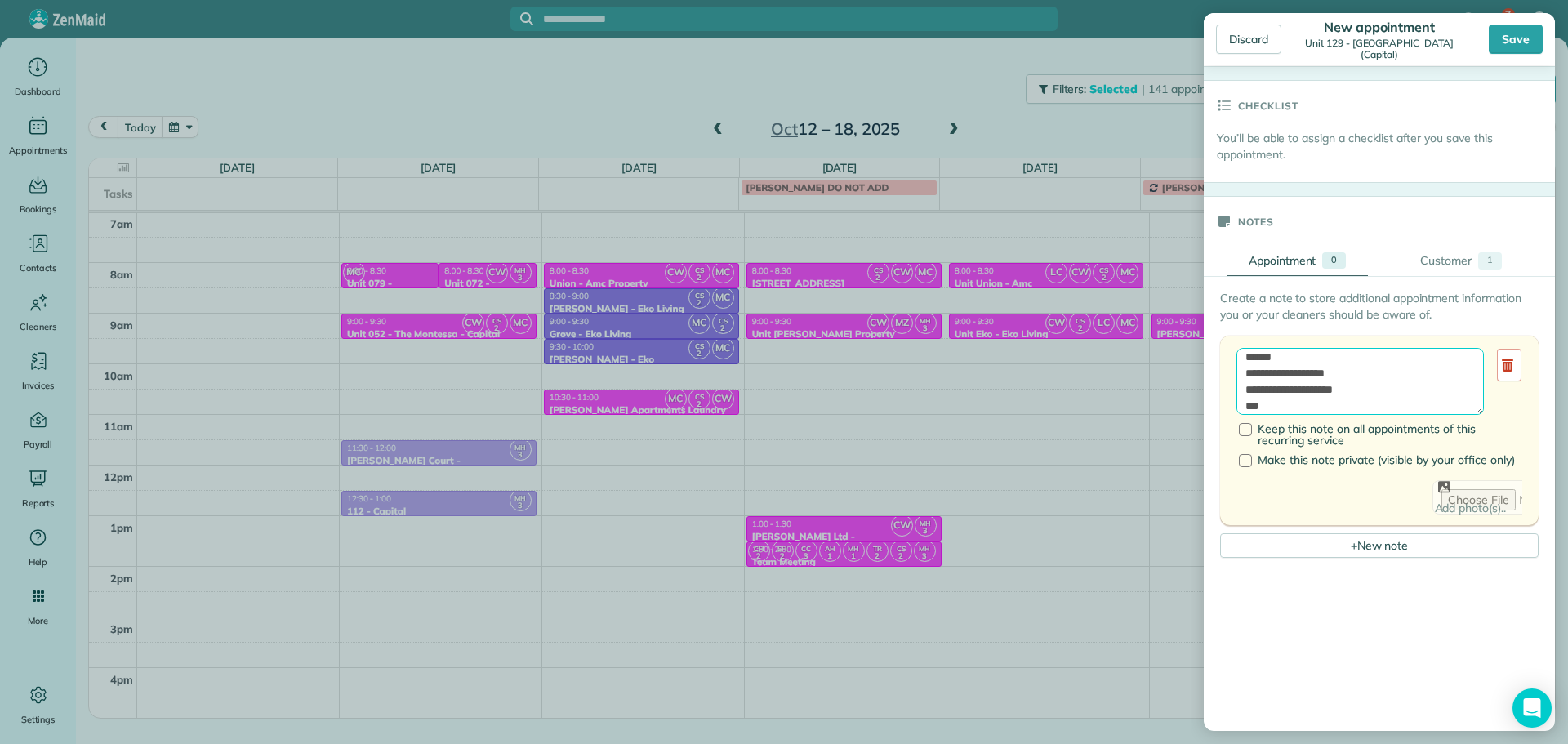
click at [1369, 415] on textarea "**********" at bounding box center [1359, 381] width 247 height 67
paste textarea "********"
paste textarea "**********"
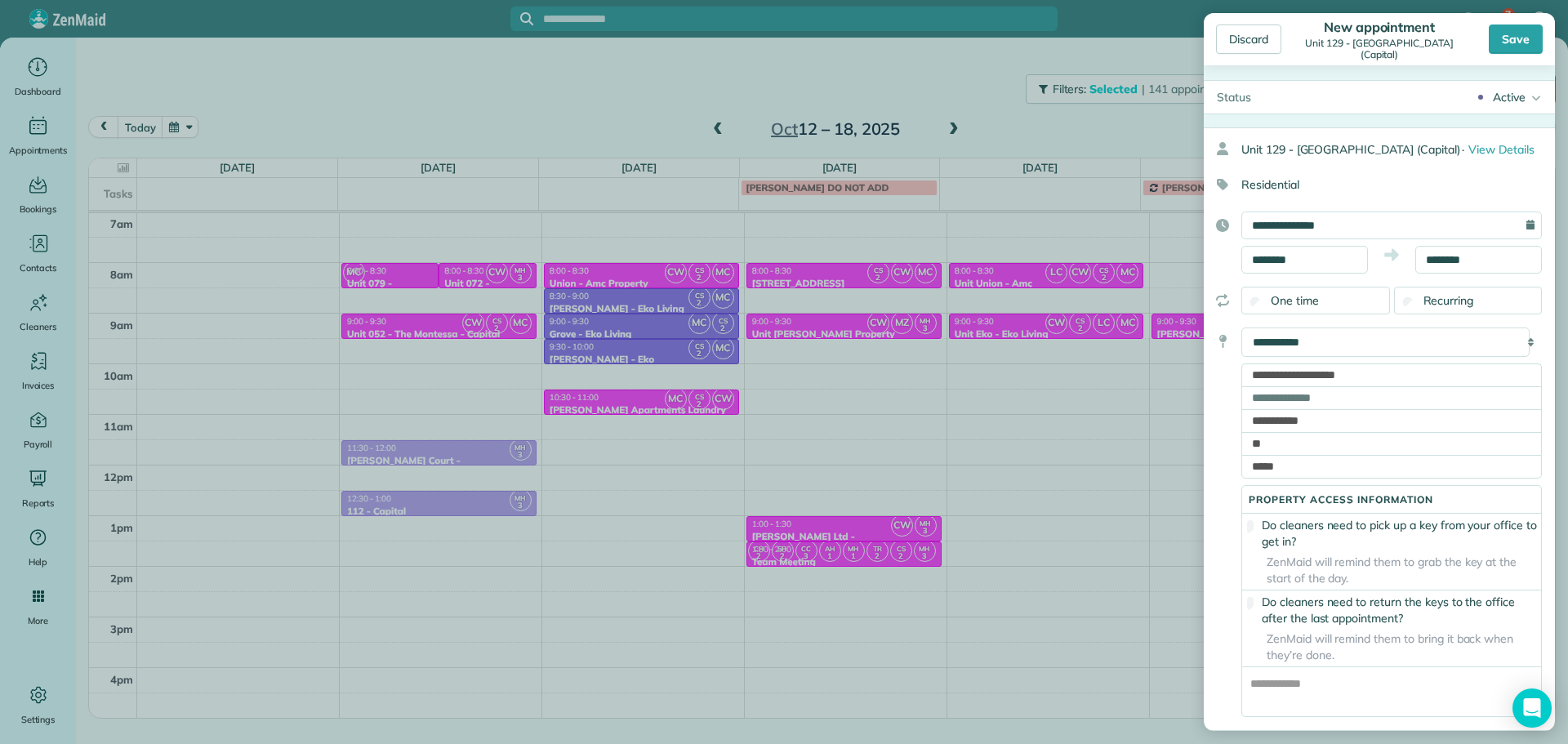
scroll to position [0, 0]
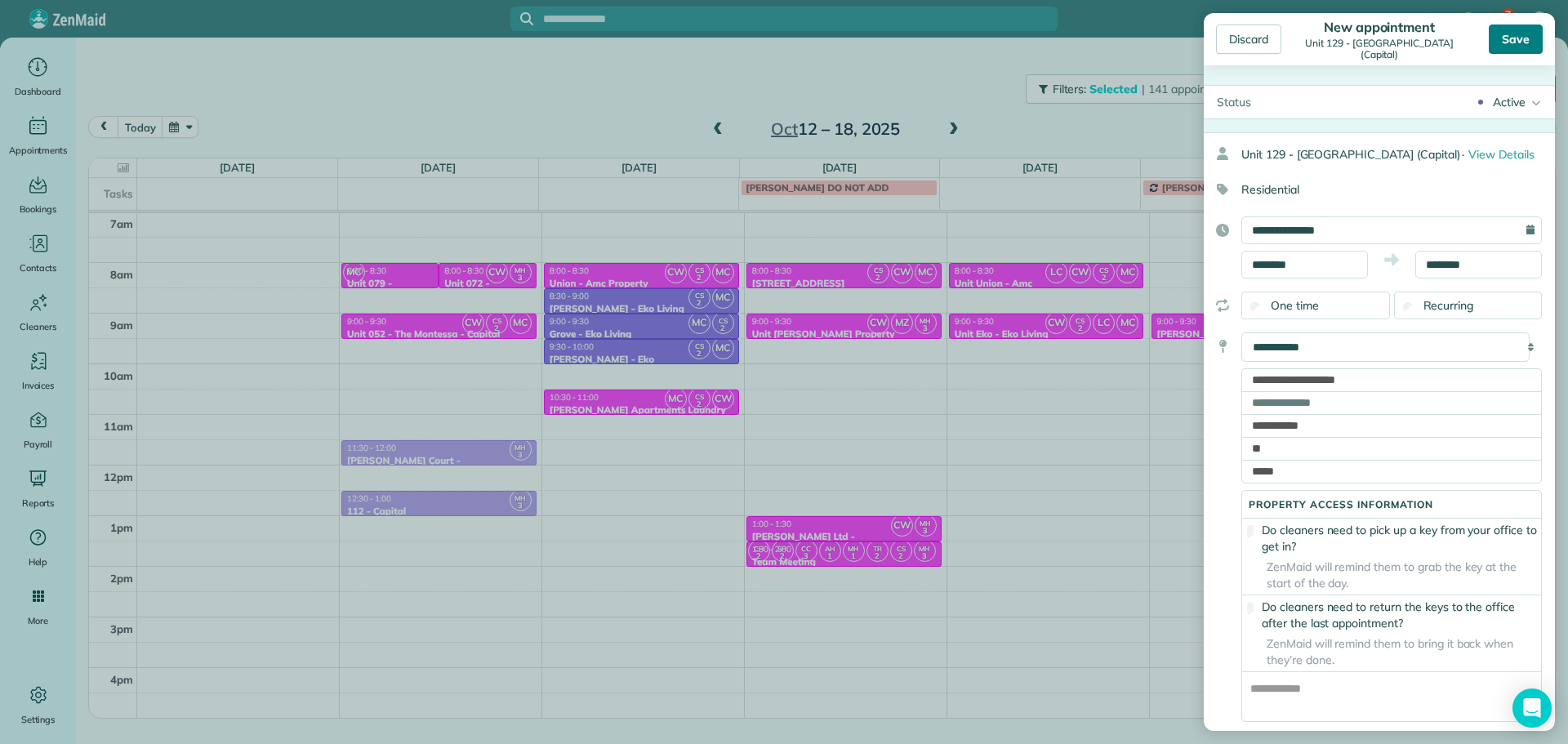
type textarea "**********"
click at [1518, 40] on div "Save" at bounding box center [1515, 38] width 54 height 30
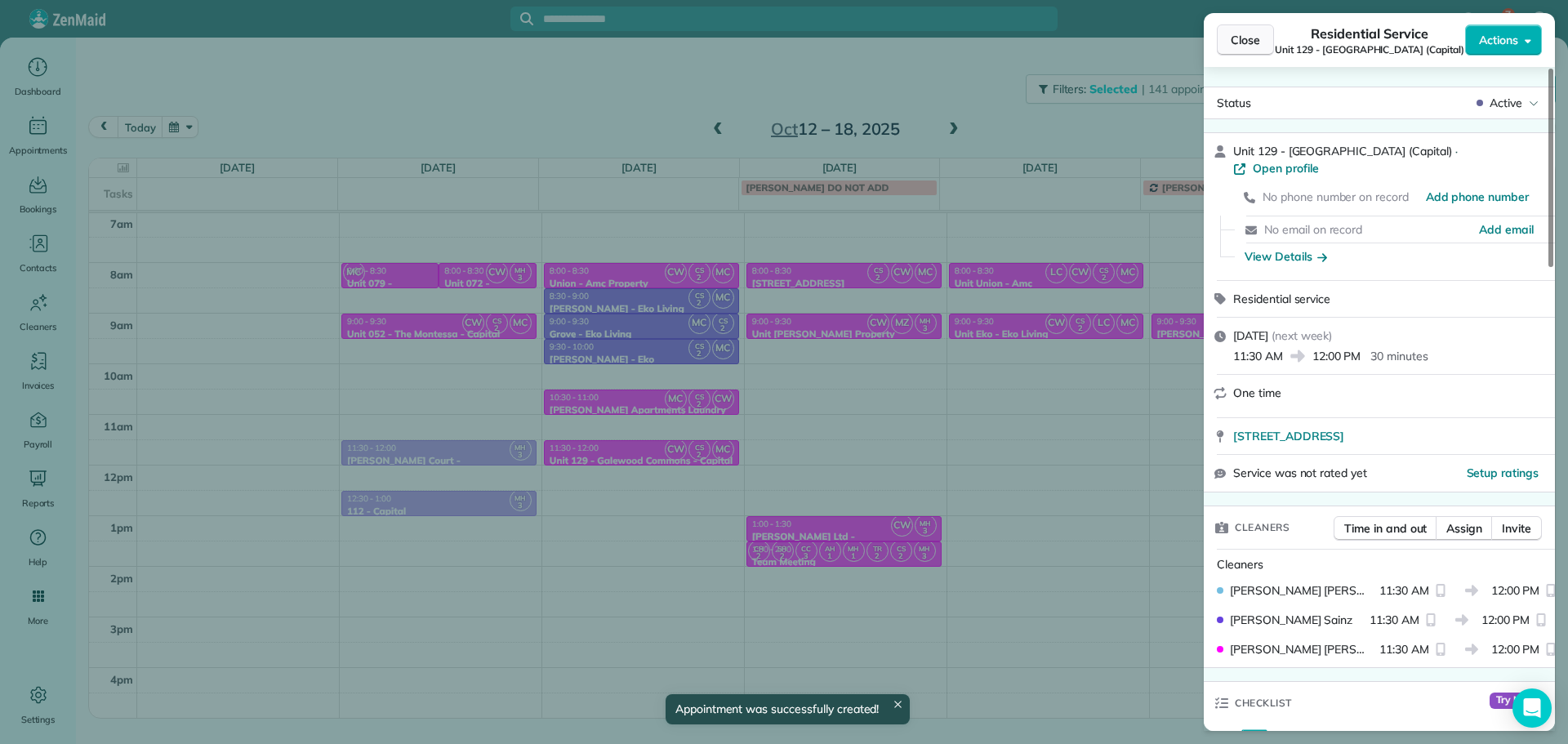
click at [1249, 38] on span "Close" at bounding box center [1245, 40] width 30 height 16
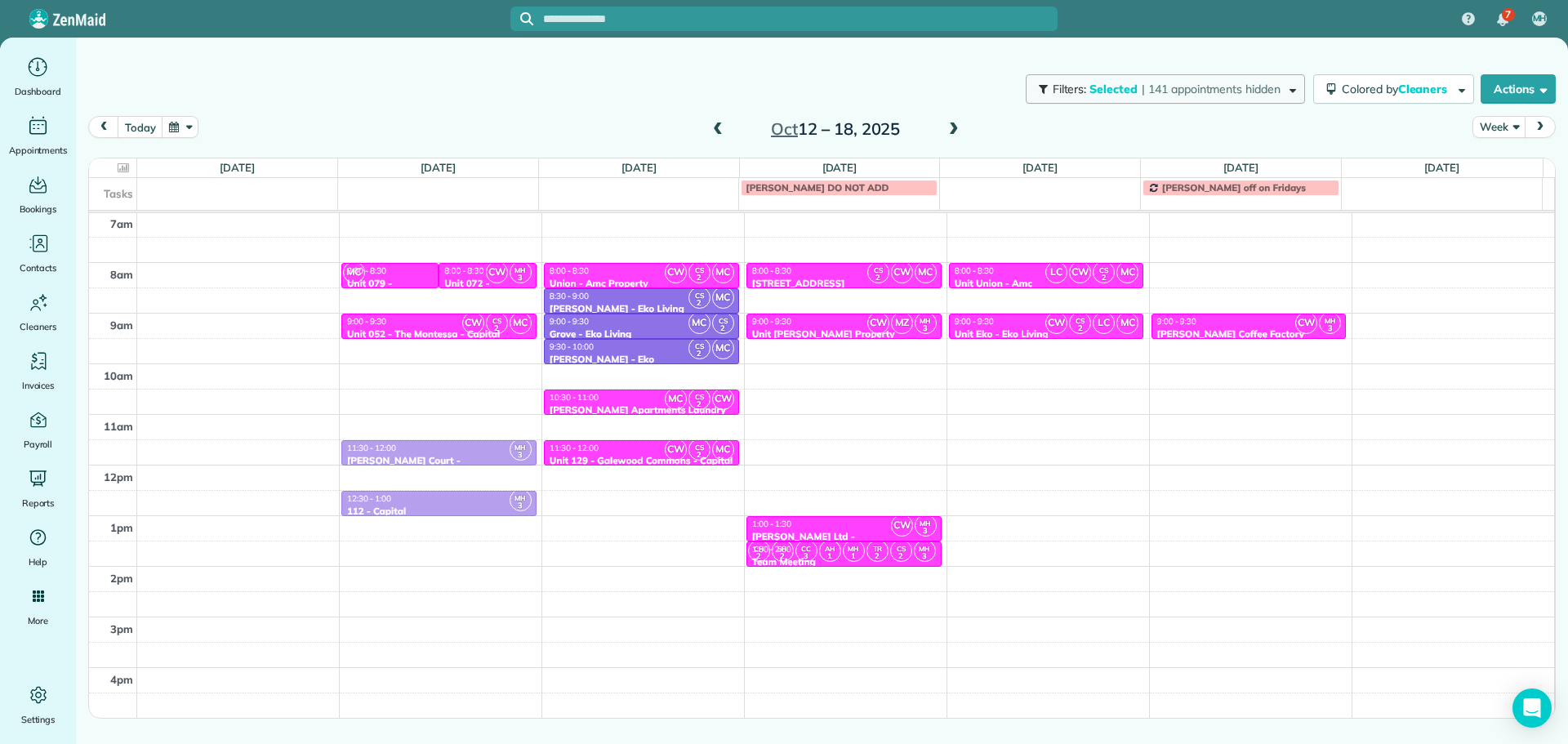
click at [1174, 90] on span "| 141 appointments hidden" at bounding box center [1211, 89] width 139 height 14
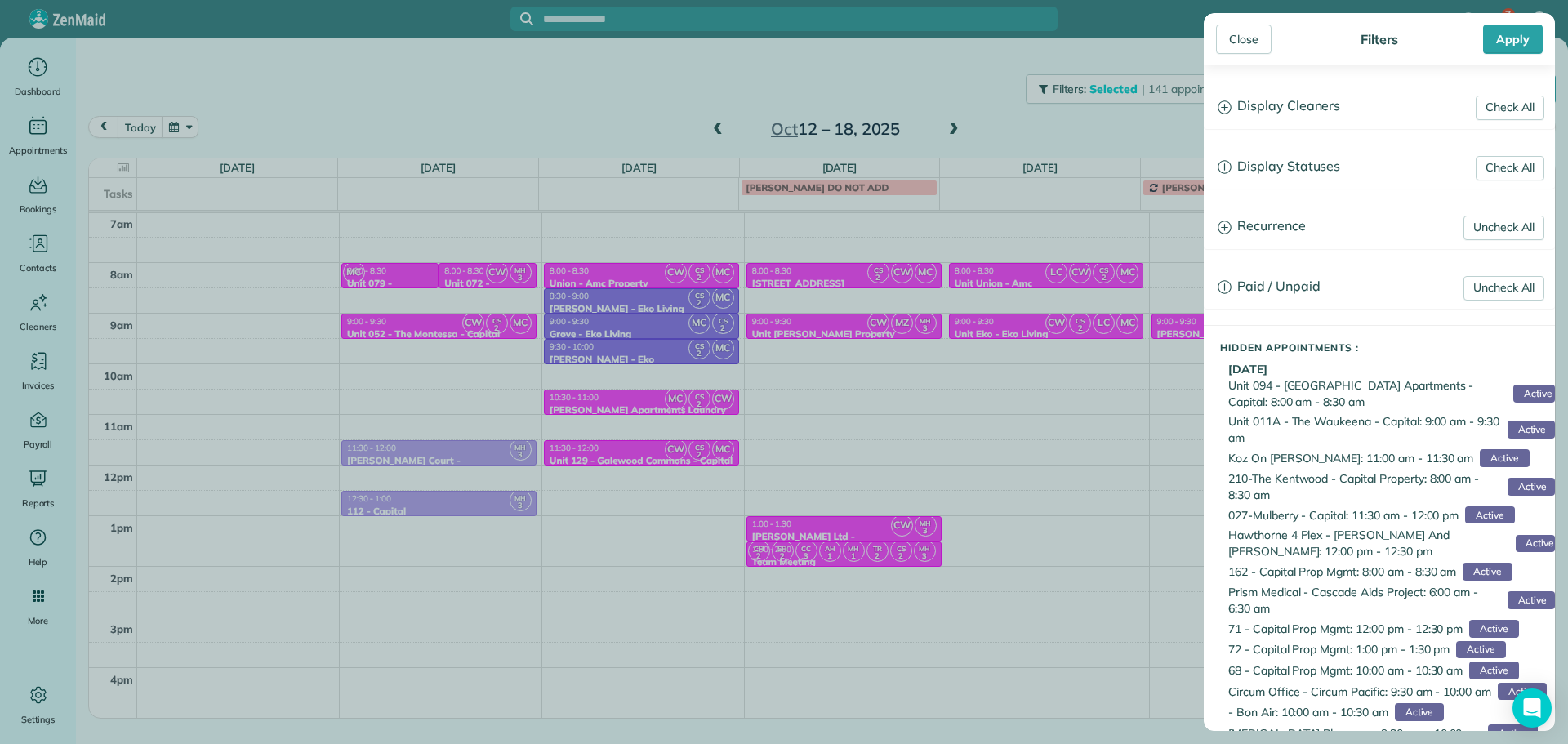
click at [1272, 115] on h3 "Display Cleaners" at bounding box center [1379, 107] width 350 height 42
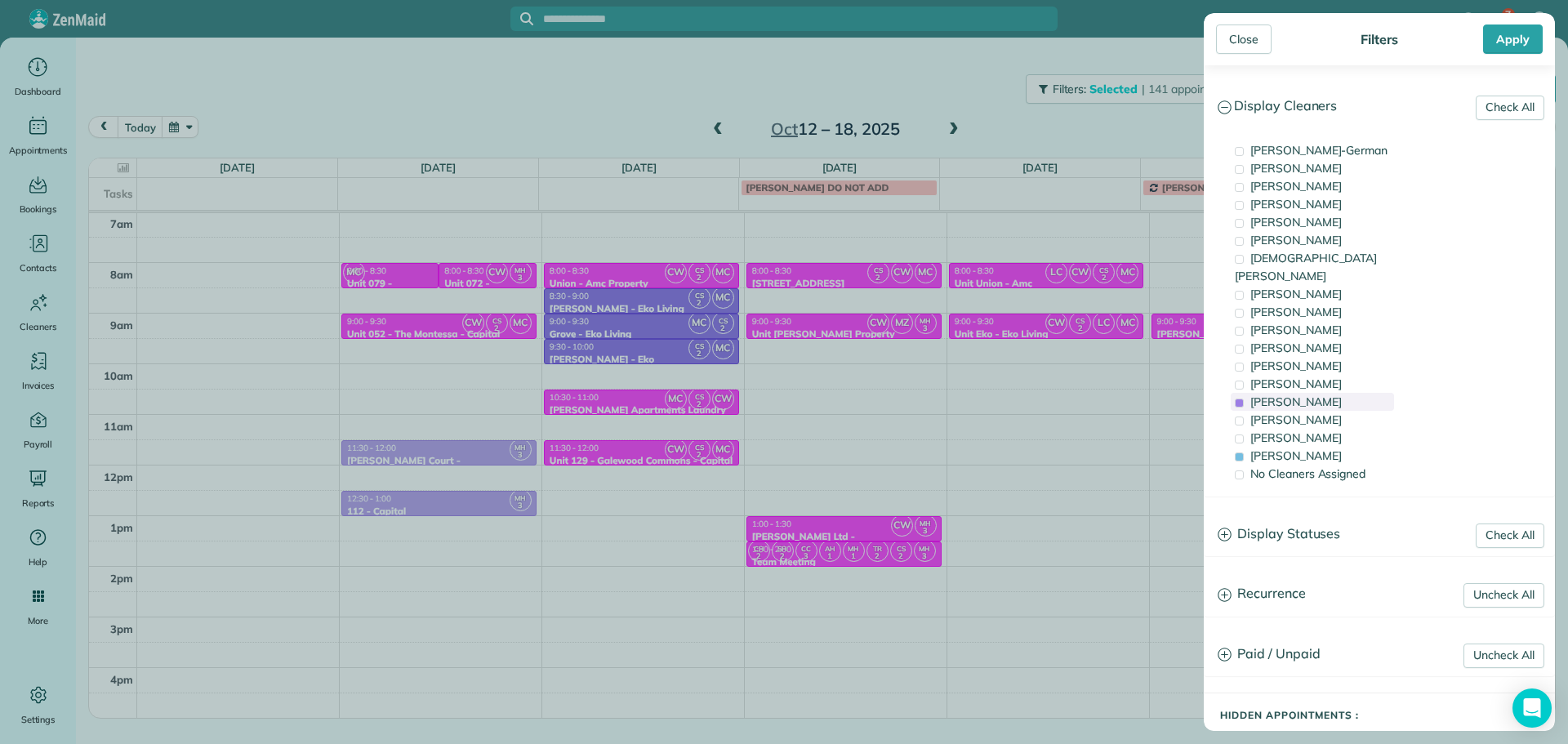
click at [1311, 395] on span "[PERSON_NAME]" at bounding box center [1296, 402] width 91 height 14
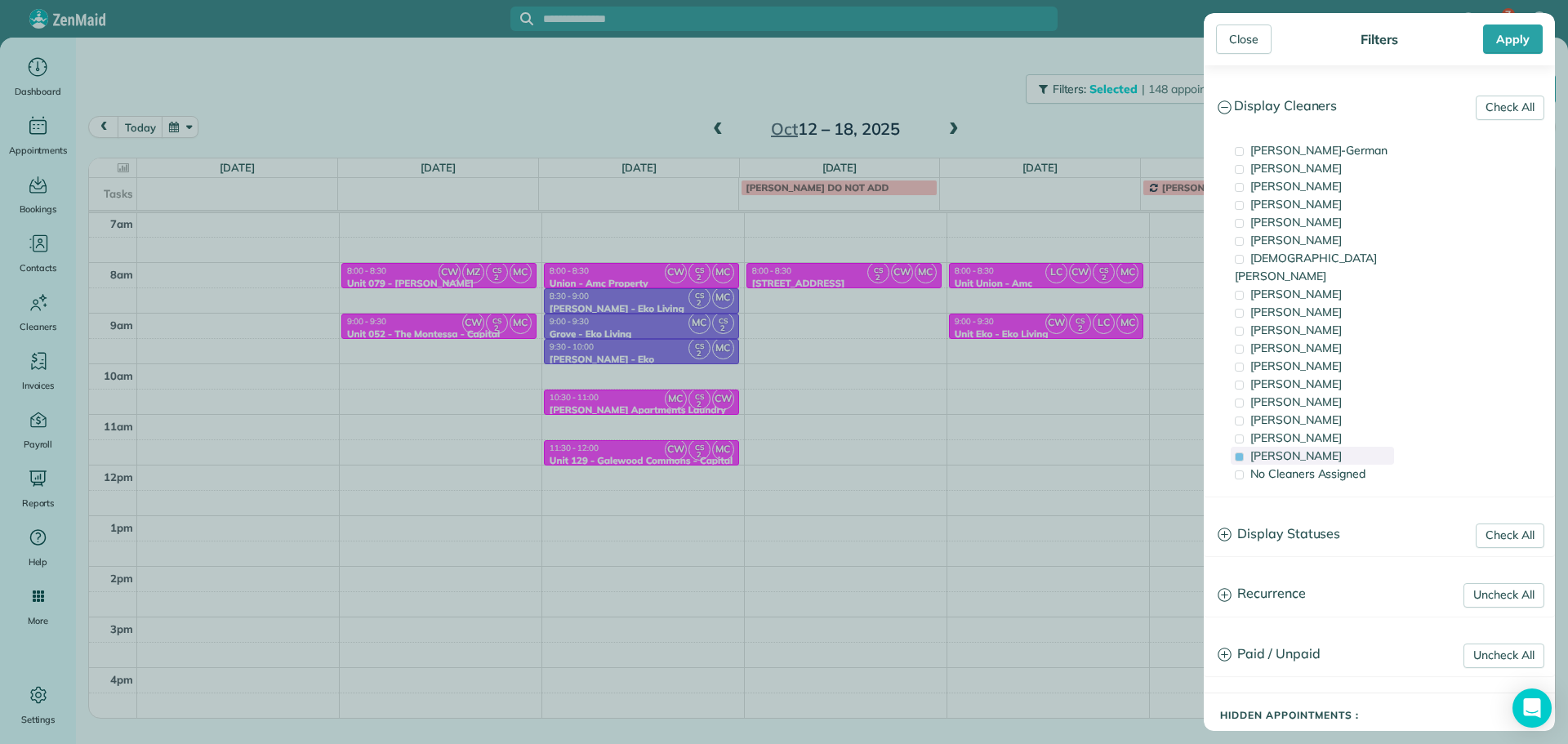
click at [1321, 447] on div "[PERSON_NAME]" at bounding box center [1312, 456] width 163 height 18
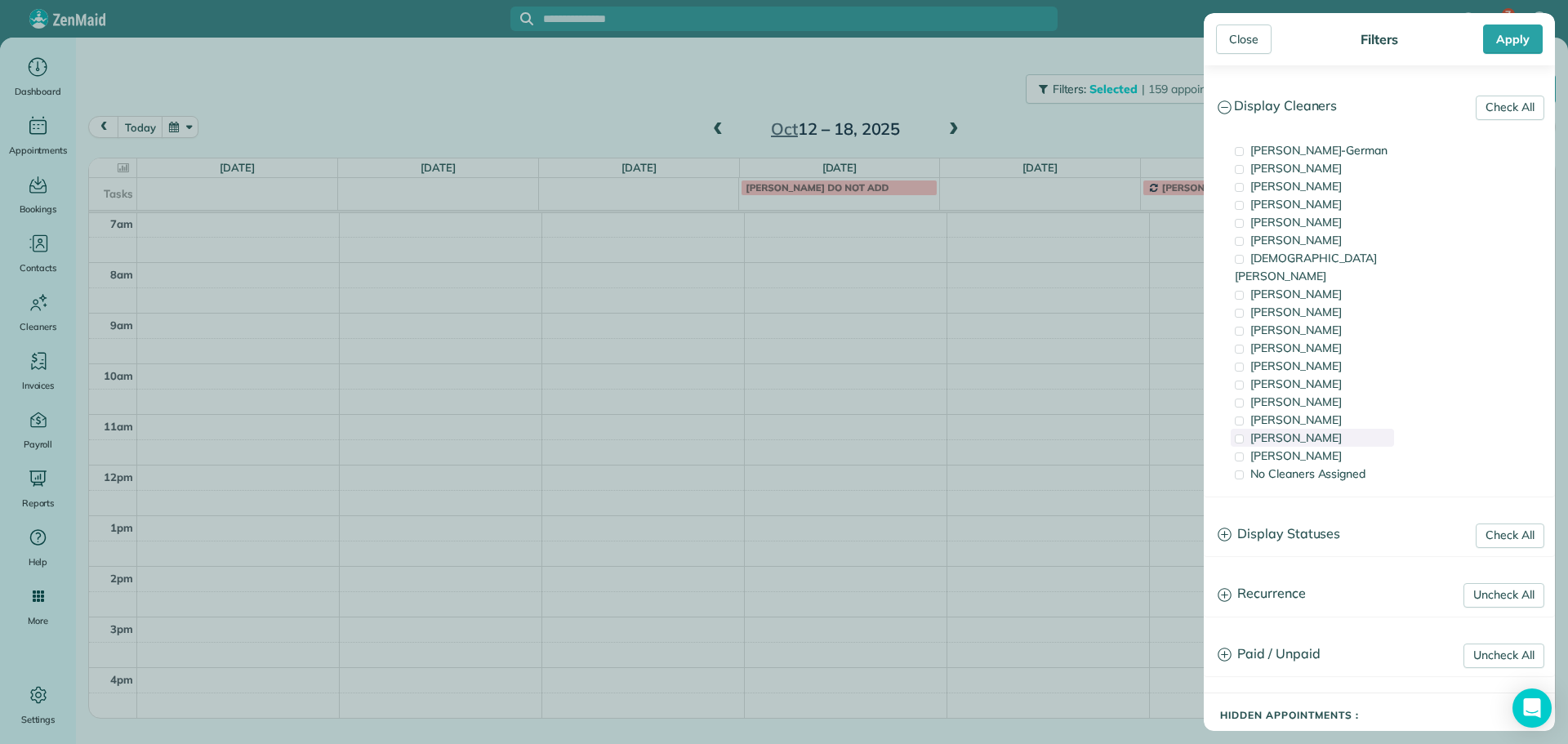
click at [1320, 431] on span "[PERSON_NAME]" at bounding box center [1296, 438] width 91 height 14
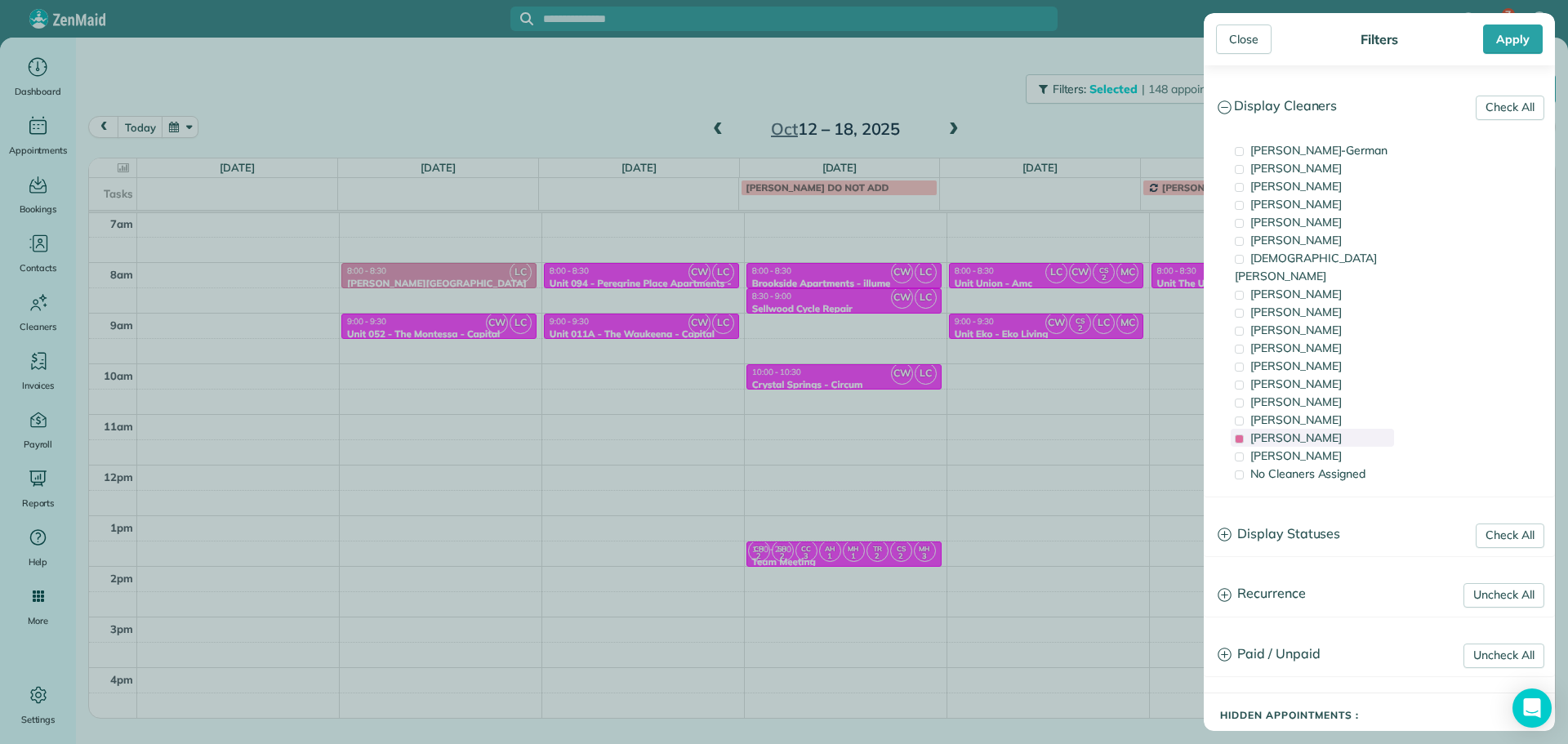
click at [1320, 431] on span "[PERSON_NAME]" at bounding box center [1296, 438] width 91 height 14
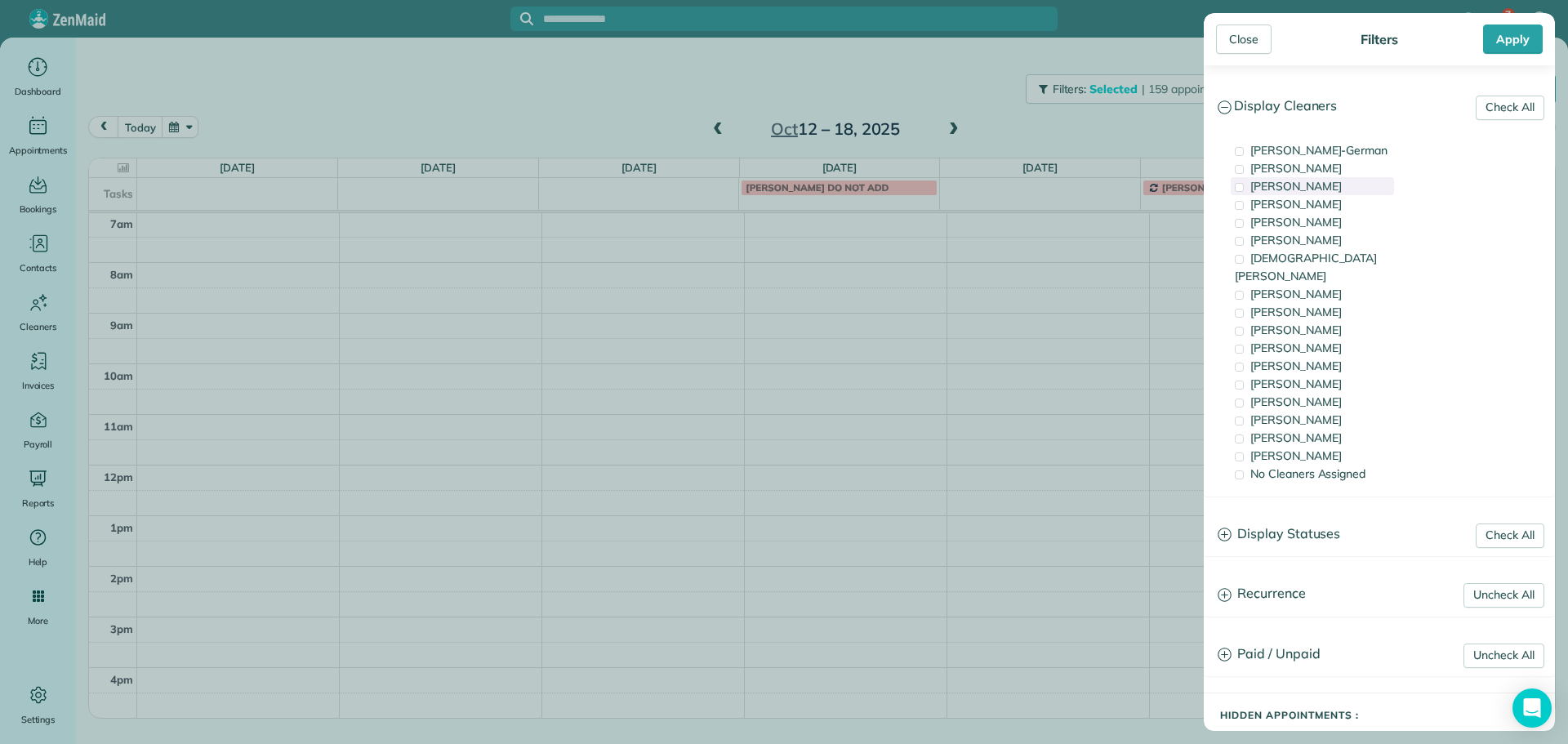
click at [1338, 192] on span "[PERSON_NAME]" at bounding box center [1296, 186] width 91 height 14
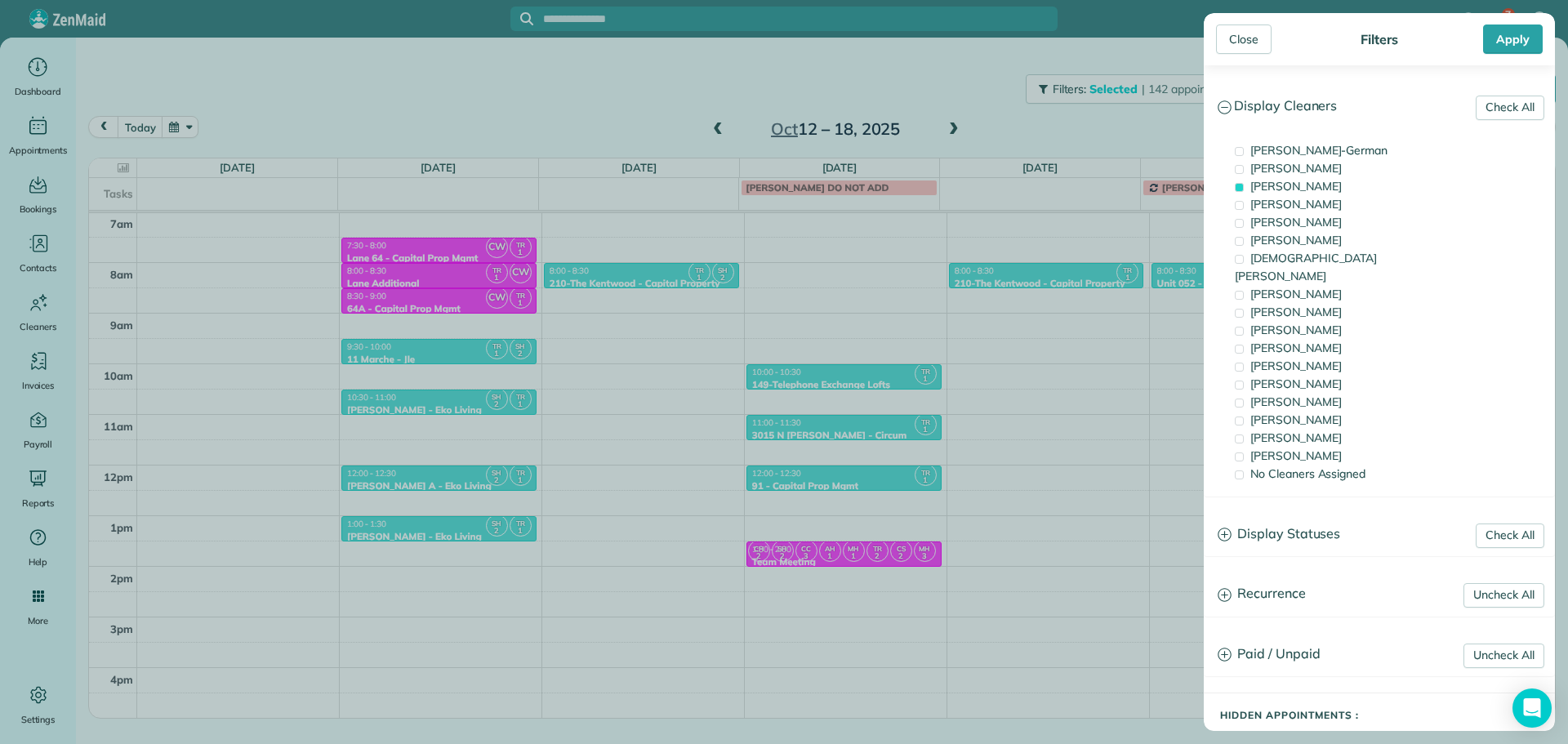
click at [971, 100] on div "Close Filters Apply Check All Display Cleaners [PERSON_NAME]-German [PERSON_NAM…" at bounding box center [784, 372] width 1568 height 744
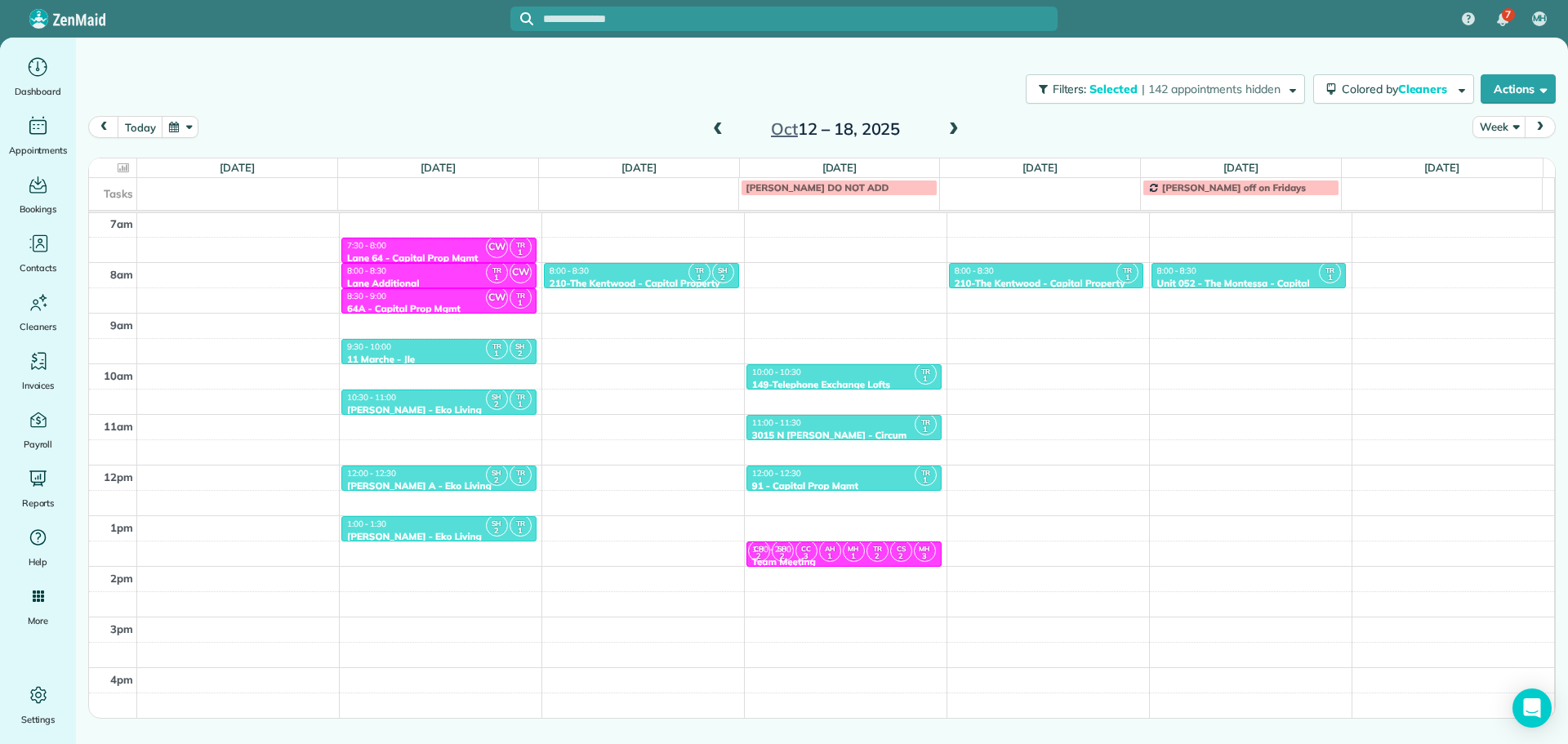
click at [712, 126] on span at bounding box center [718, 130] width 18 height 14
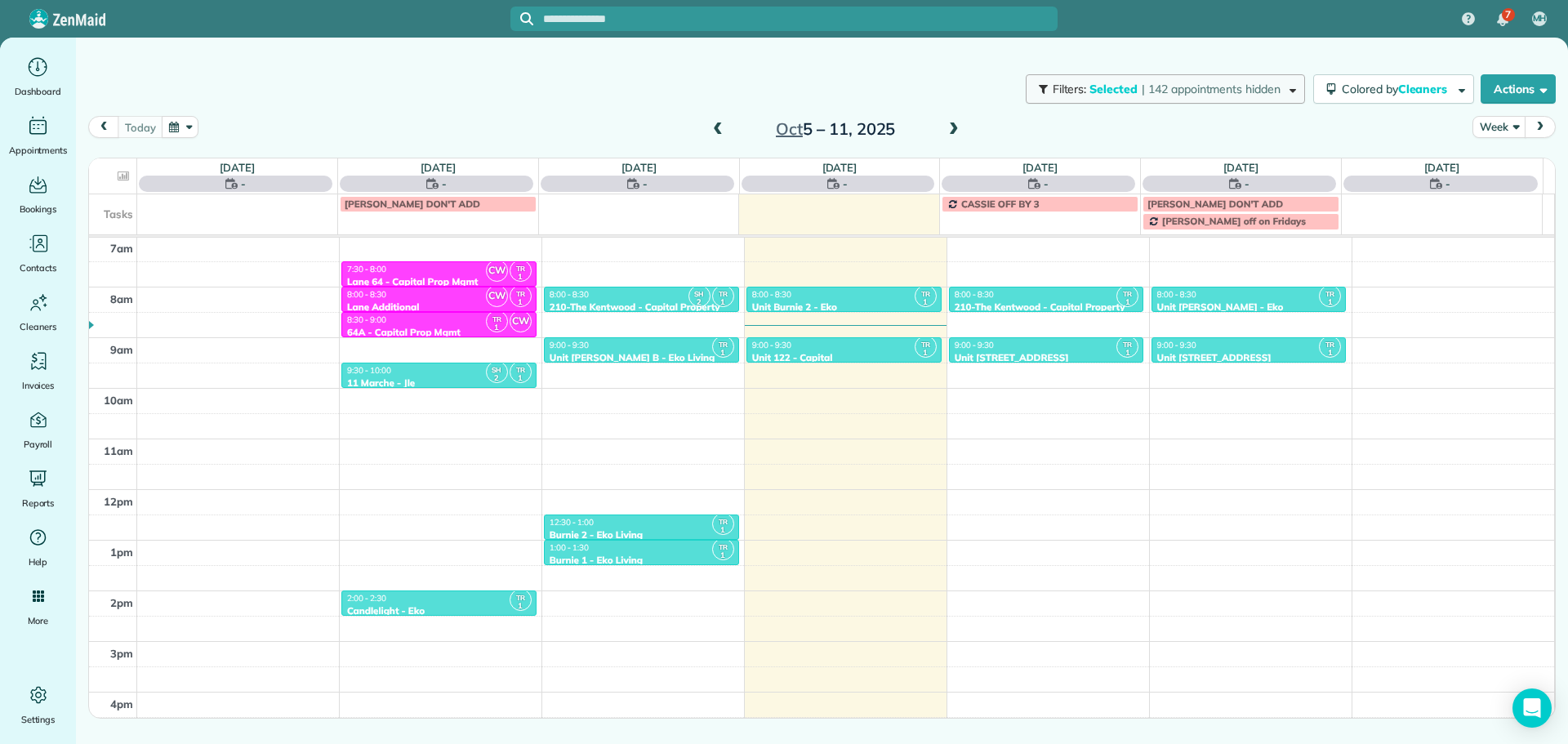
click at [1257, 85] on span "| 142 appointments hidden" at bounding box center [1211, 89] width 139 height 14
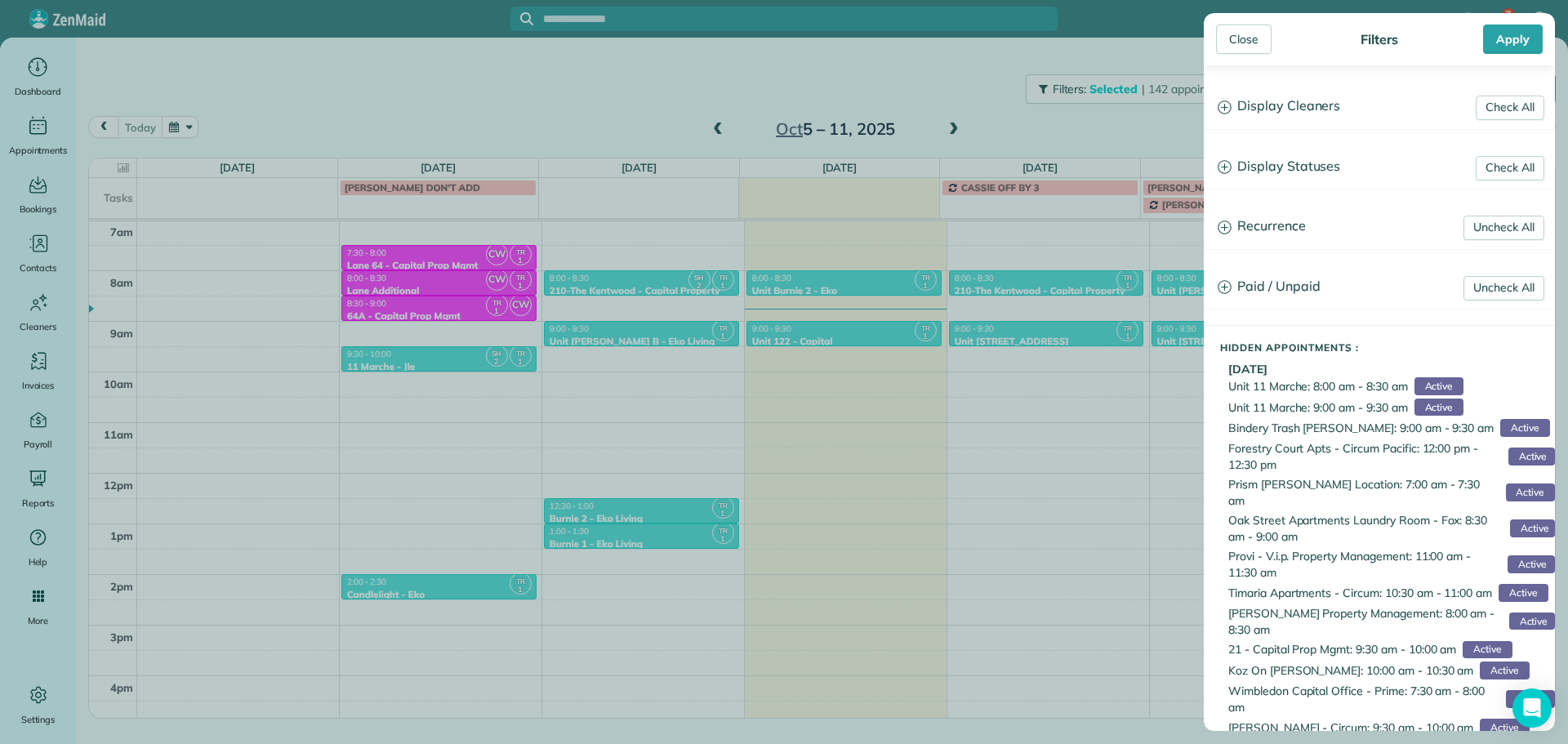
click at [1301, 114] on h3 "Display Cleaners" at bounding box center [1379, 107] width 350 height 42
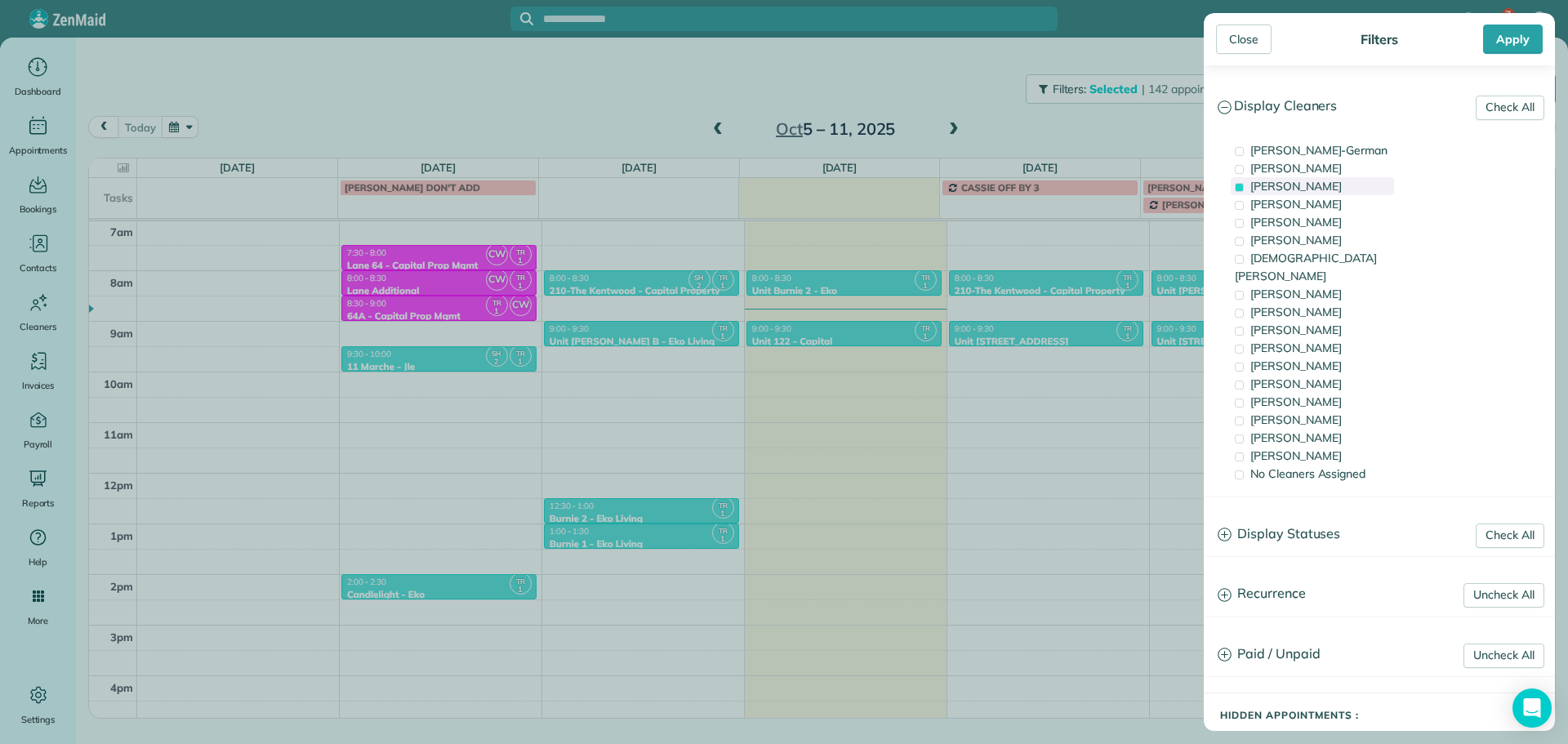
click at [1310, 183] on span "[PERSON_NAME]" at bounding box center [1296, 186] width 91 height 14
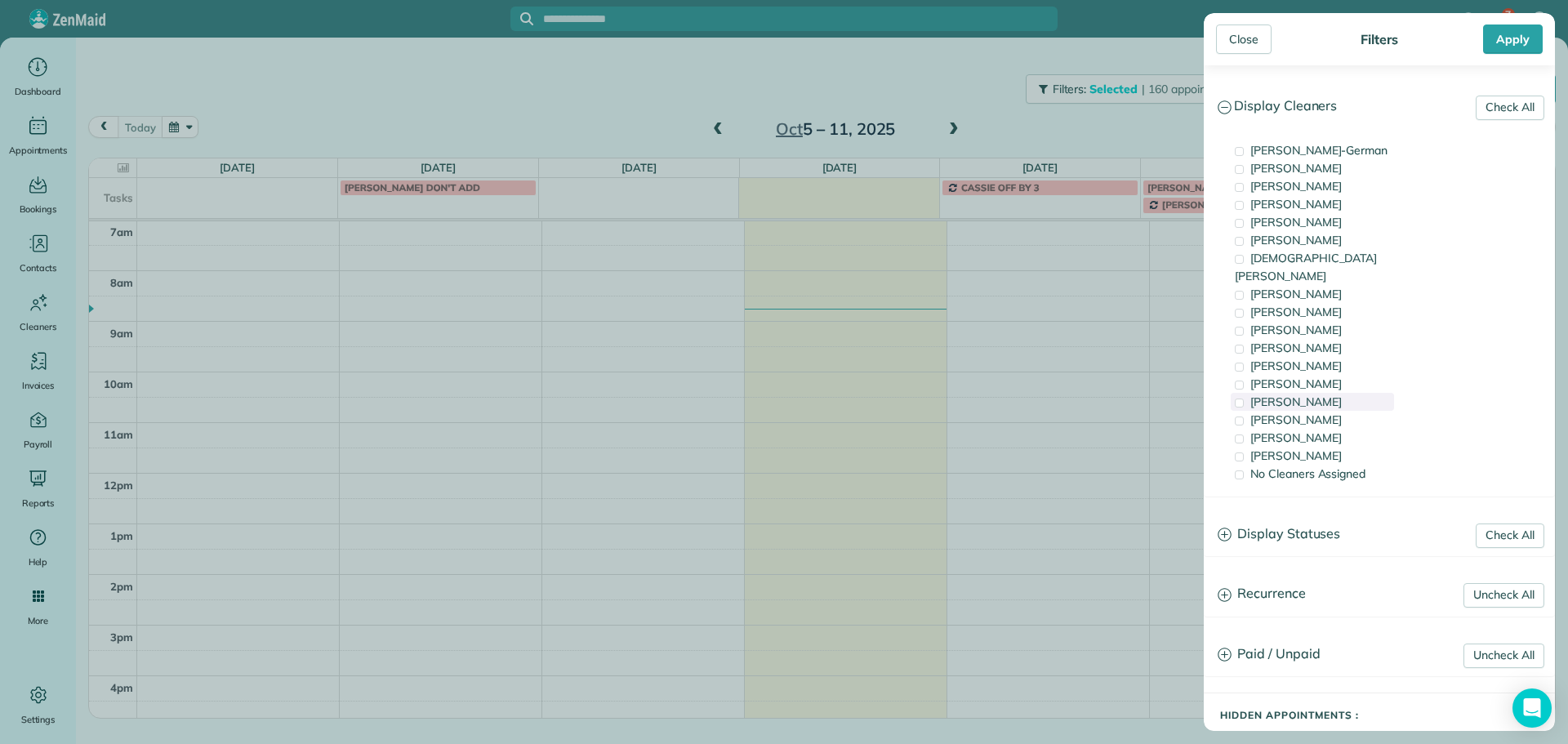
click at [1320, 395] on span "[PERSON_NAME]" at bounding box center [1296, 402] width 91 height 14
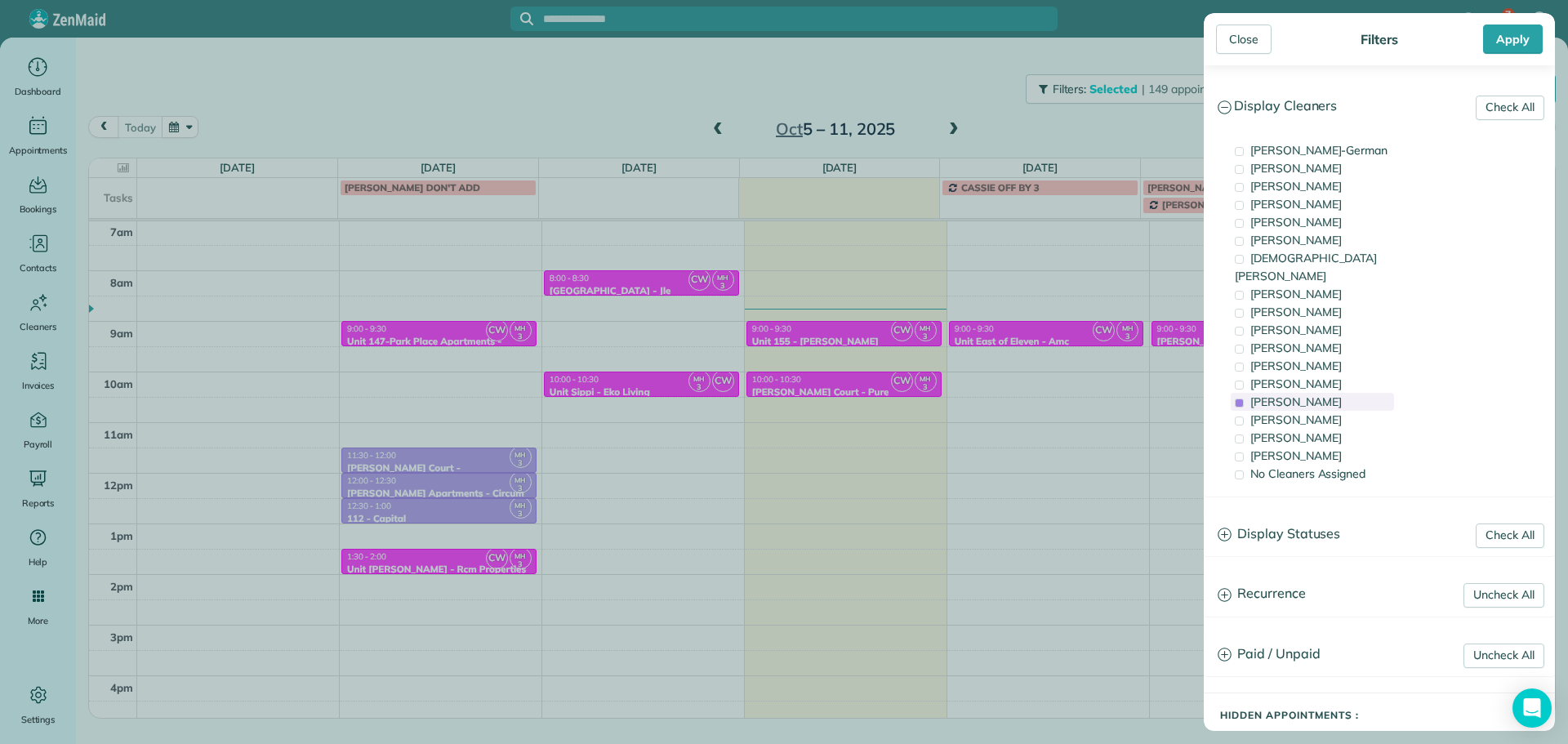
click at [1320, 395] on span "[PERSON_NAME]" at bounding box center [1296, 402] width 91 height 14
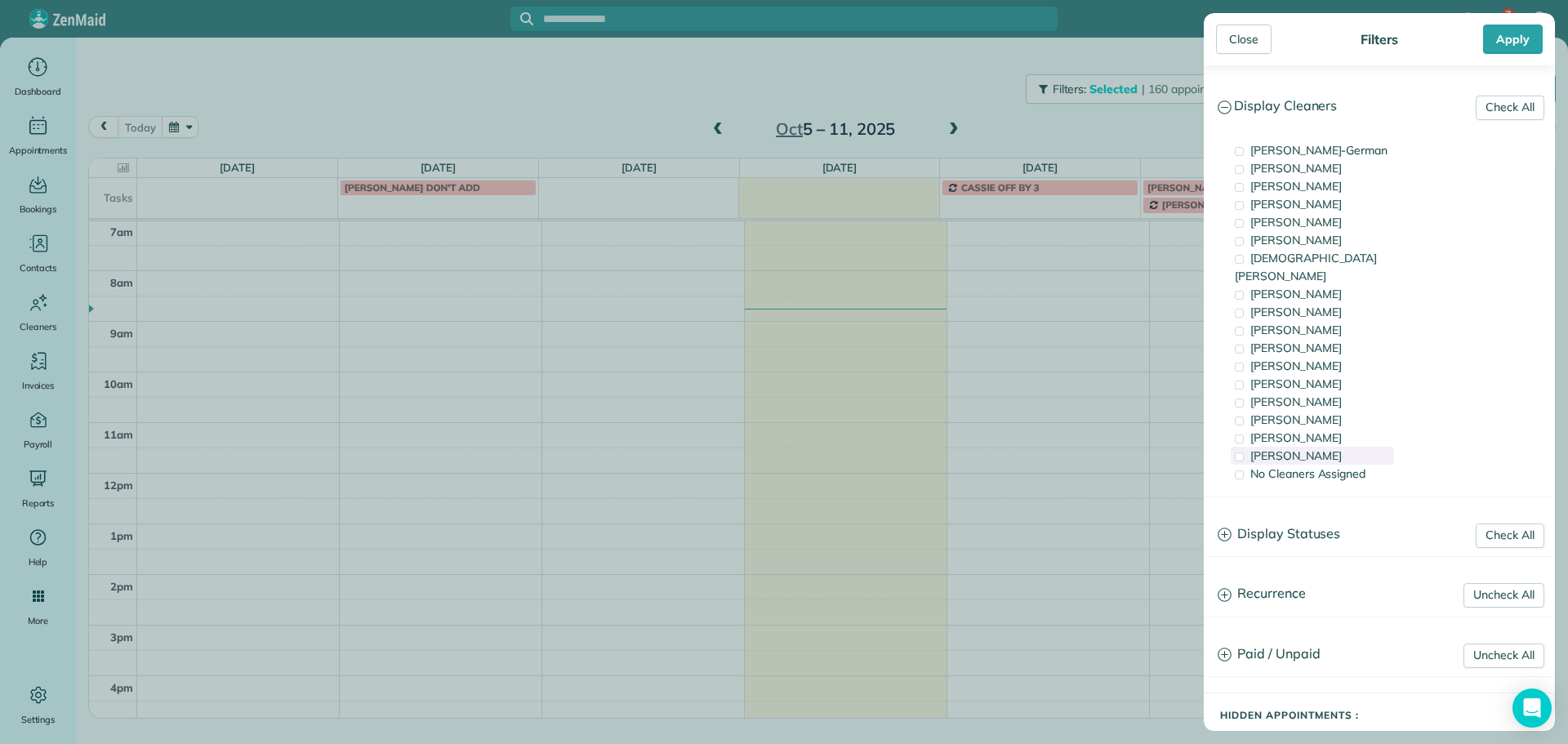
click at [1320, 447] on div "[PERSON_NAME]" at bounding box center [1312, 456] width 163 height 18
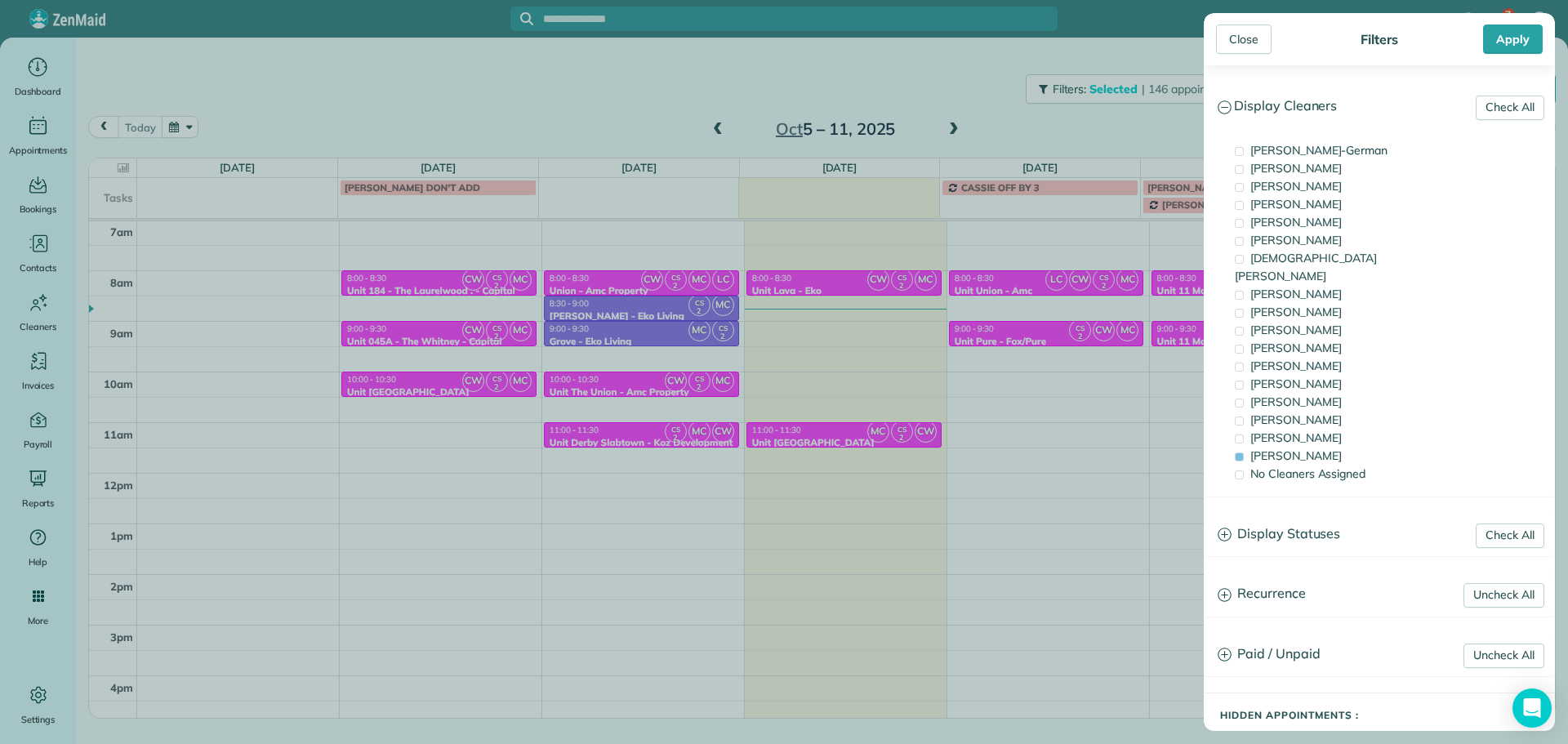
click at [1076, 359] on div "Close Filters Apply Check All Display Cleaners [PERSON_NAME]-German [PERSON_NAM…" at bounding box center [784, 372] width 1568 height 744
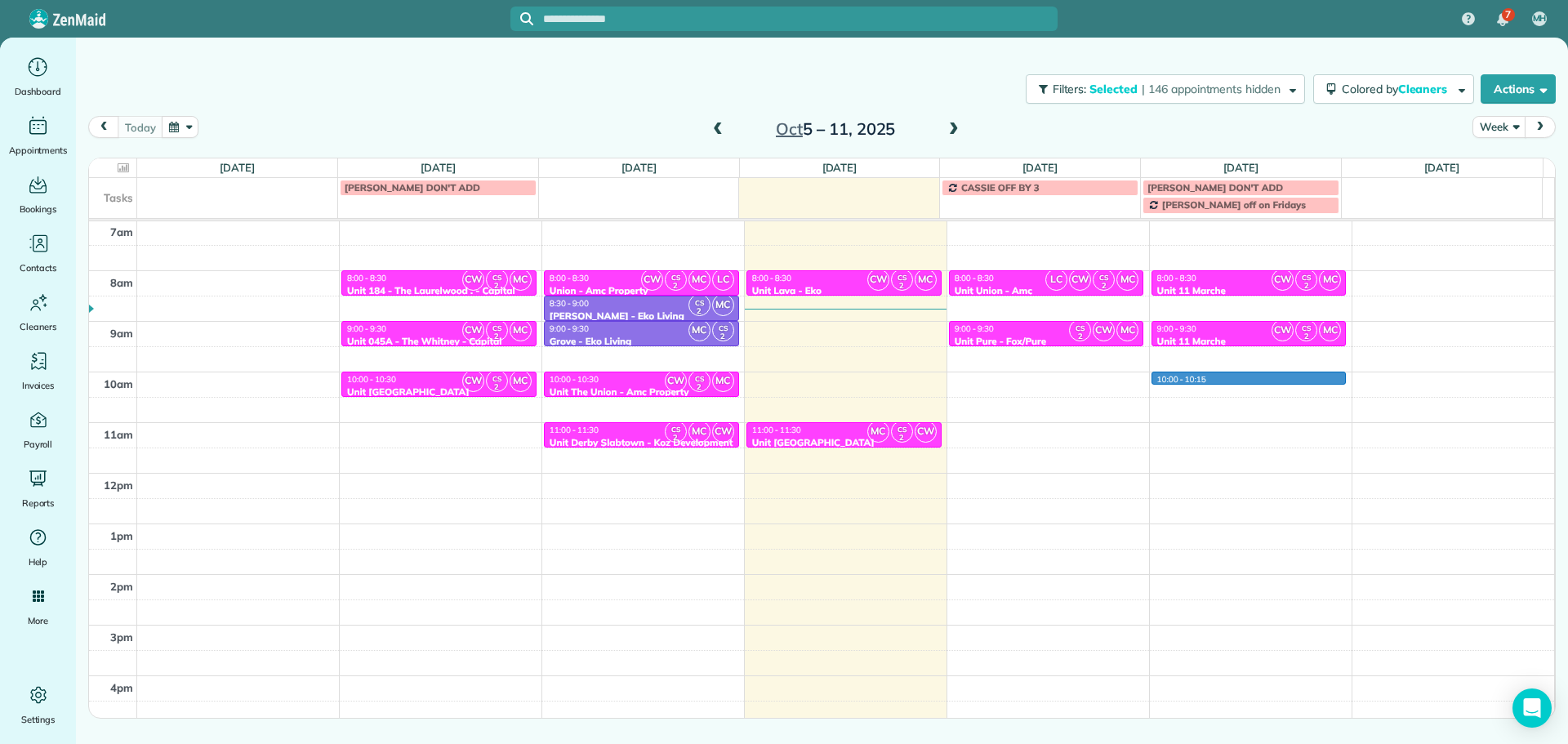
click at [1228, 376] on div "4am 5am 6am 7am 8am 9am 10am 11am 12pm 1pm 2pm 3pm 4pm 5pm CW CS 2 MC 8:00 - 8:…" at bounding box center [821, 423] width 1465 height 708
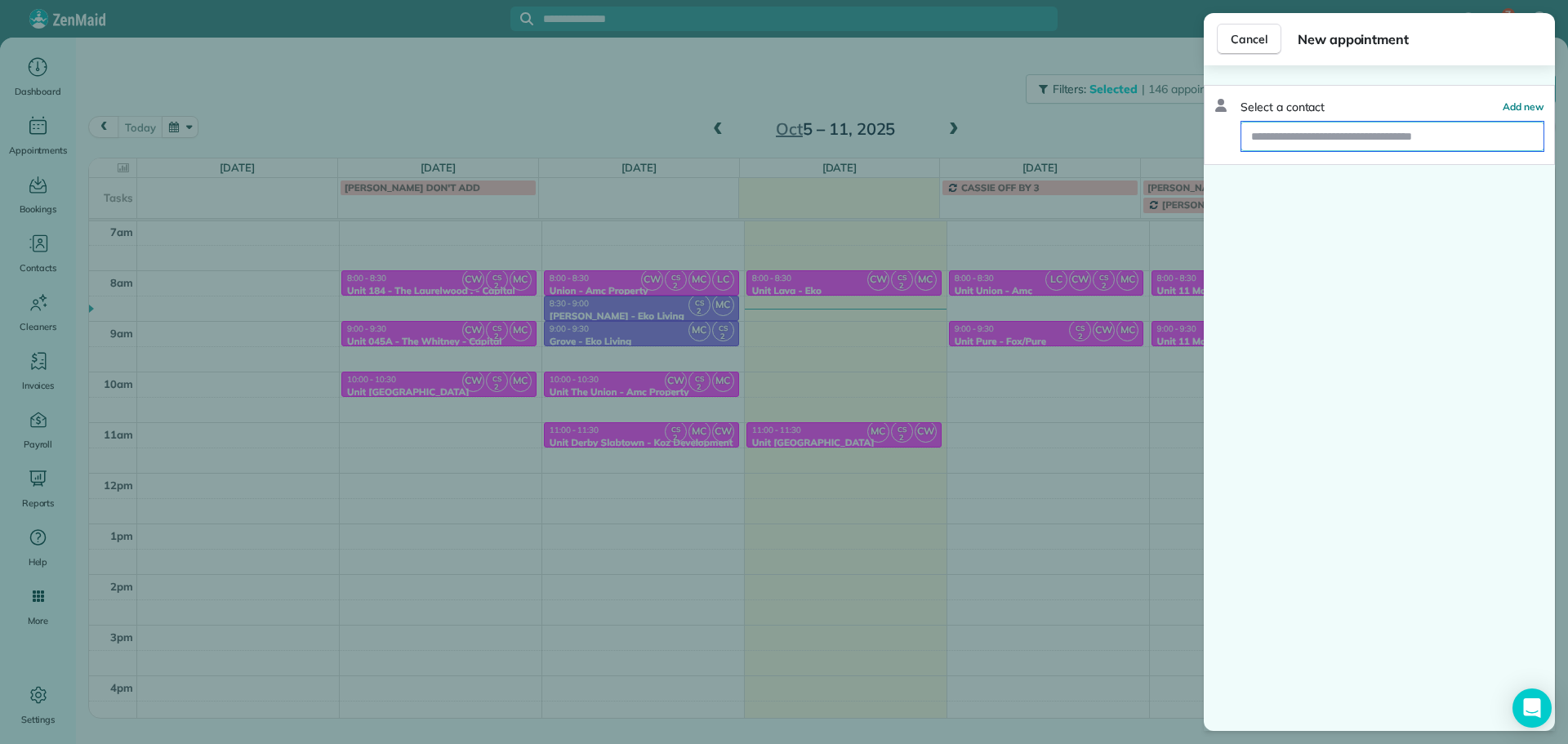
drag, startPoint x: 1354, startPoint y: 147, endPoint x: 1366, endPoint y: 147, distance: 12.0
click at [1354, 147] on input "text" at bounding box center [1393, 136] width 303 height 30
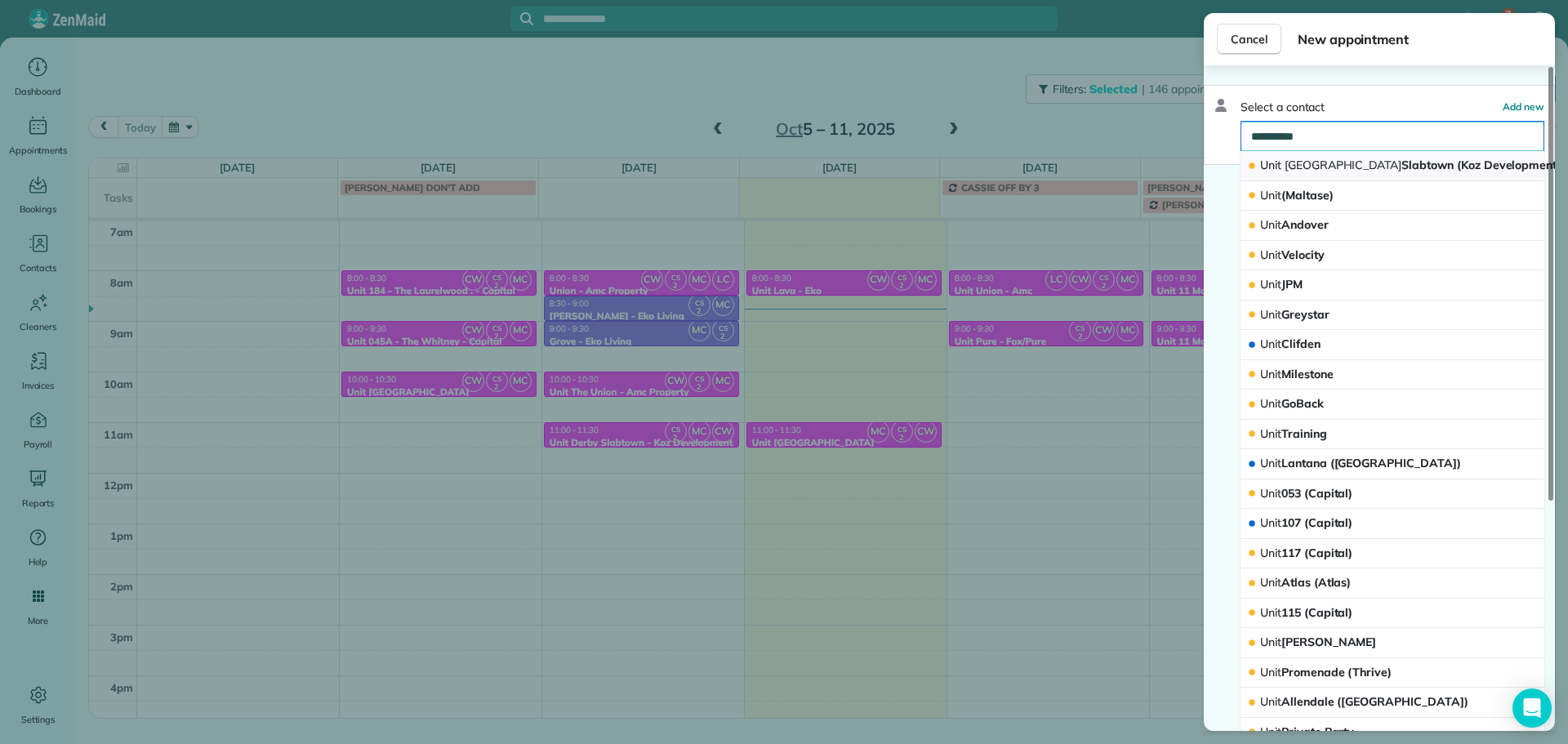
type input "**********"
click at [1362, 161] on span "Unit Derby Slabtown (Koz Development)" at bounding box center [1410, 165] width 302 height 14
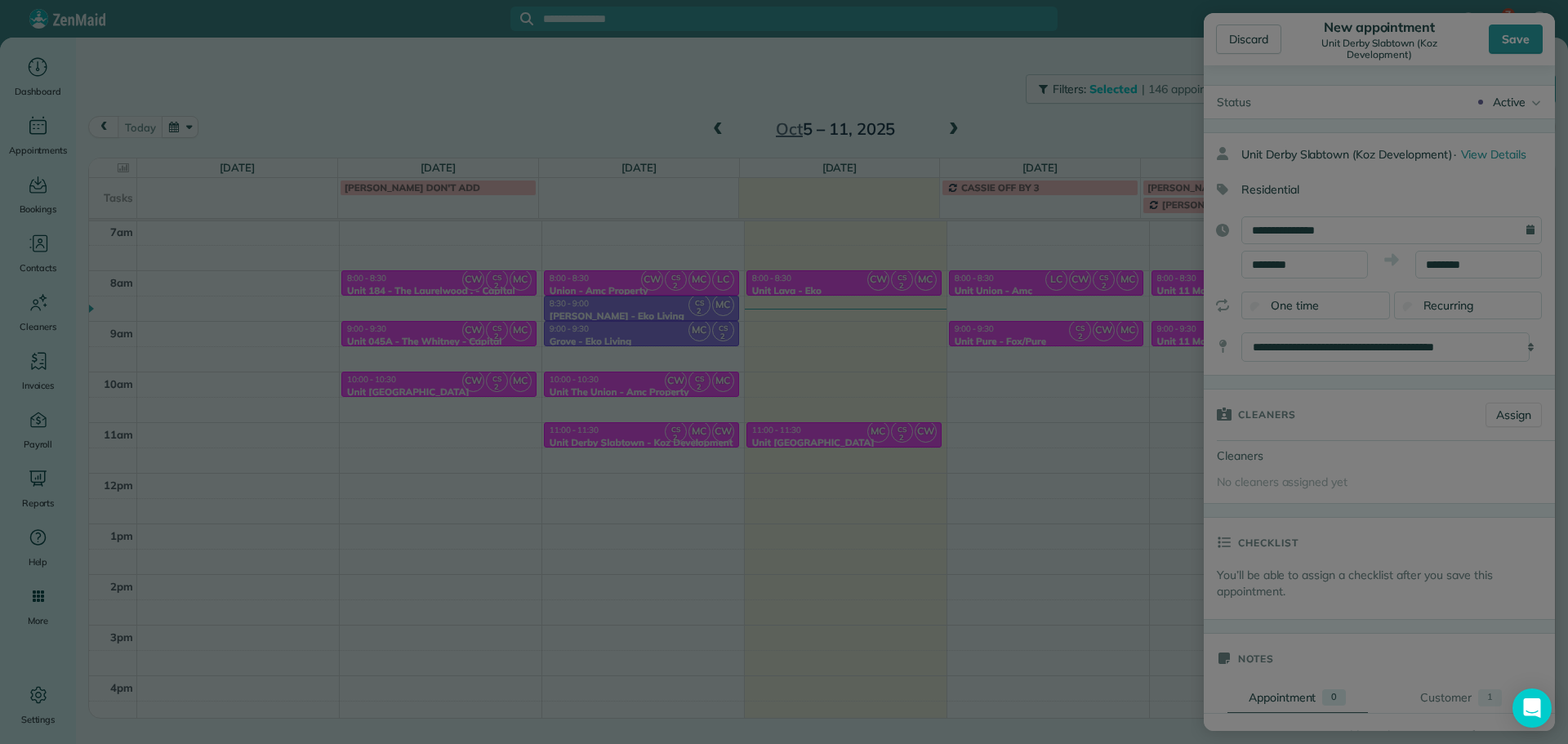
click at [482, 99] on body "7 MH Dashboard Appointments Bookings Contacts Cleaners Invoices Payroll Reports…" at bounding box center [784, 372] width 1568 height 744
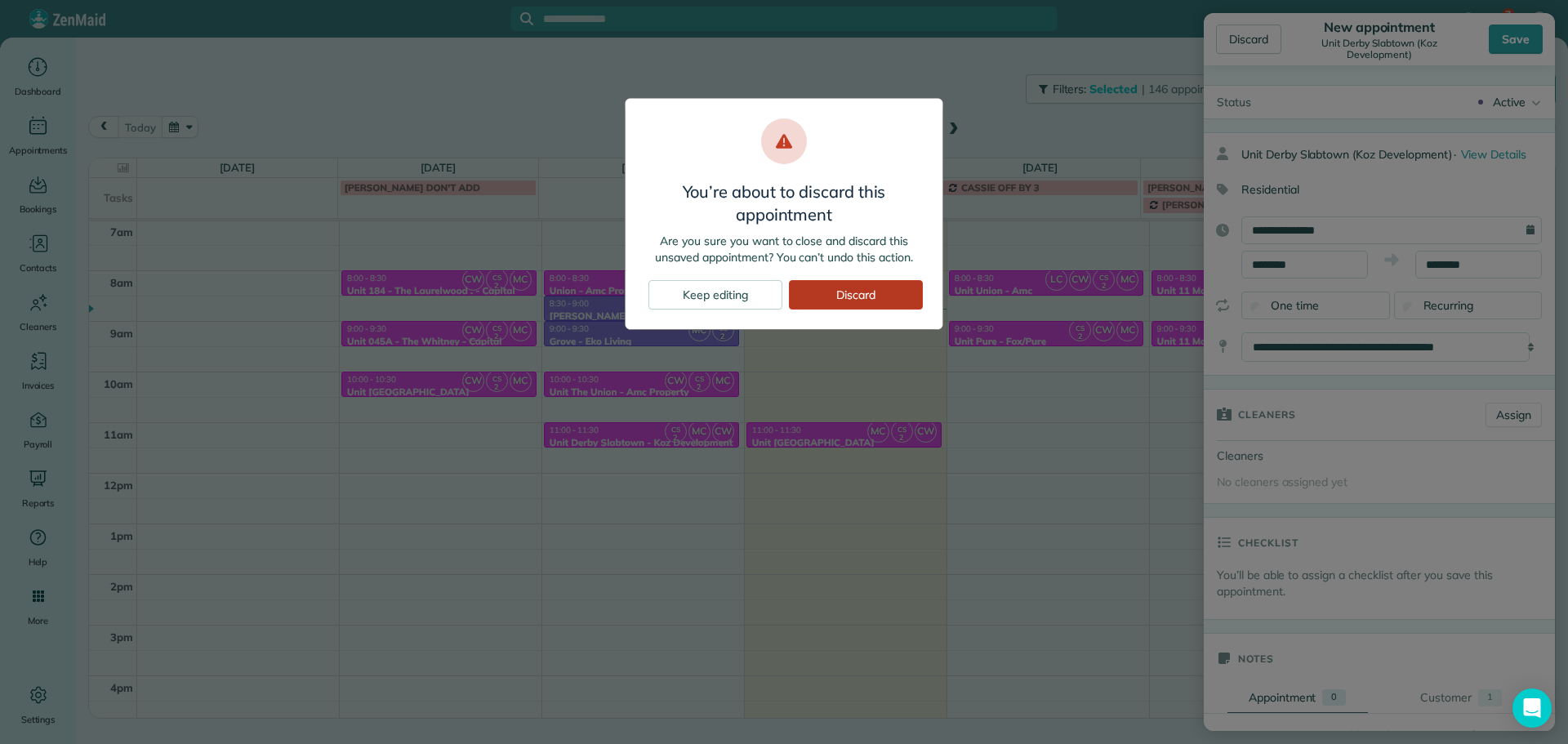
click at [844, 299] on div "Discard" at bounding box center [856, 295] width 134 height 30
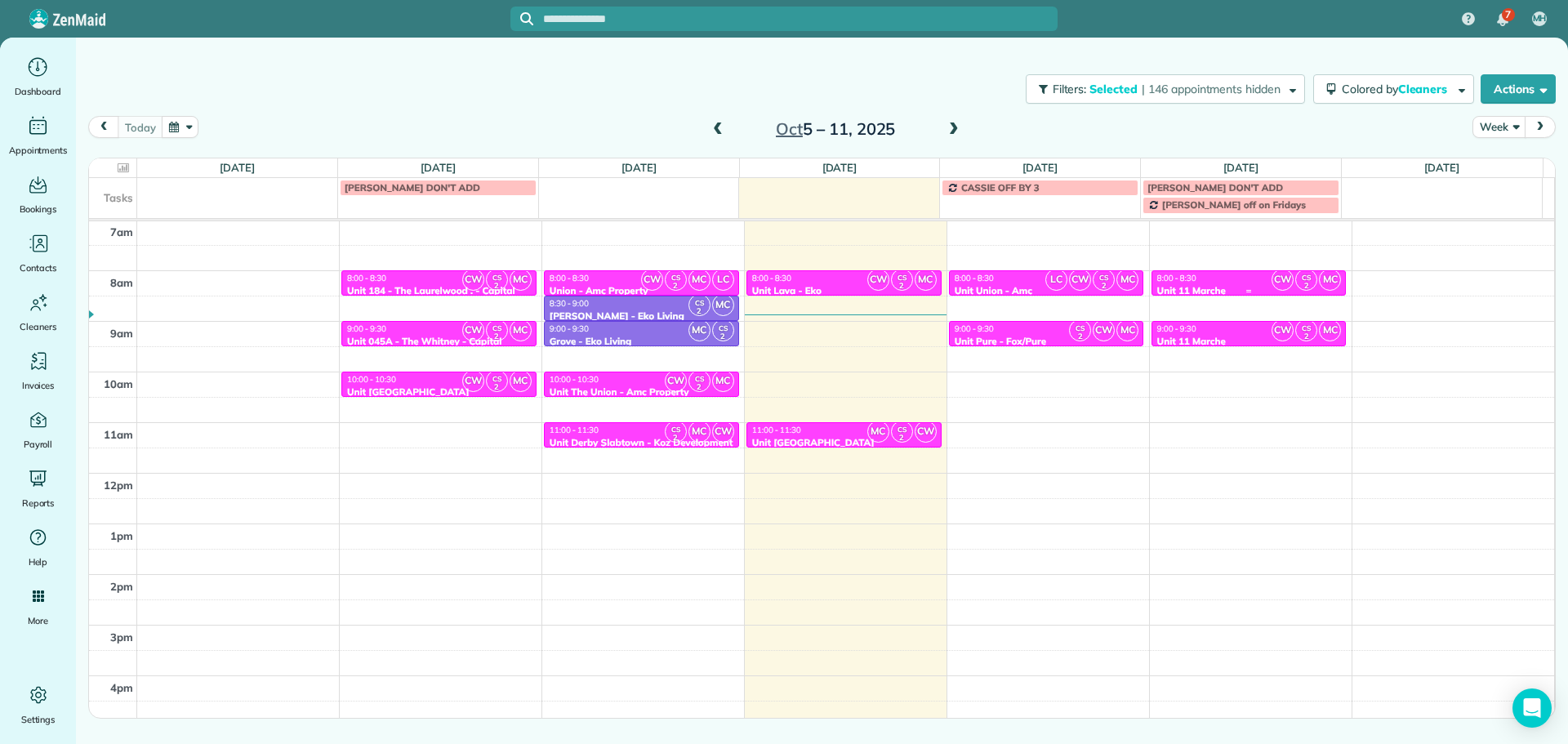
click at [1223, 274] on div "8:00 - 8:30" at bounding box center [1248, 278] width 185 height 11
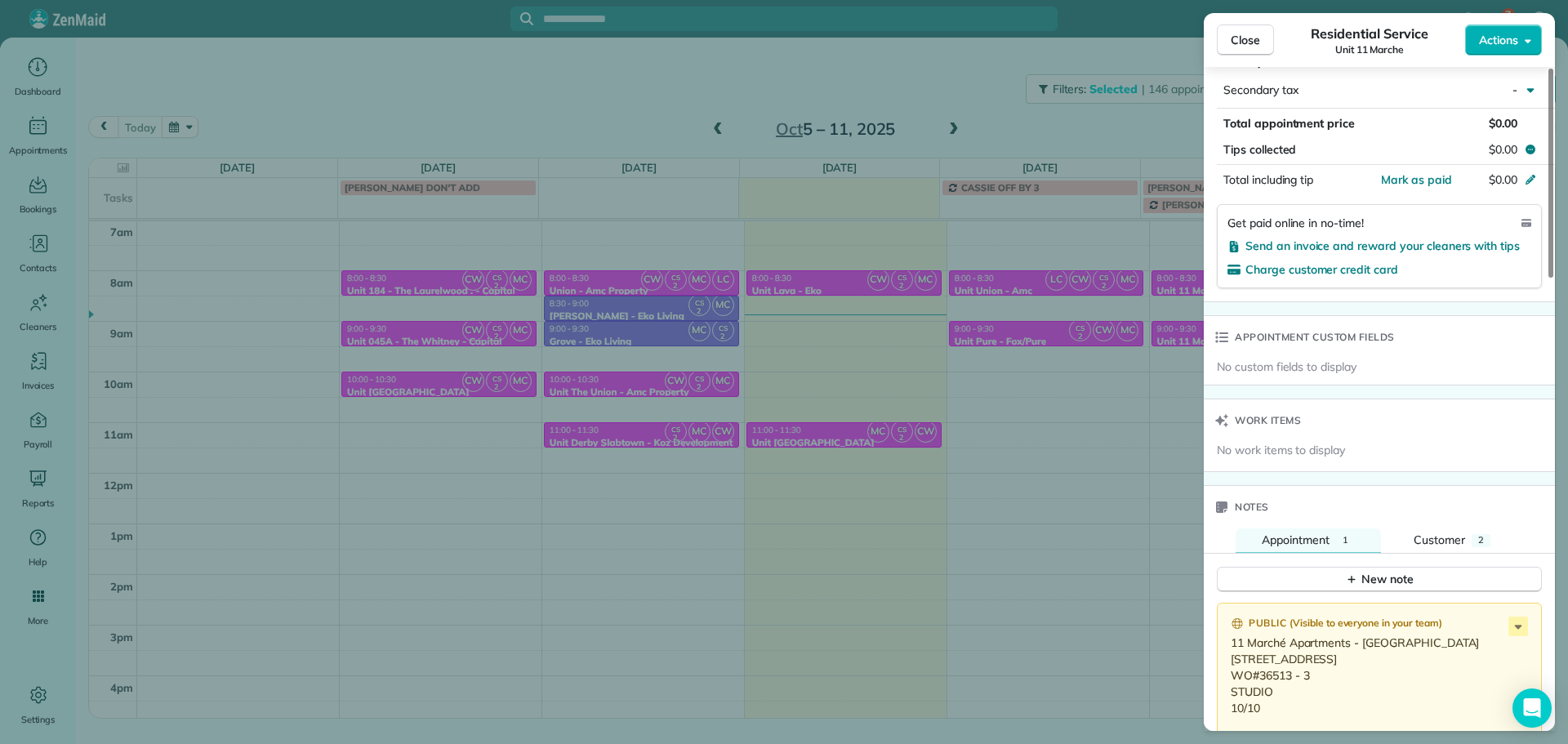
scroll to position [1146, 0]
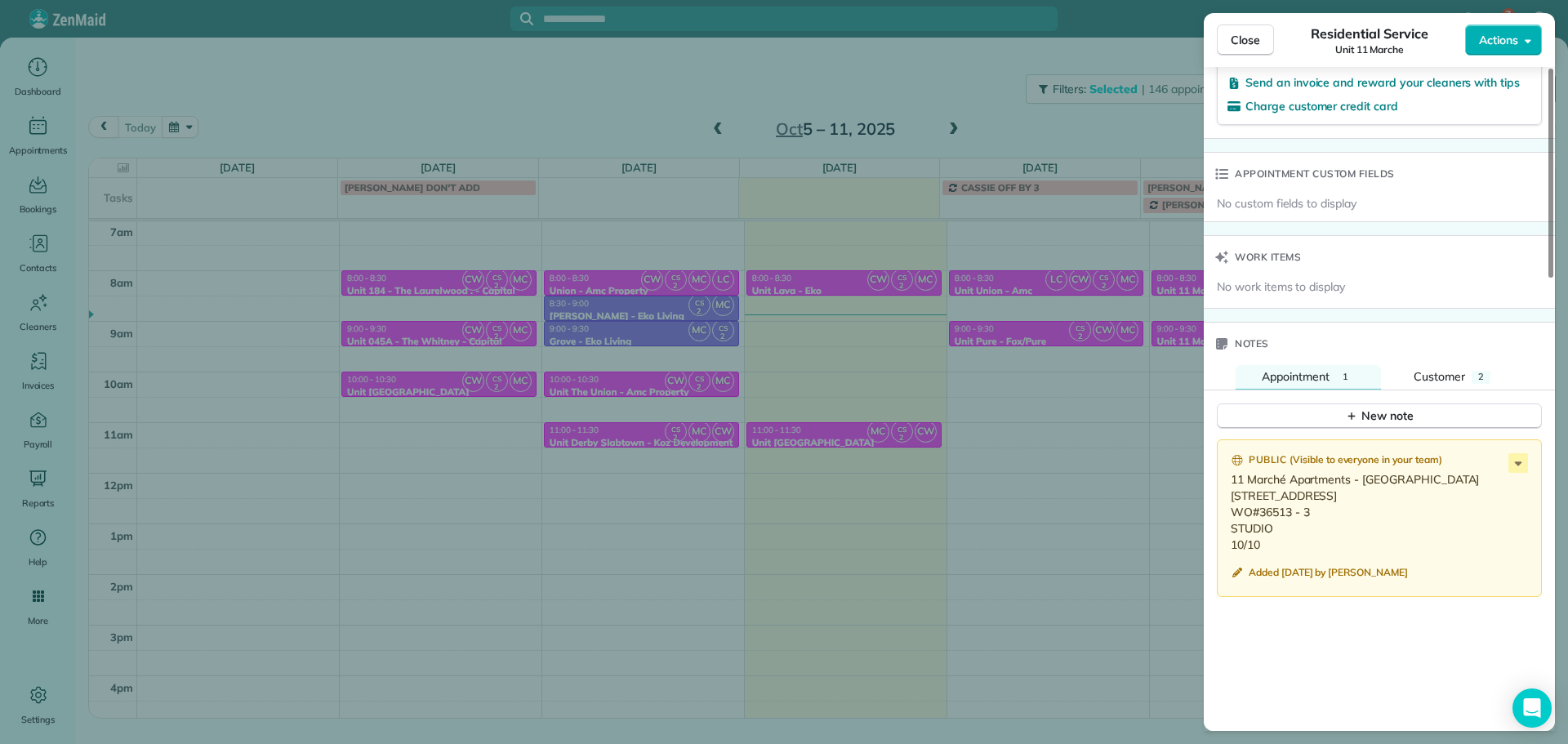
click at [1141, 437] on div "Close Residential Service Unit 11 Marche Actions Status Active Unit 11 Marche ·…" at bounding box center [784, 372] width 1568 height 744
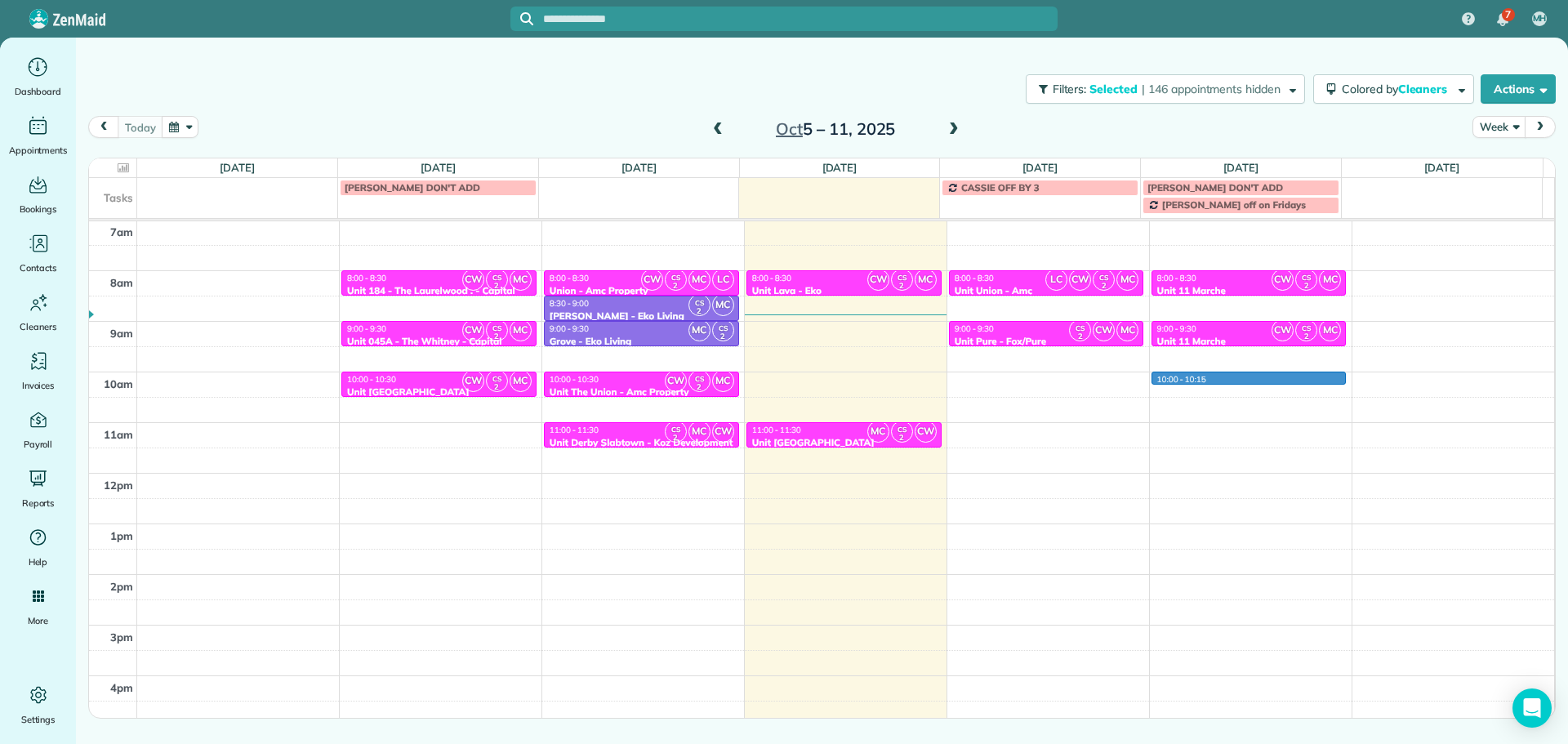
click at [1203, 375] on div "4am 5am 6am 7am 8am 9am 10am 11am 12pm 1pm 2pm 3pm 4pm 5pm CW CS 2 MC 8:00 - 8:…" at bounding box center [821, 423] width 1465 height 708
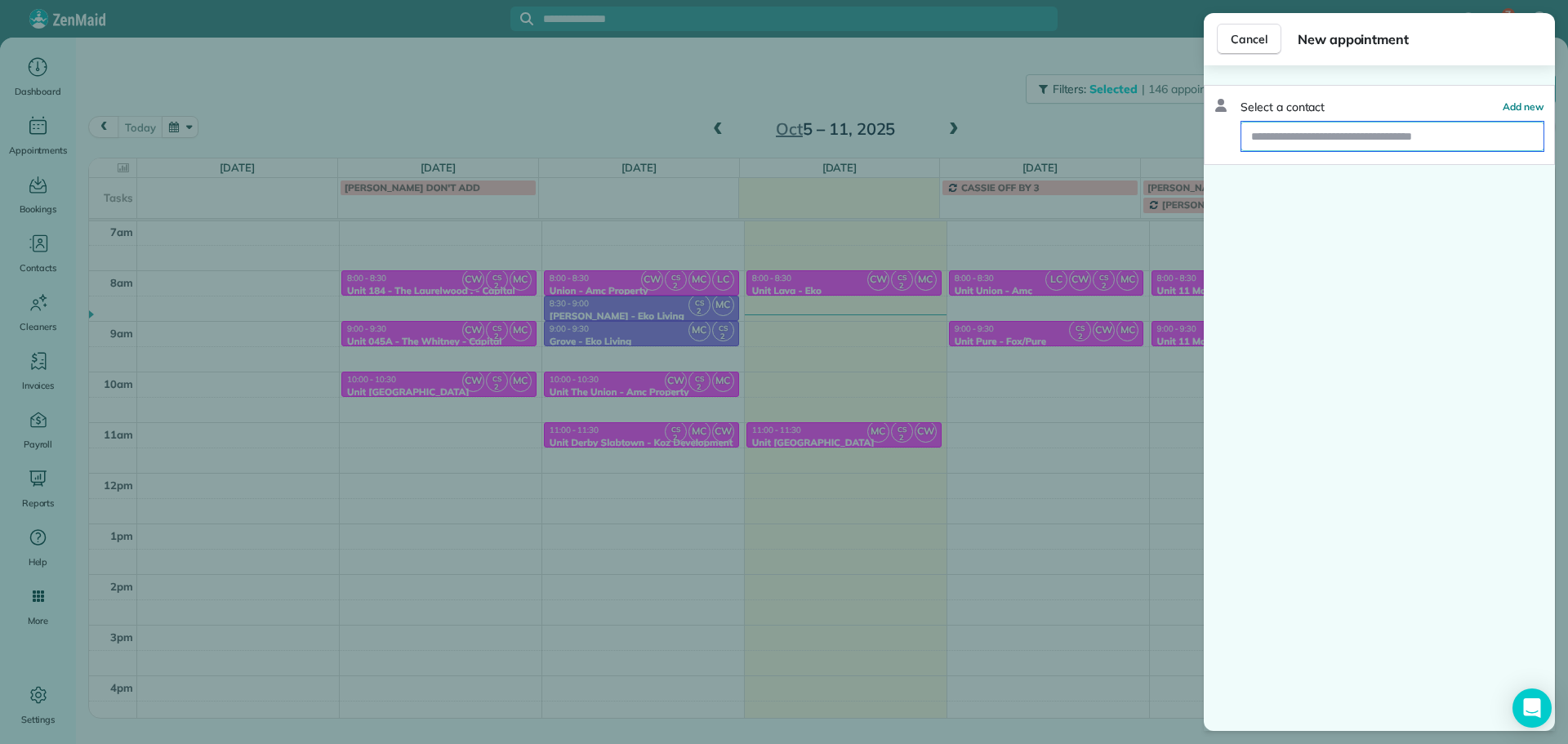
click at [1326, 142] on input "text" at bounding box center [1393, 136] width 303 height 30
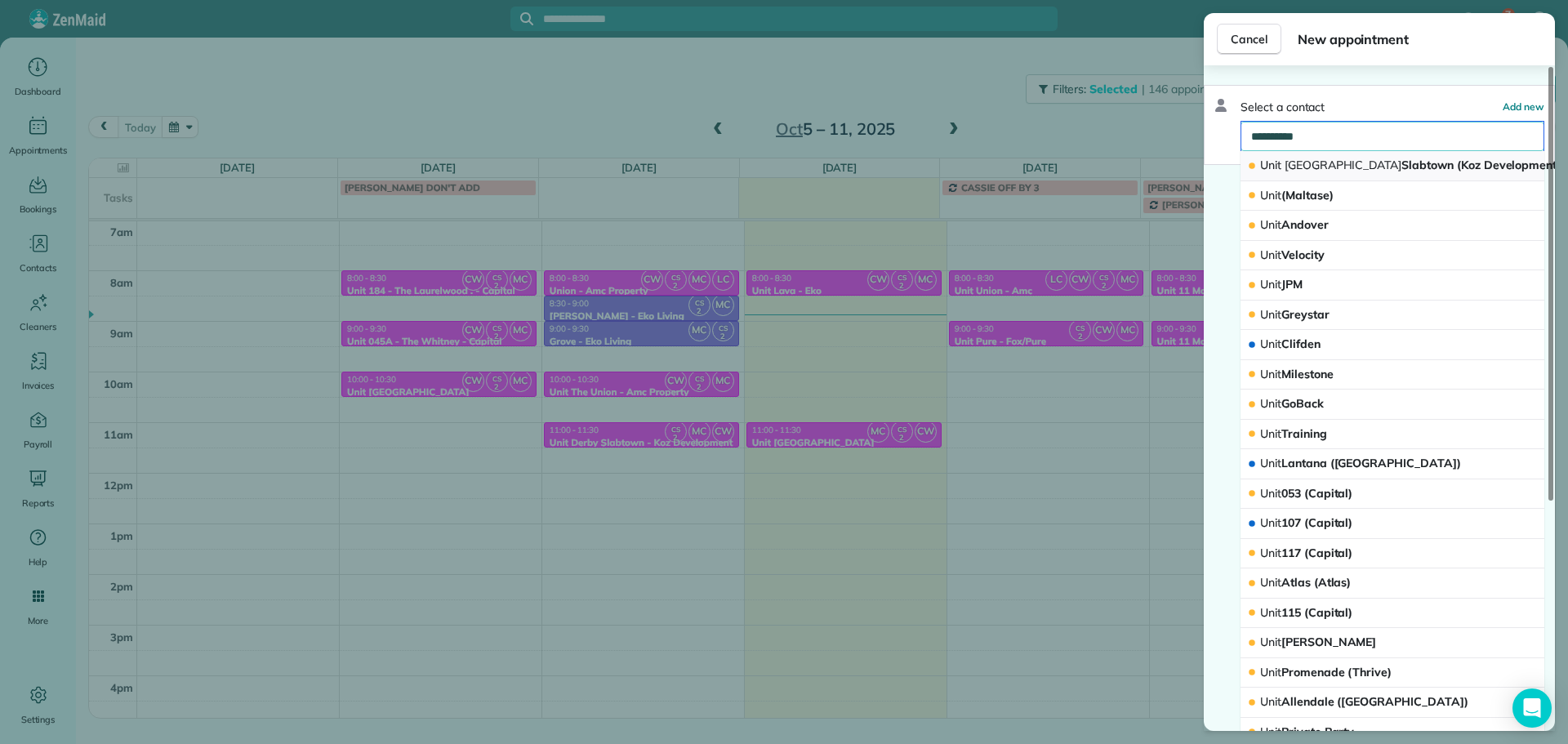
type input "**********"
click at [1359, 160] on span "Unit Derby Slabtown (Koz Development)" at bounding box center [1410, 165] width 302 height 14
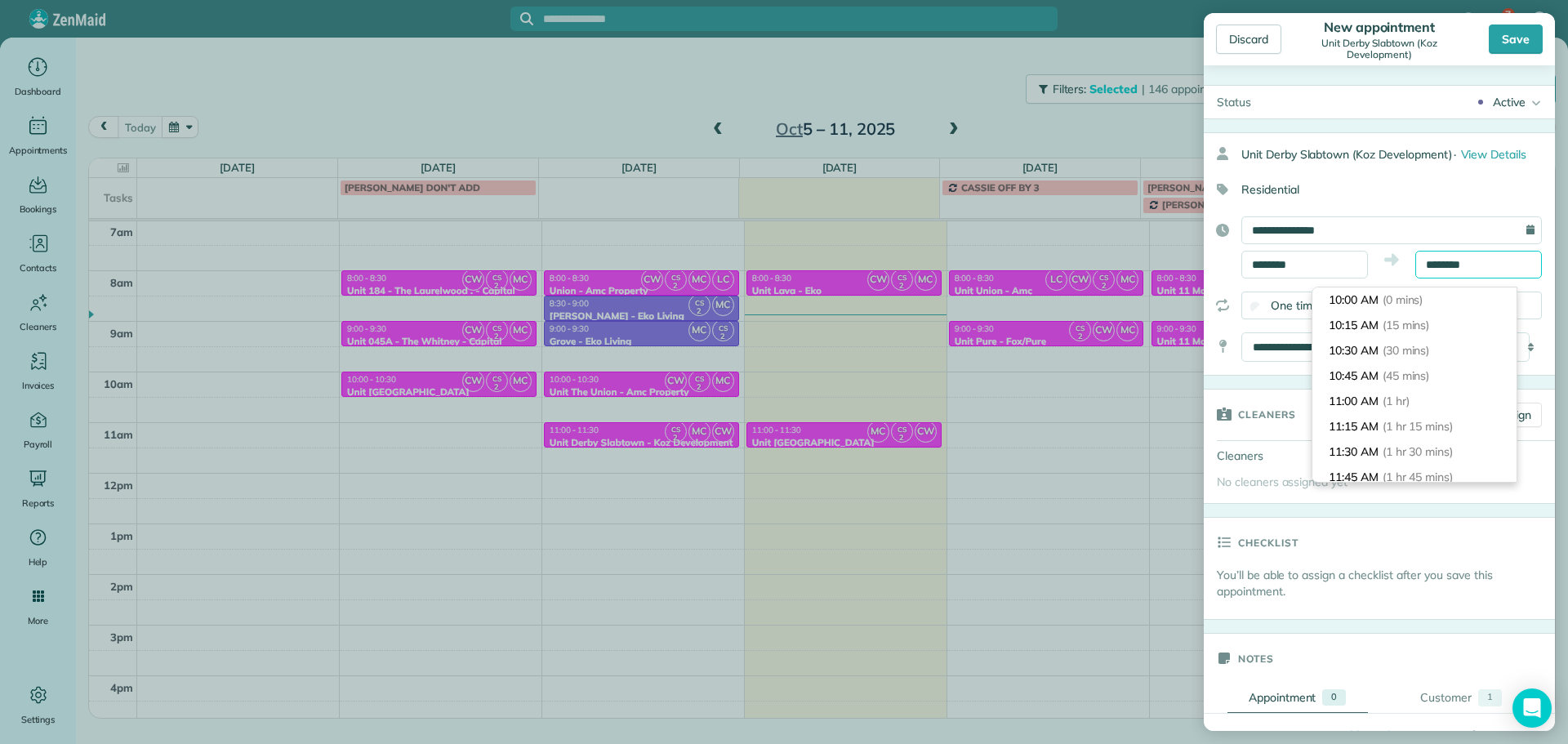
click at [1445, 278] on input "********" at bounding box center [1478, 264] width 126 height 28
type input "********"
click at [1428, 342] on li "10:30 AM (30 mins)" at bounding box center [1414, 351] width 204 height 25
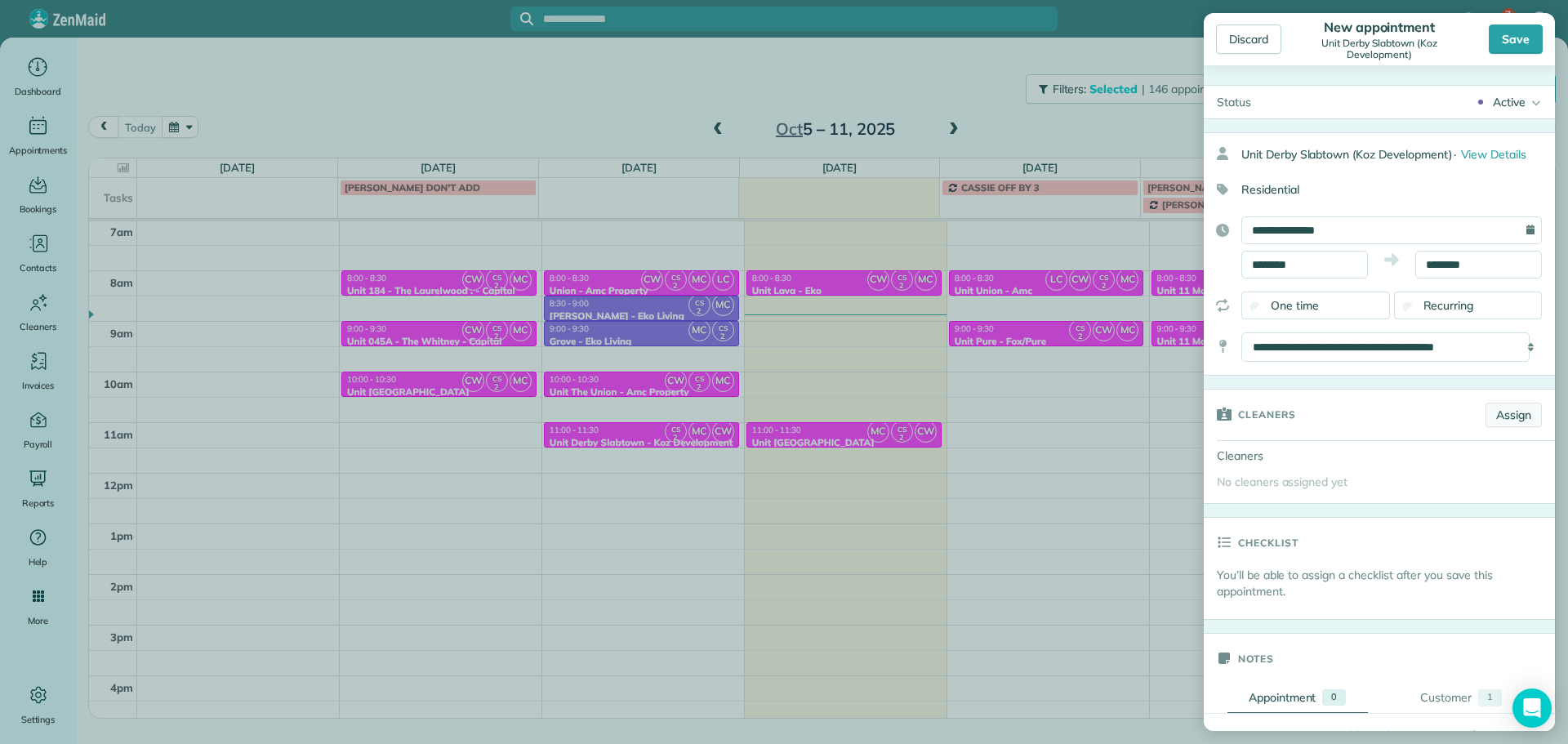
click at [1495, 427] on link "Assign" at bounding box center [1513, 415] width 56 height 24
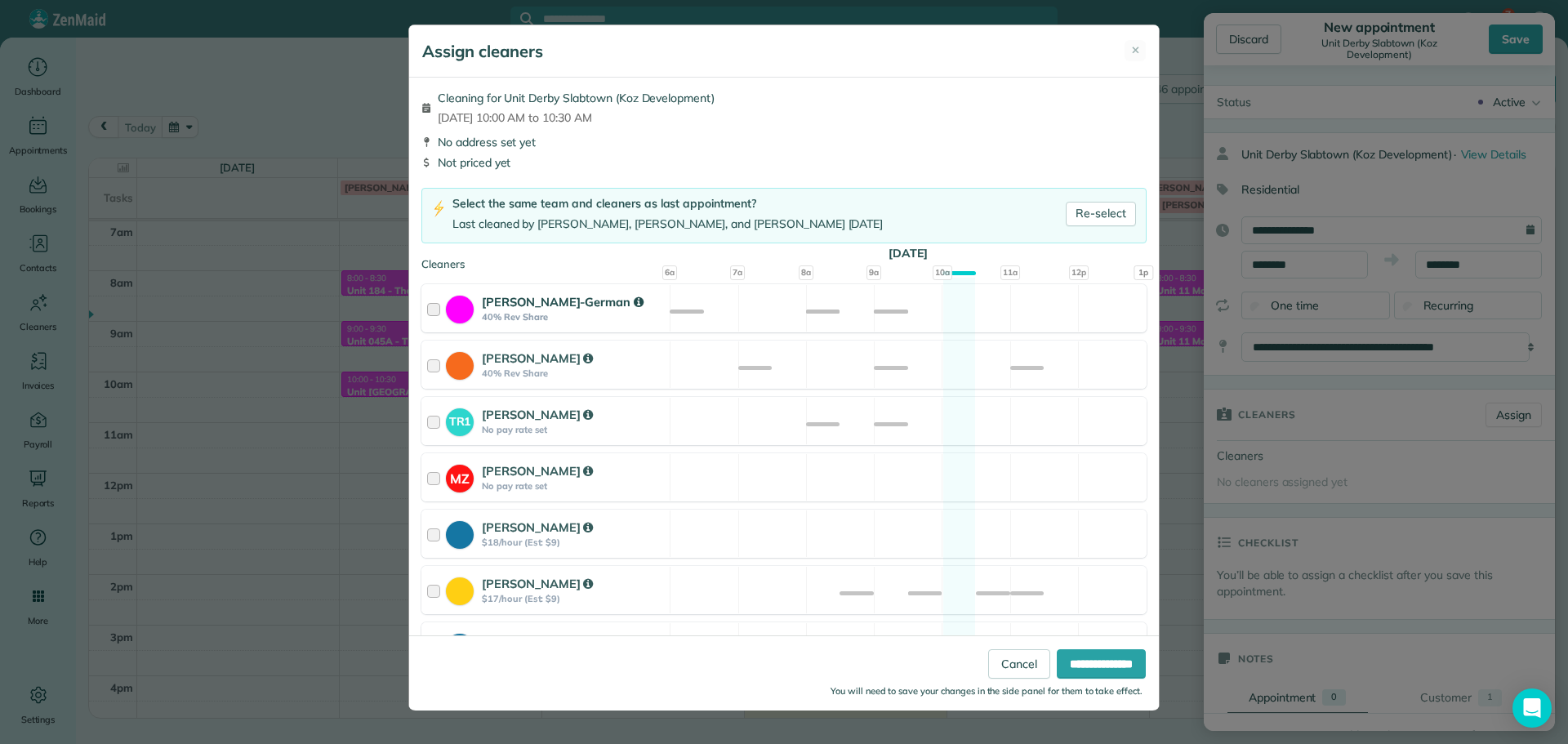
click at [918, 318] on div "[PERSON_NAME]-German 40% Rev Share Available" at bounding box center [784, 309] width 725 height 48
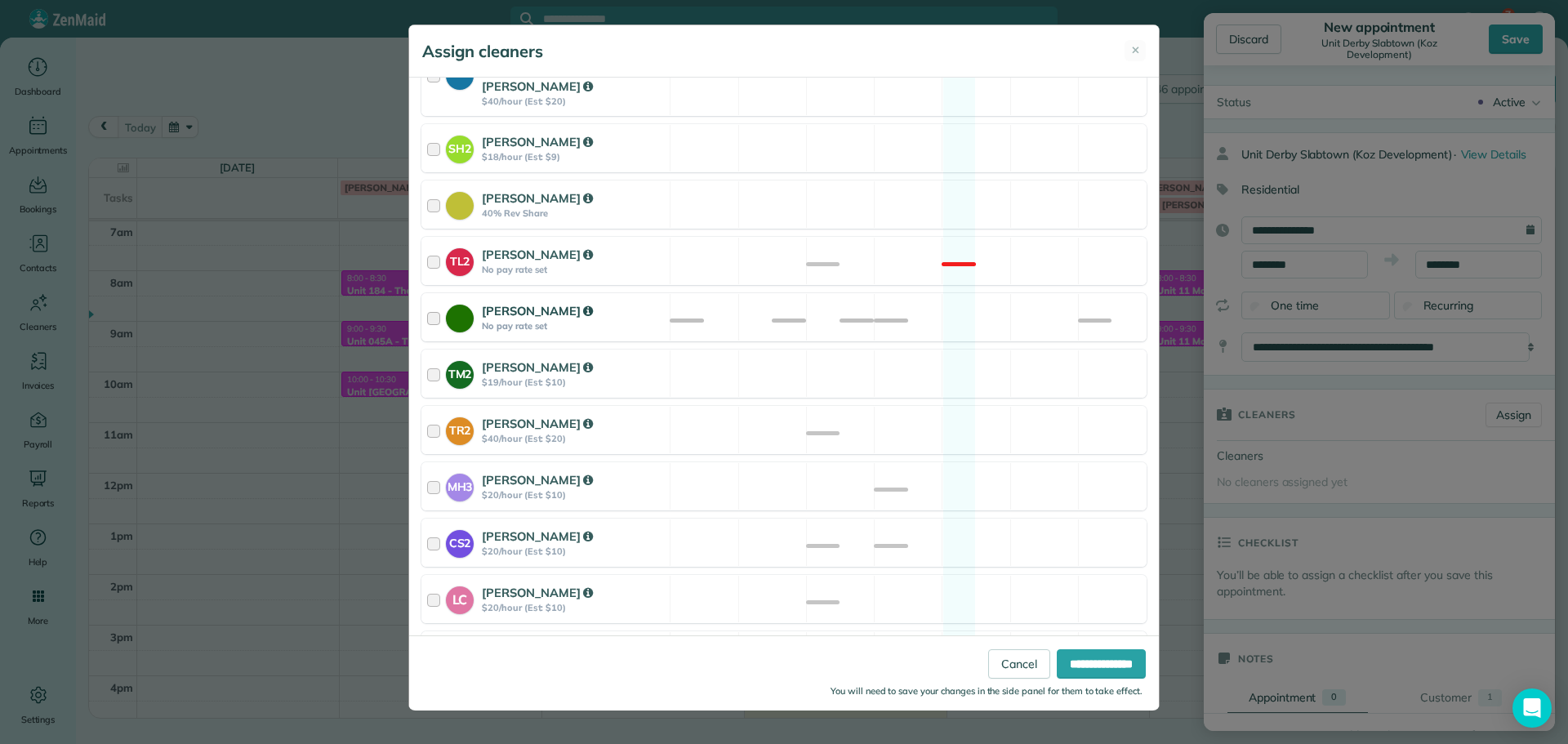
scroll to position [620, 0]
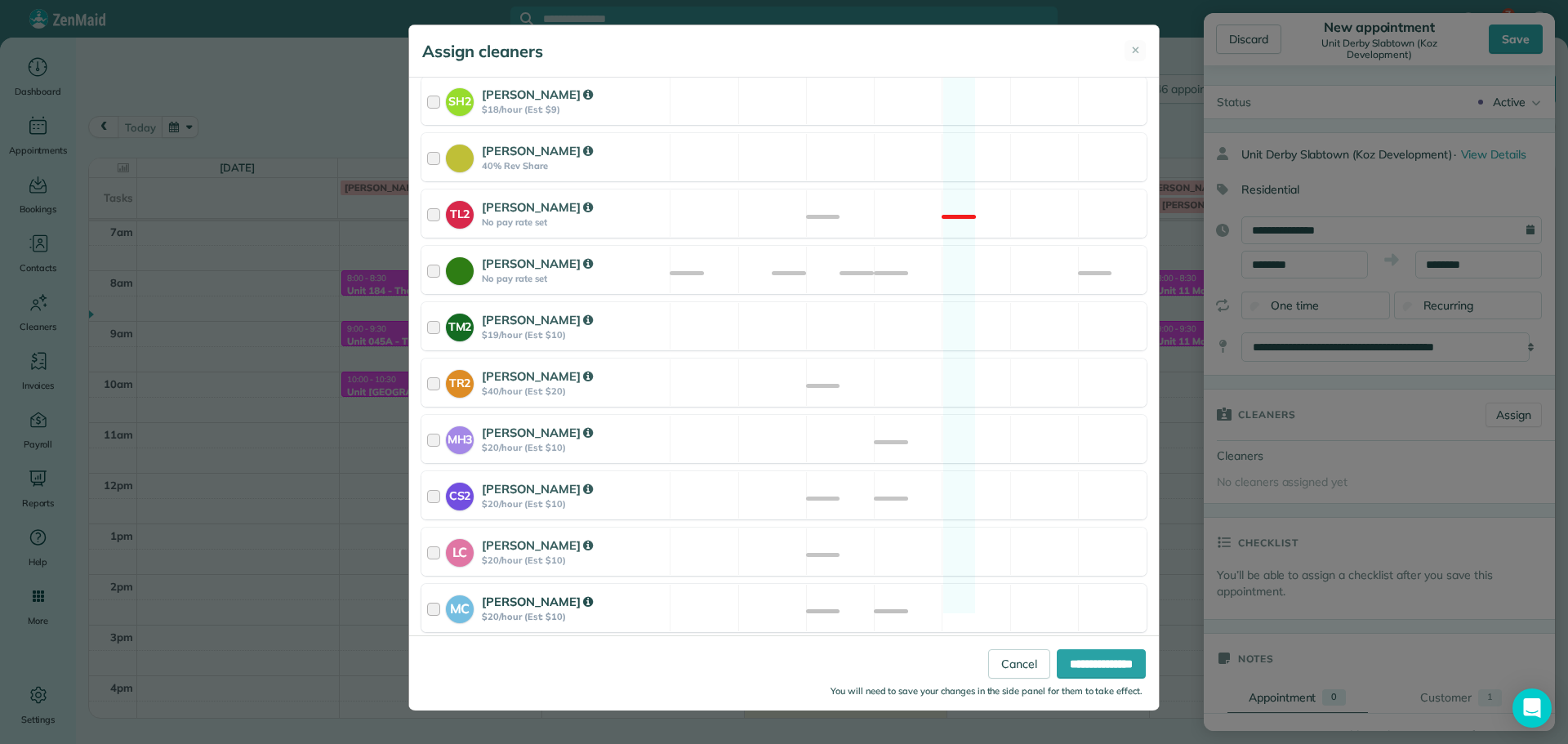
click at [857, 588] on div "MC [PERSON_NAME] $20/hour (Est: $10) Available" at bounding box center [784, 608] width 725 height 48
click at [930, 482] on div "CS2 [PERSON_NAME] $20/hour (Est: $10) Available" at bounding box center [784, 495] width 725 height 48
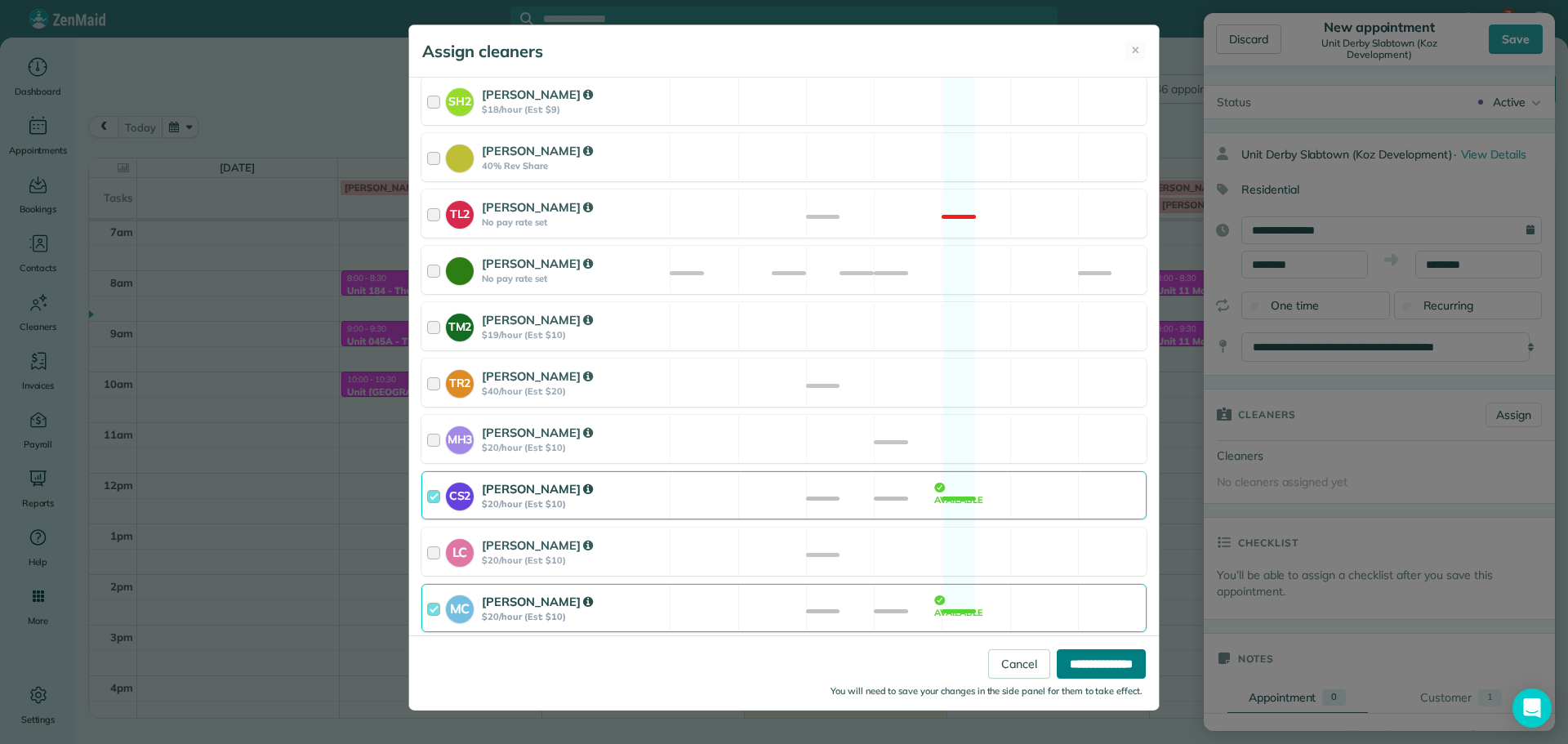
click at [1078, 661] on input "**********" at bounding box center [1101, 663] width 89 height 30
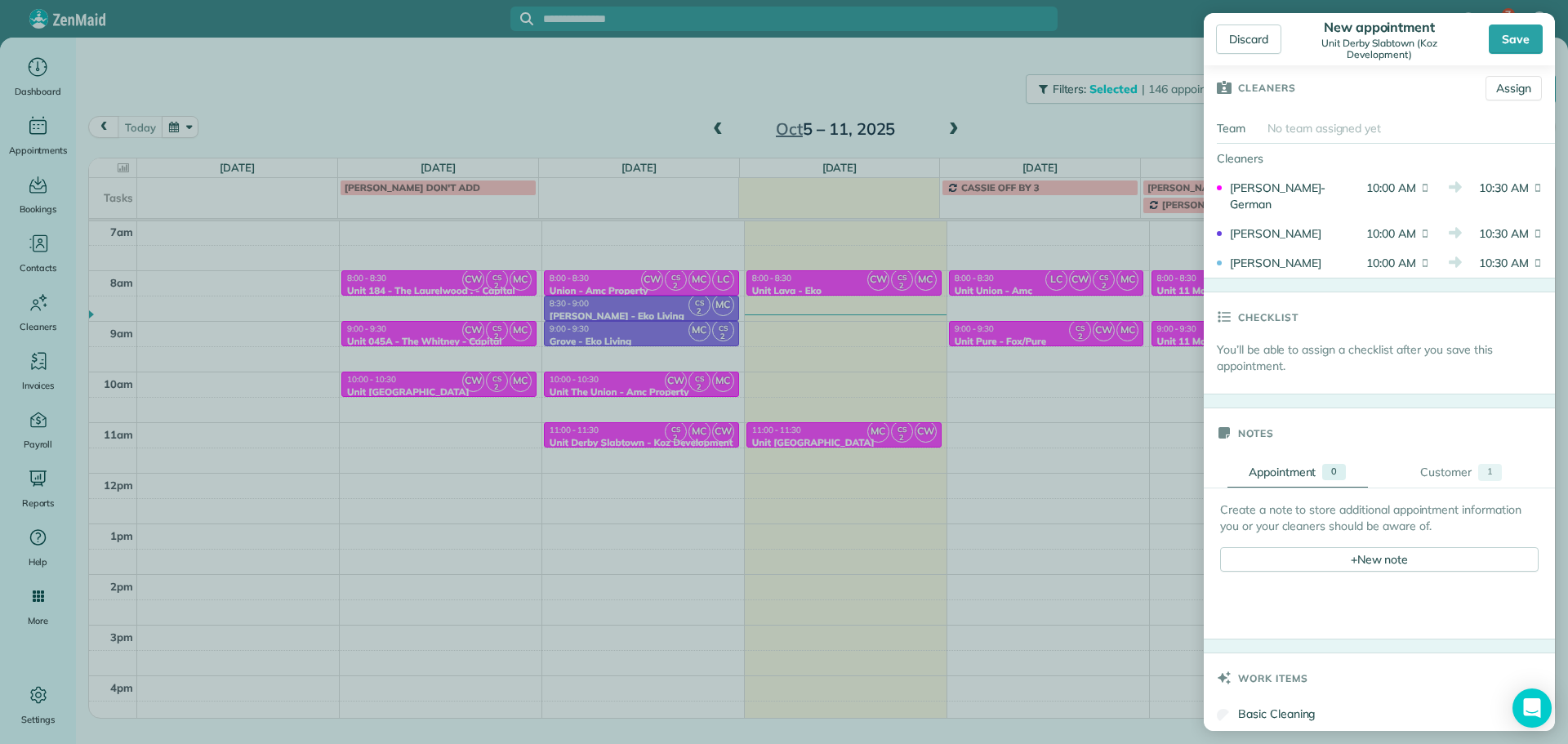
scroll to position [408, 0]
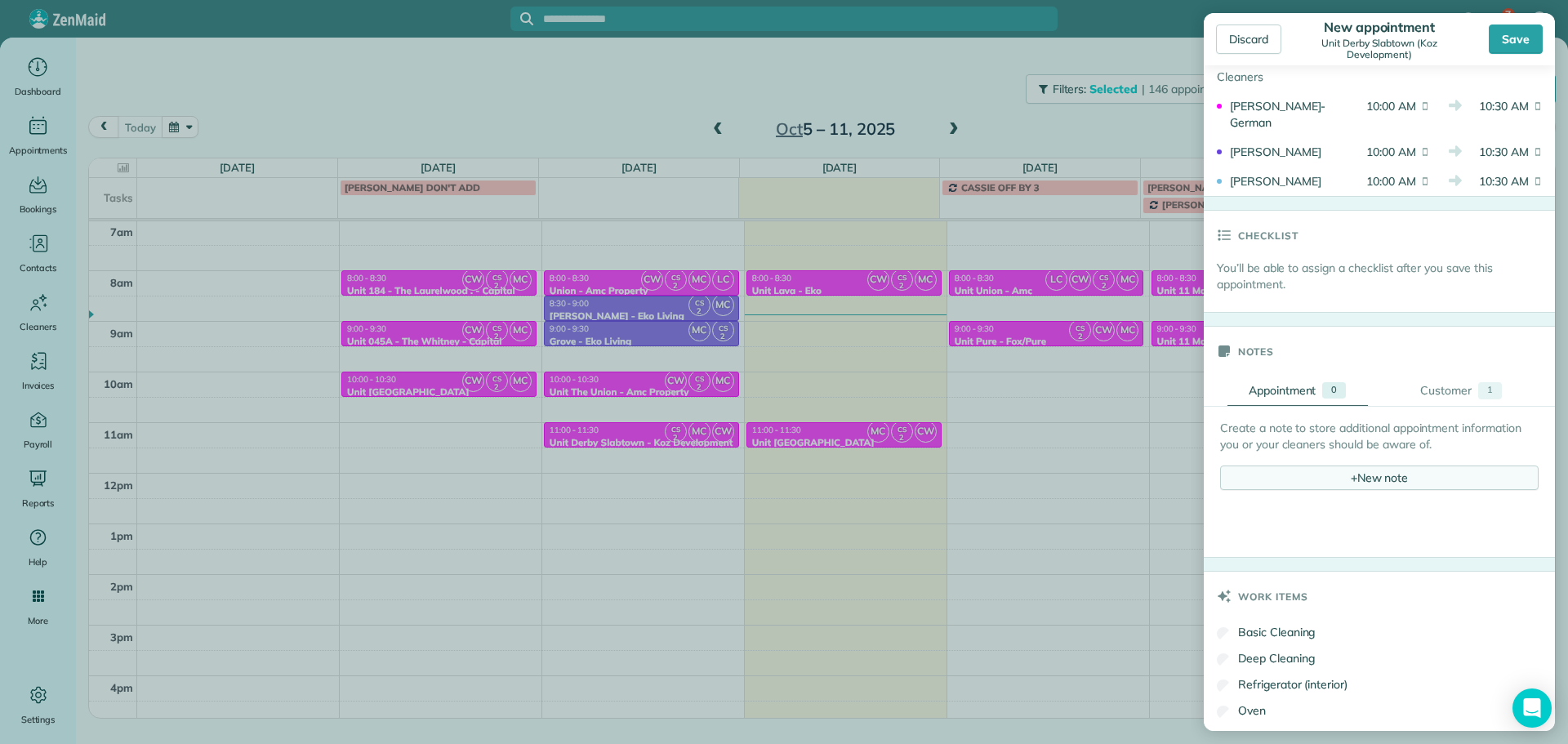
click at [1368, 490] on div "+ New note" at bounding box center [1379, 477] width 319 height 24
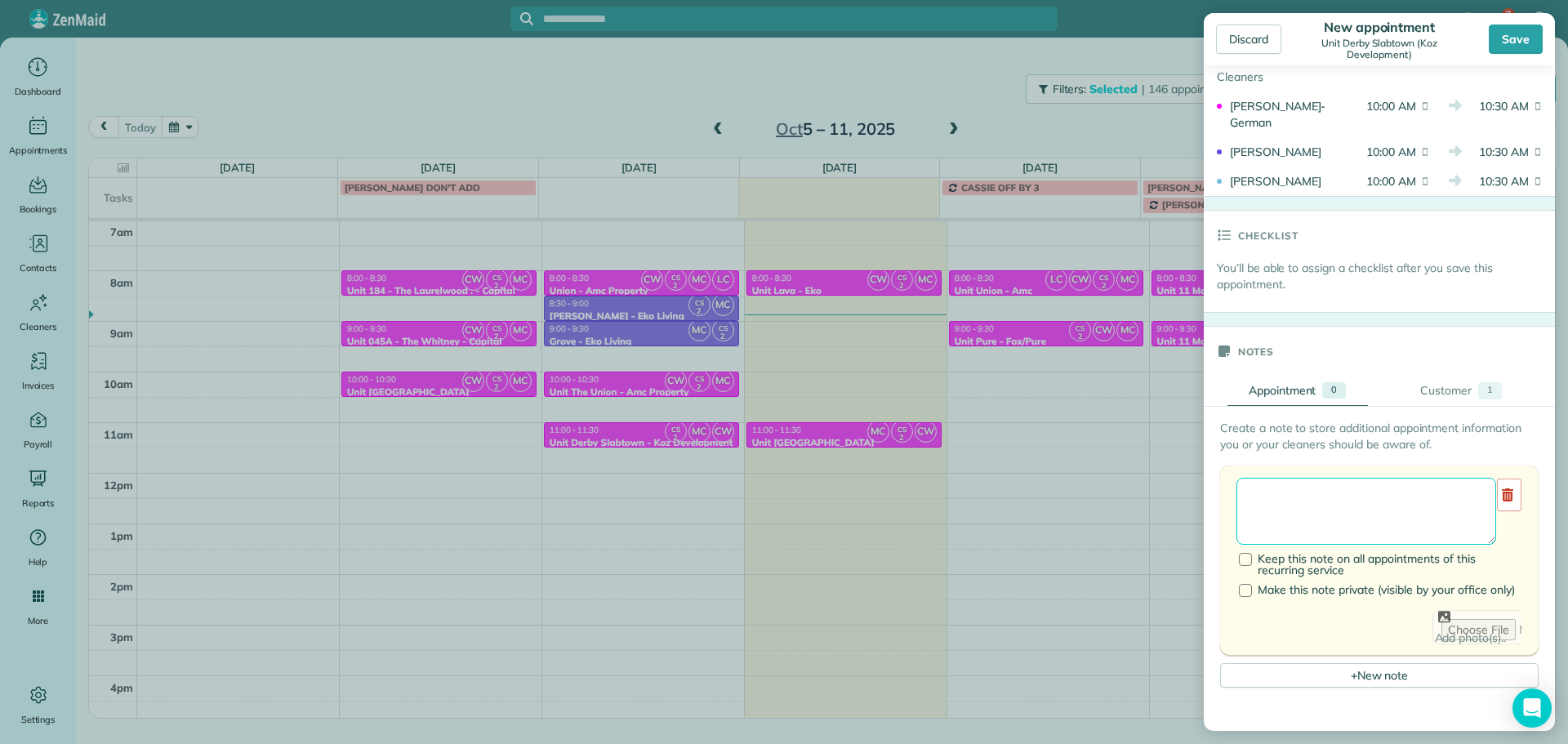
click at [1369, 509] on textarea at bounding box center [1366, 511] width 260 height 67
type textarea "******** *** *****"
click at [1446, 406] on link "Customer 1" at bounding box center [1461, 391] width 141 height 30
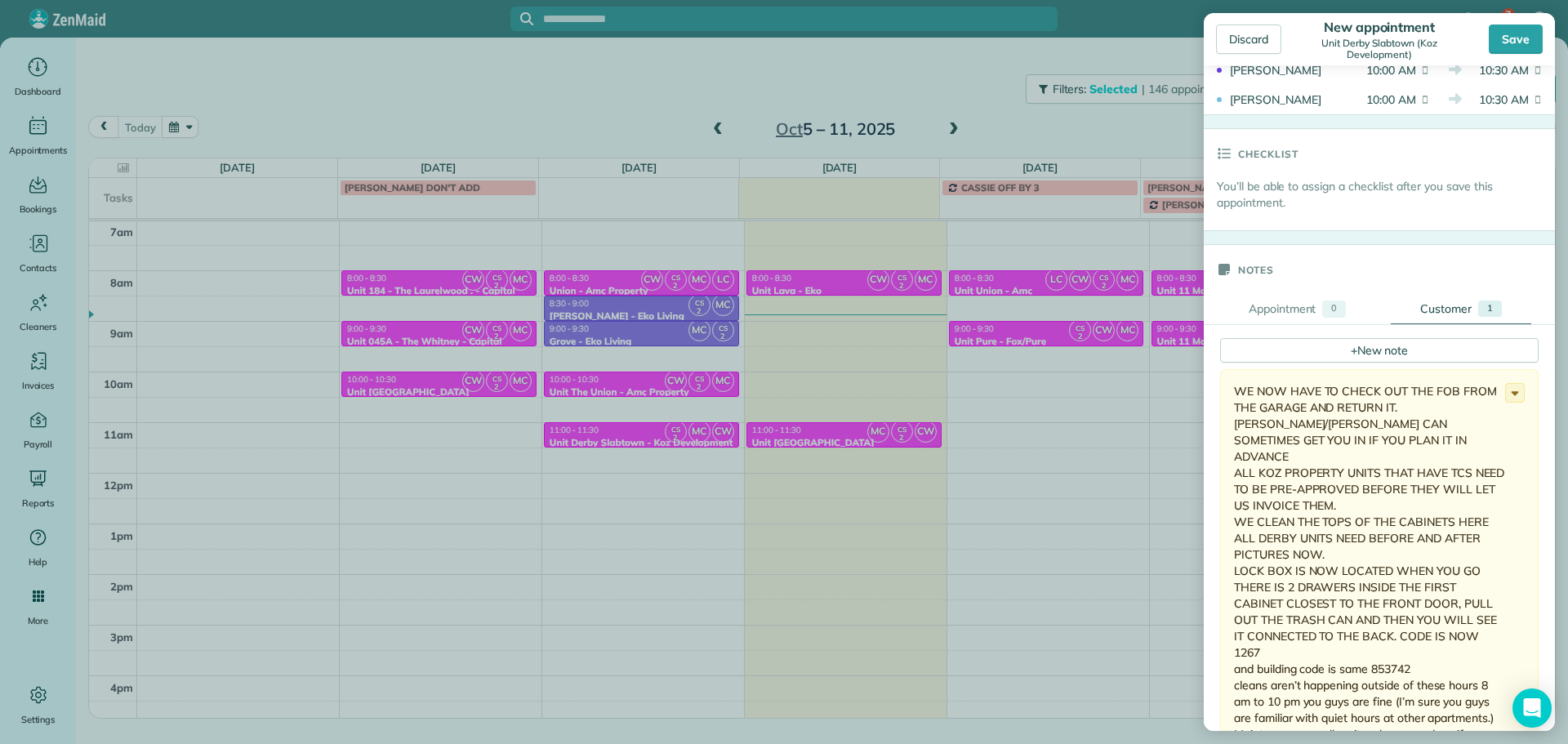
scroll to position [572, 0]
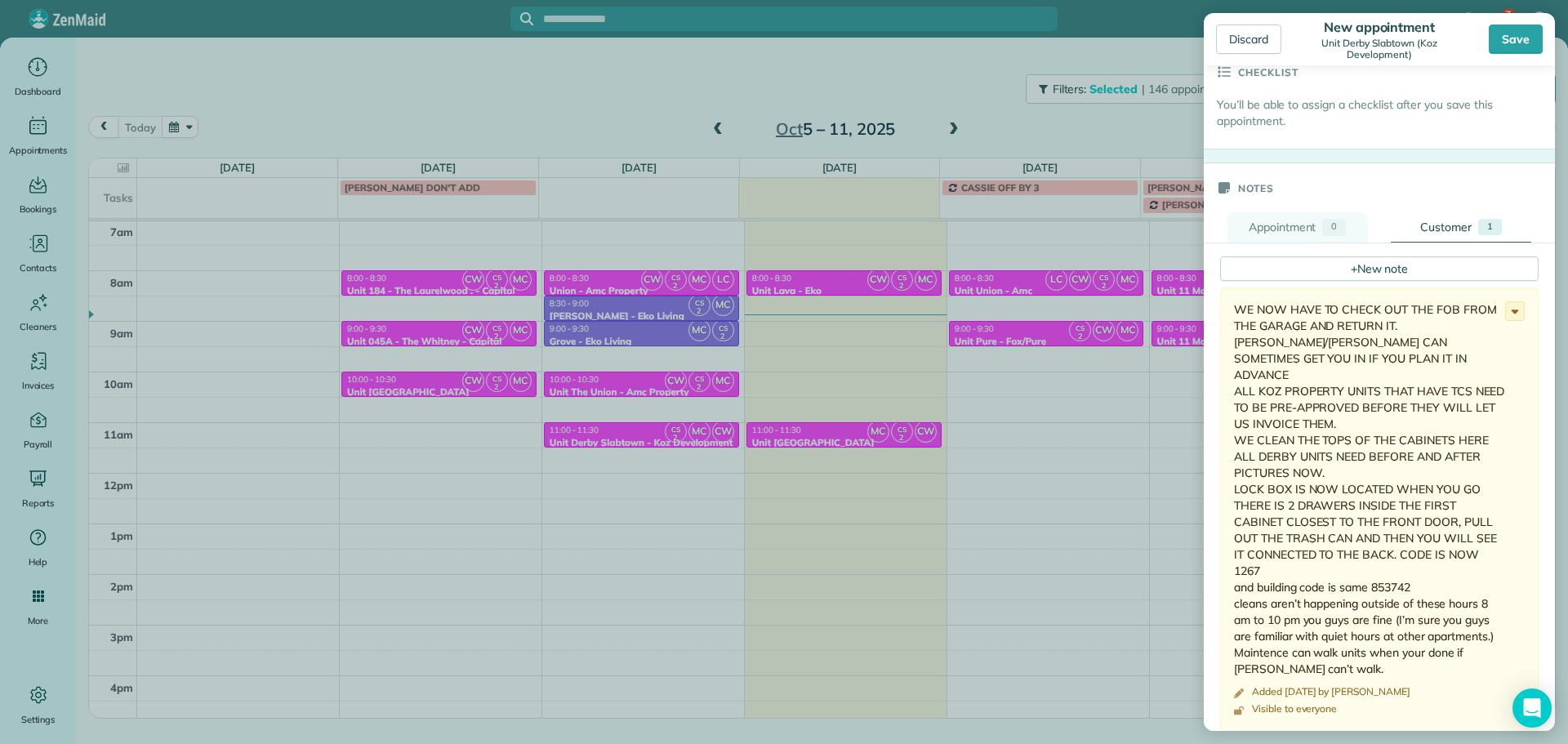
click at [1308, 236] on div "Appointment" at bounding box center [1283, 227] width 68 height 17
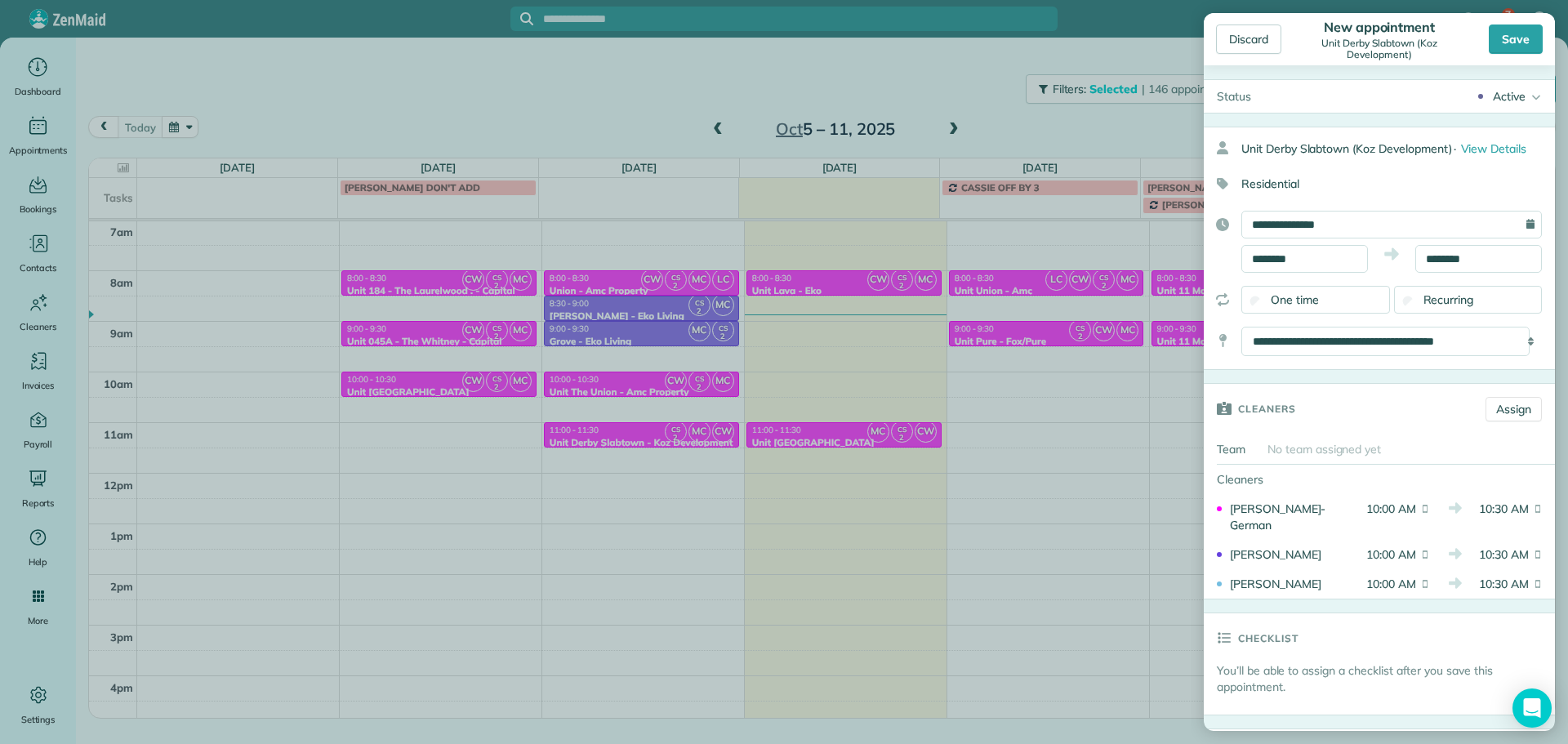
scroll to position [0, 0]
click at [1513, 41] on div "Save" at bounding box center [1515, 38] width 54 height 30
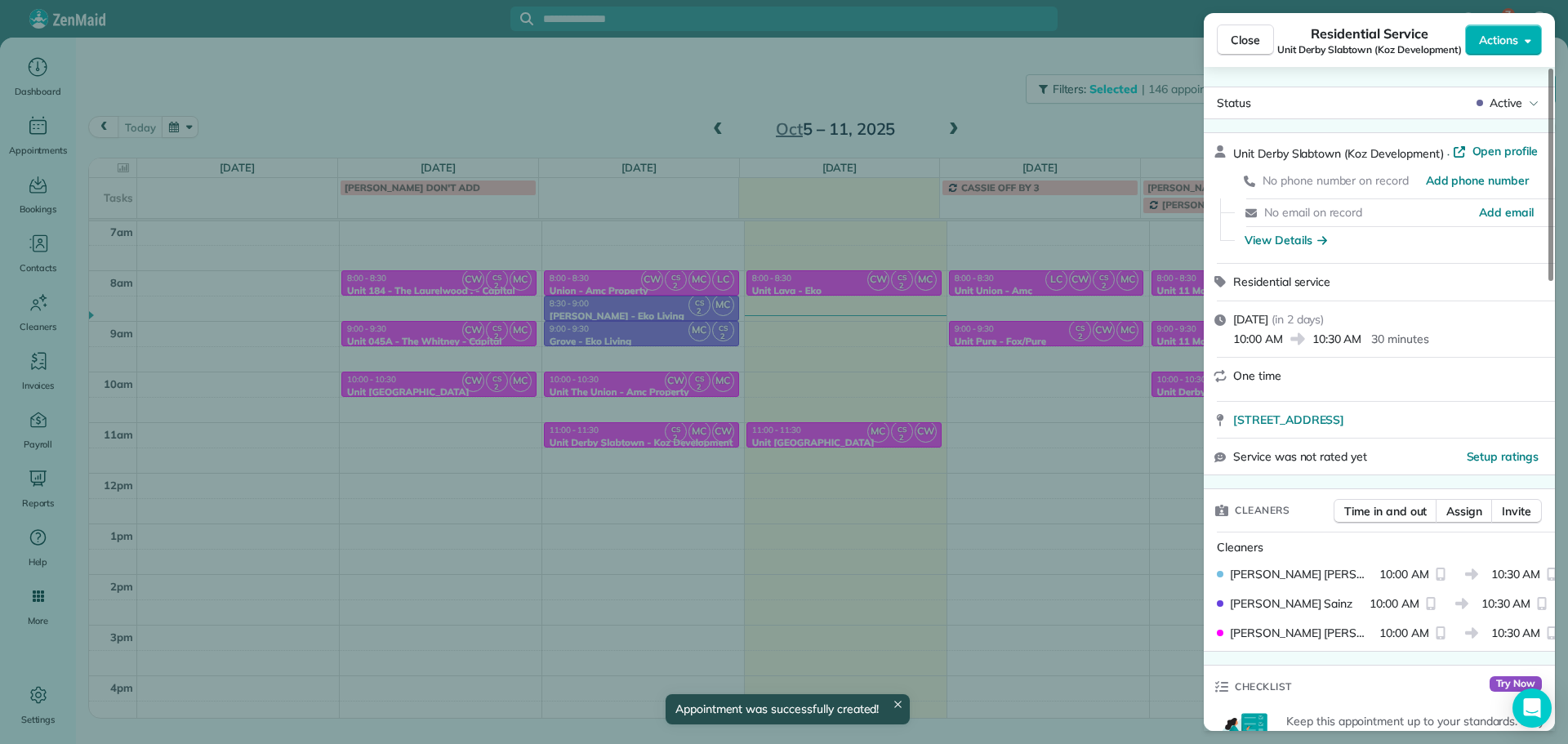
click at [1125, 117] on div "Close Residential Service Unit [GEOGRAPHIC_DATA] [GEOGRAPHIC_DATA] (Koz Develop…" at bounding box center [784, 372] width 1568 height 744
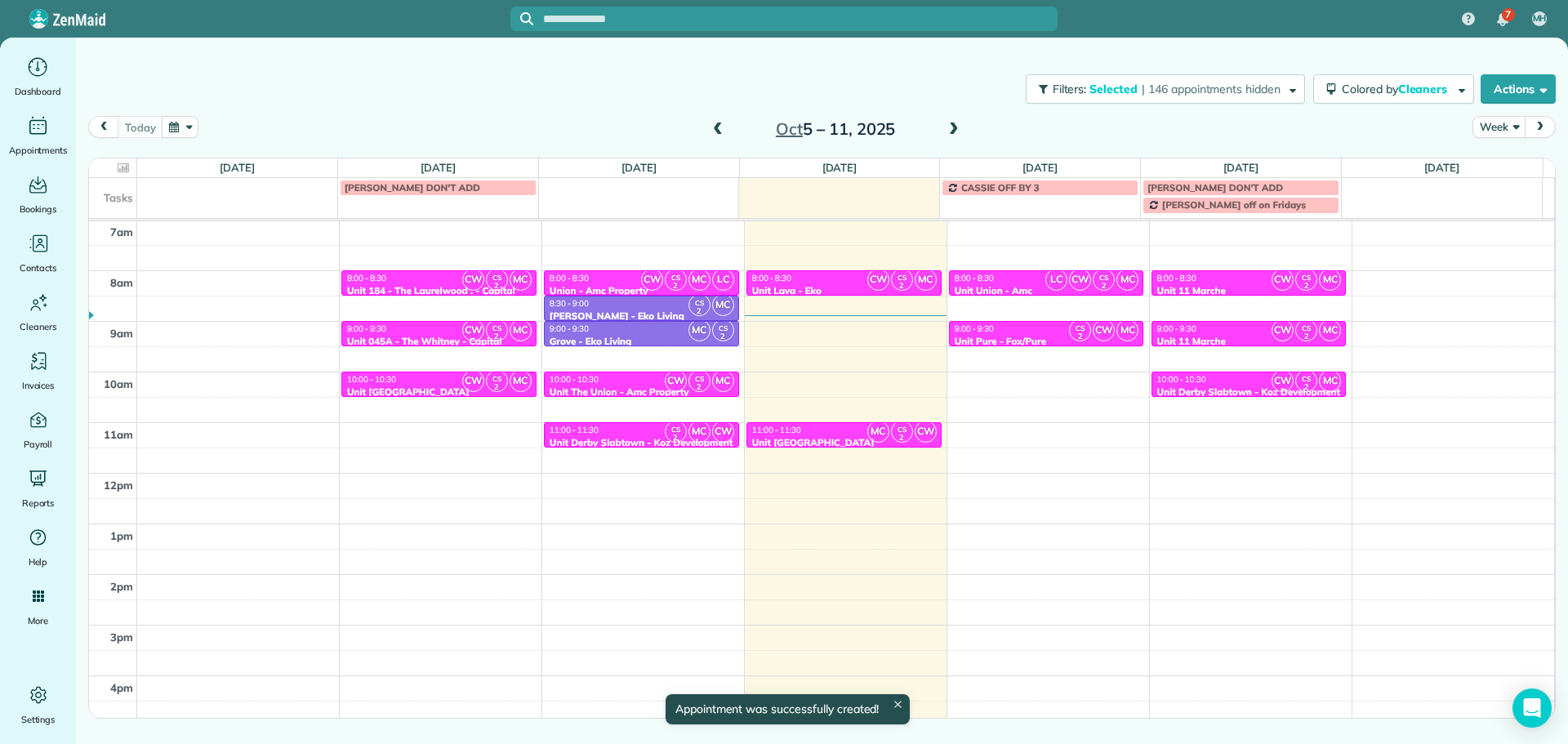
click at [1272, 377] on span "CW" at bounding box center [1283, 381] width 22 height 22
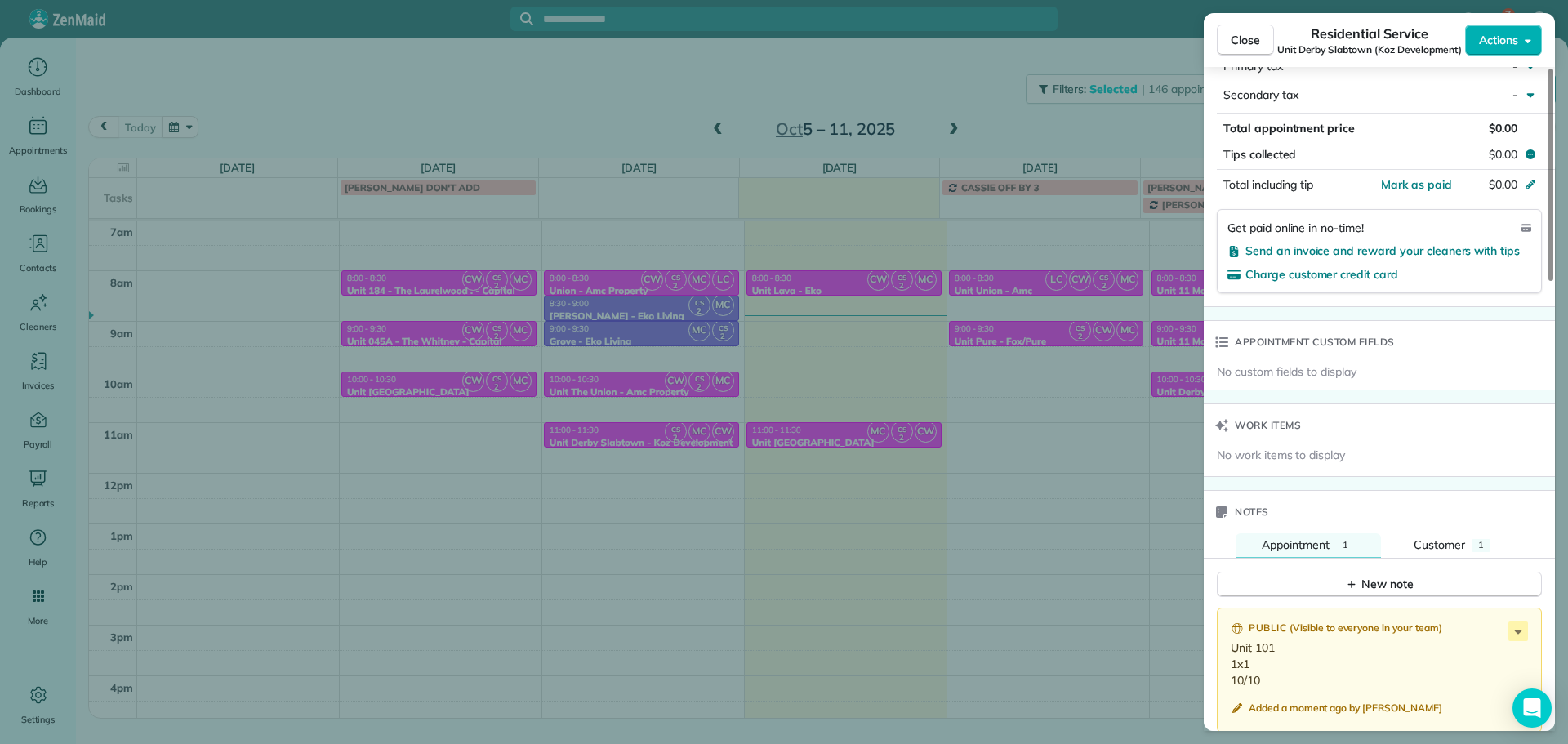
scroll to position [1063, 0]
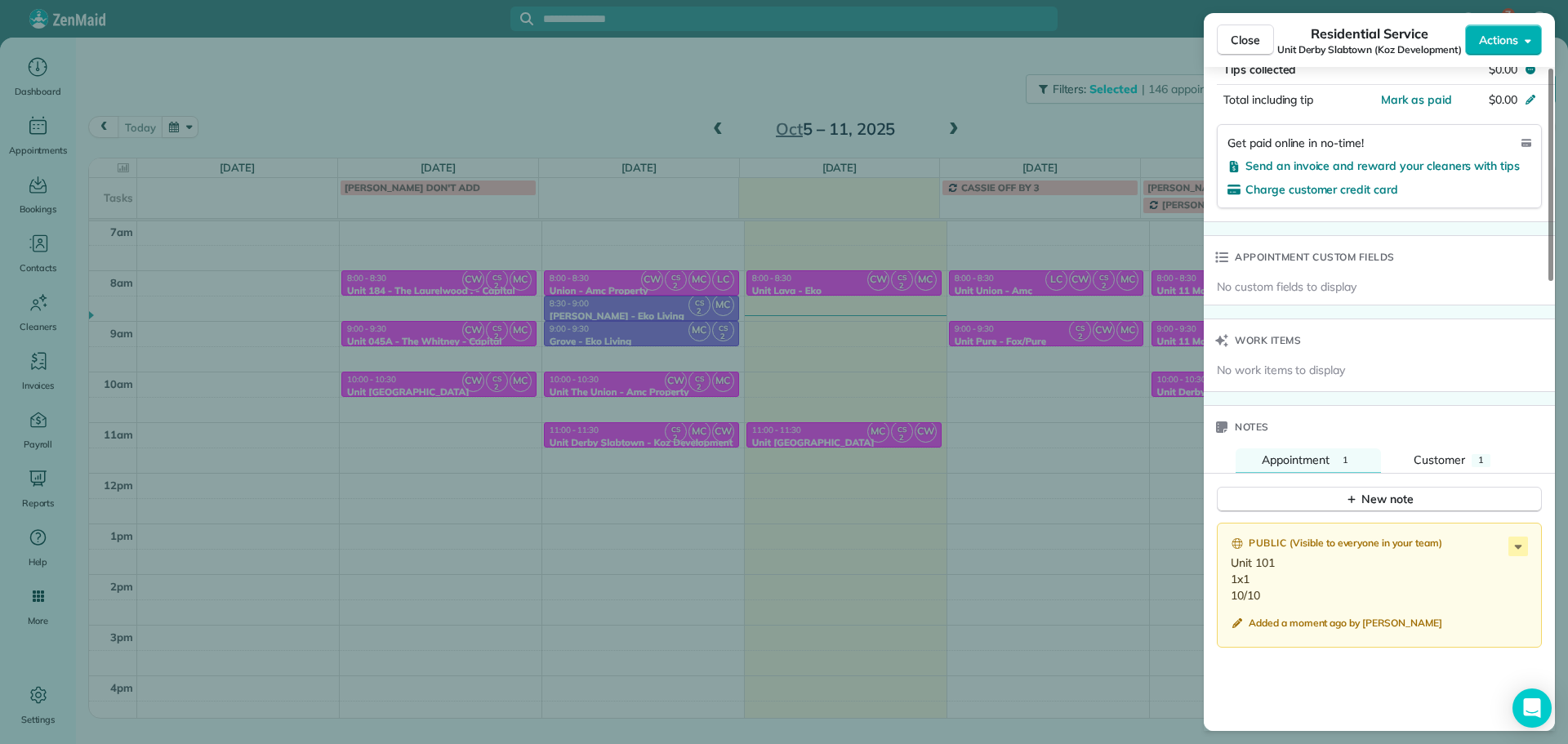
click at [597, 81] on div "Close Residential Service Unit [GEOGRAPHIC_DATA] [GEOGRAPHIC_DATA] (Koz Develop…" at bounding box center [784, 372] width 1568 height 744
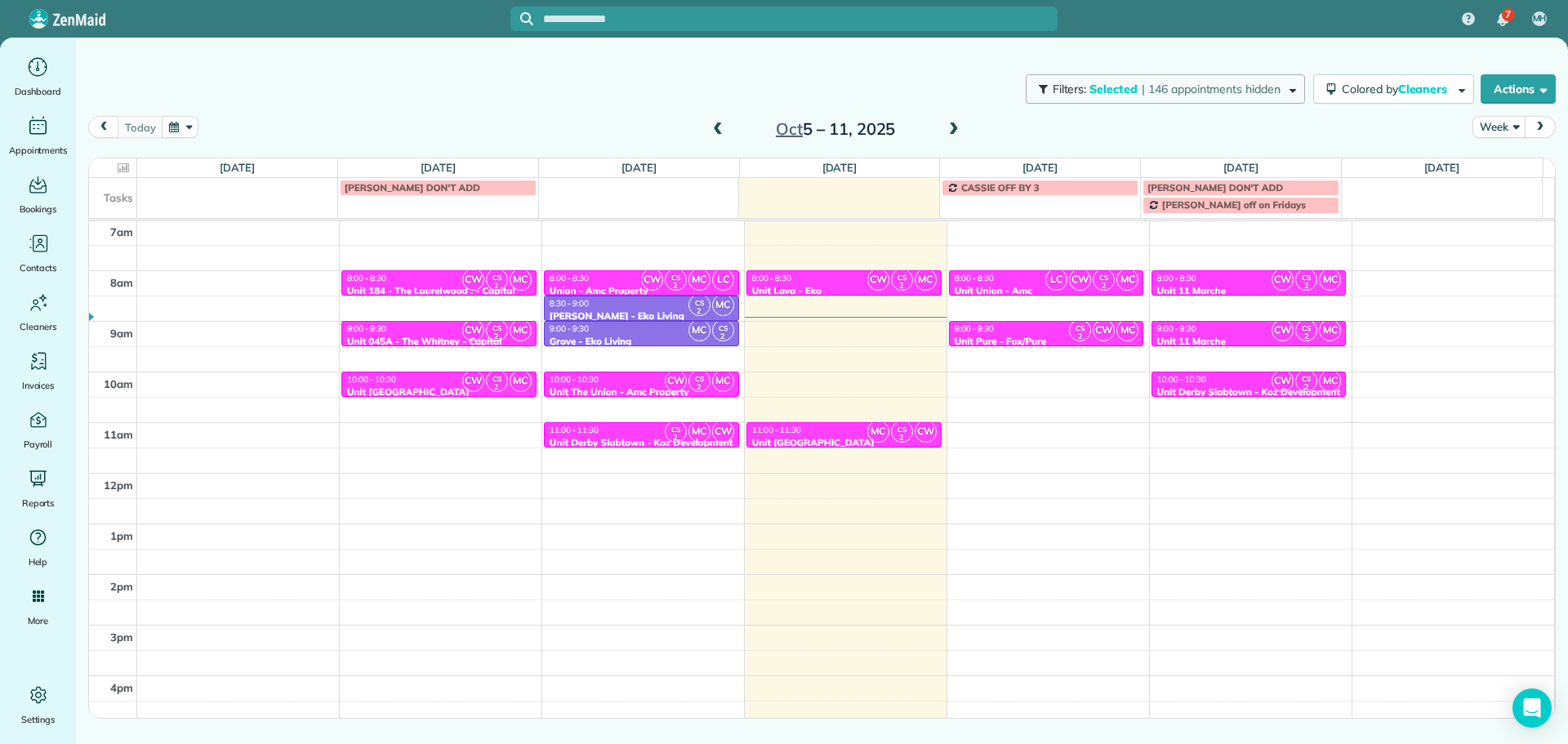
click at [1214, 81] on button "Filters: Selected | 146 appointments hidden" at bounding box center [1165, 89] width 279 height 30
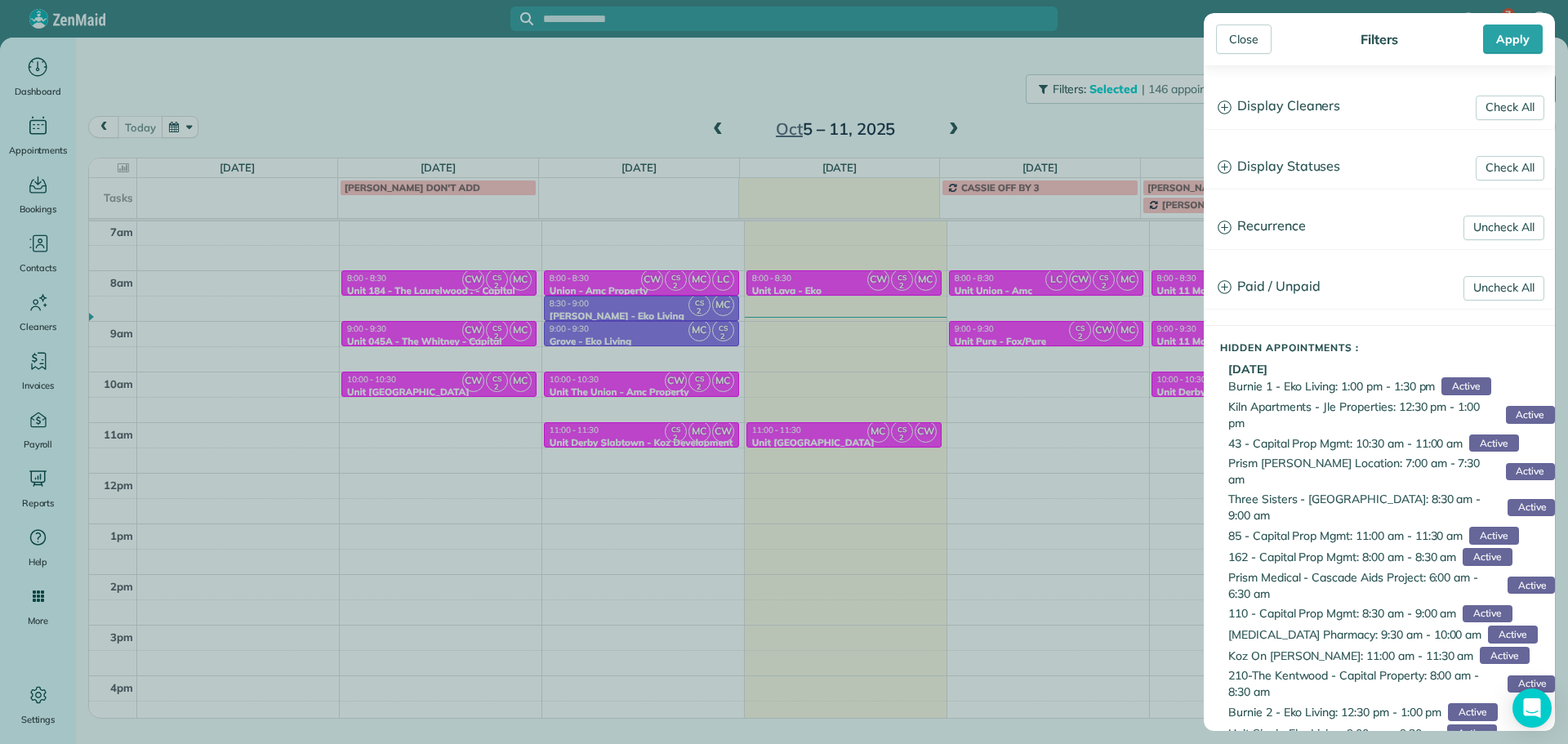
click at [1264, 106] on h3 "Display Cleaners" at bounding box center [1379, 107] width 350 height 42
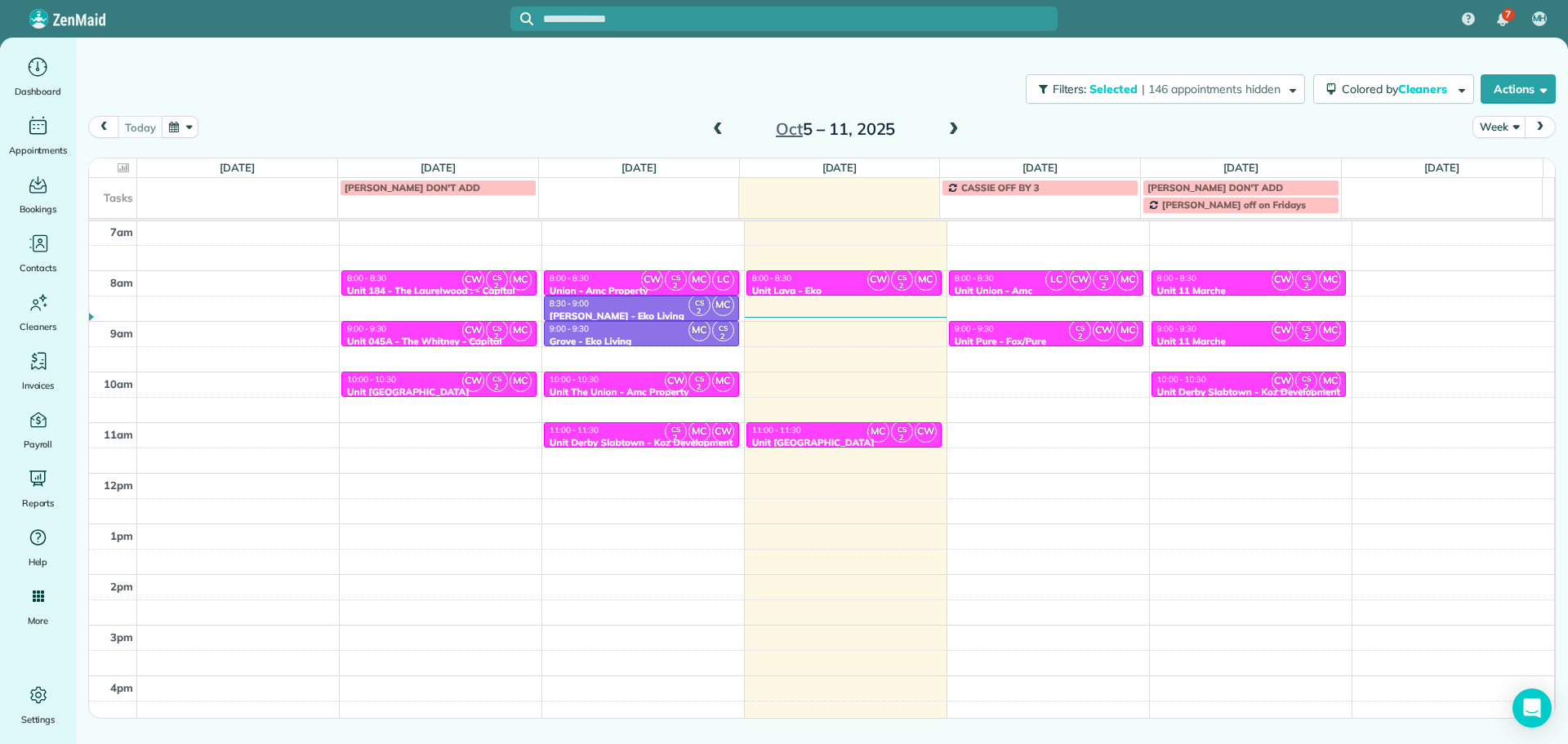
click at [975, 120] on div "Close Filters Apply Check All Display Cleaners [PERSON_NAME]-German [PERSON_NAM…" at bounding box center [784, 372] width 1568 height 744
